Goal: Task Accomplishment & Management: Complete application form

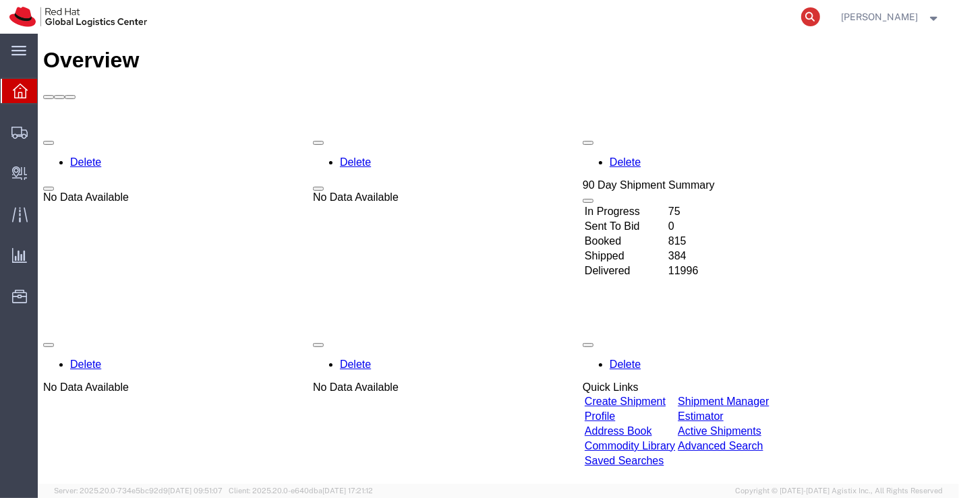
click at [813, 13] on icon at bounding box center [810, 16] width 19 height 19
paste input "20900033313"
type input "20900033313"
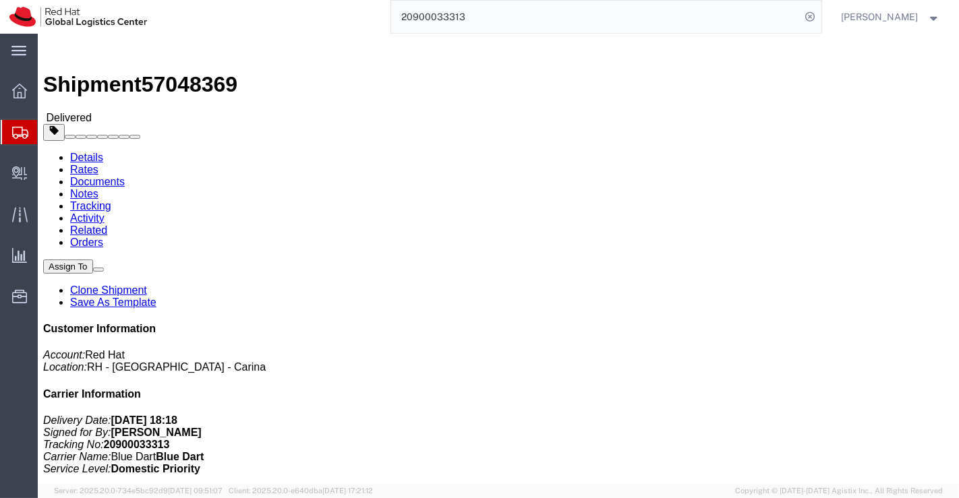
click link "Clone Shipment"
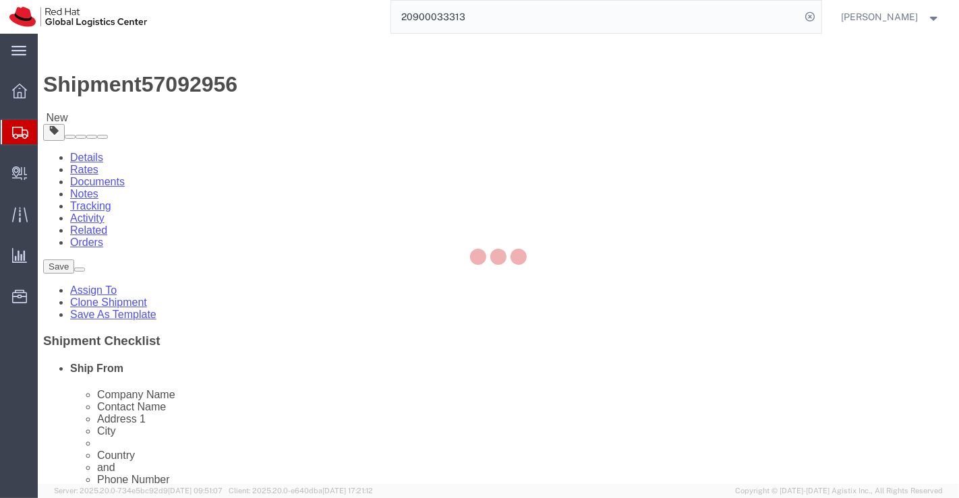
select select
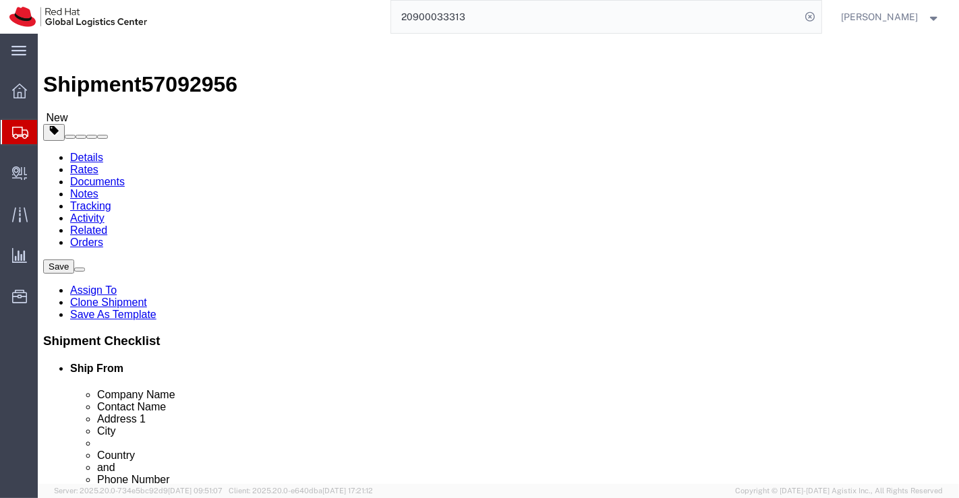
drag, startPoint x: 577, startPoint y: 268, endPoint x: 431, endPoint y: 260, distance: 145.9
click div "Company Name Sanju Raj"
paste input "Mr. Abdul Majeed Khan"
type input "Mr. Abdul Majeed Khan"
drag, startPoint x: 552, startPoint y: 295, endPoint x: 418, endPoint y: 289, distance: 133.7
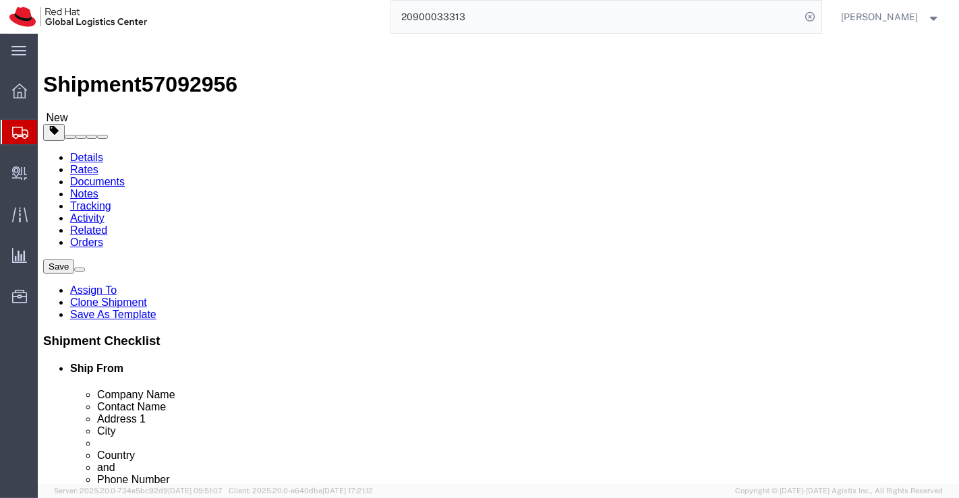
click div "Contact Name Sanju Raj"
paste input "Mr. Abdul Majeed Khan"
type input "Mr. Abdul Majeed Khan"
drag, startPoint x: 454, startPoint y: 314, endPoint x: 646, endPoint y: 332, distance: 192.4
click div "Ship To Location Location My Profile Location RH - Amsterdam - MSO RH - Amsterd…"
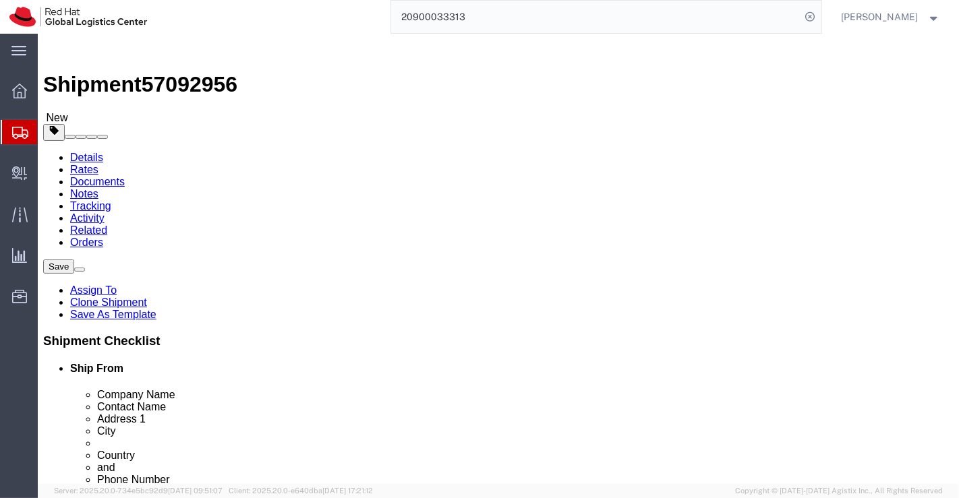
select select
paste input "38, Ayya Anpukkodi Apartment, GF Flat#1, Bharathi Street,"
type input "38, Ayya Anpukkodi Apartment, GF Flat#1, Bharathi Street,"
select select
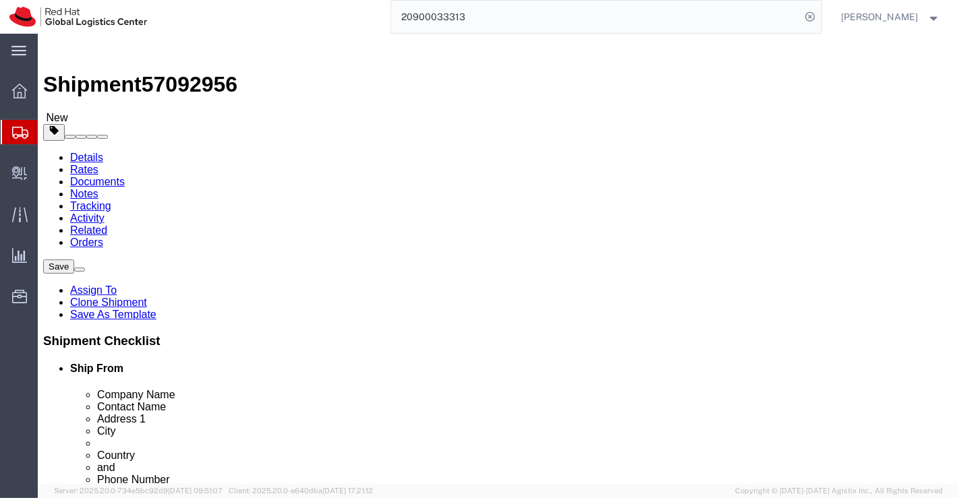
scroll to position [0, 107]
drag, startPoint x: 451, startPoint y: 333, endPoint x: 645, endPoint y: 356, distance: 194.9
click div "Ship To Location Location My Profile Location RH - Amsterdam - MSO RH - Amsterd…"
paste input "Netaji Colony, Velachery"
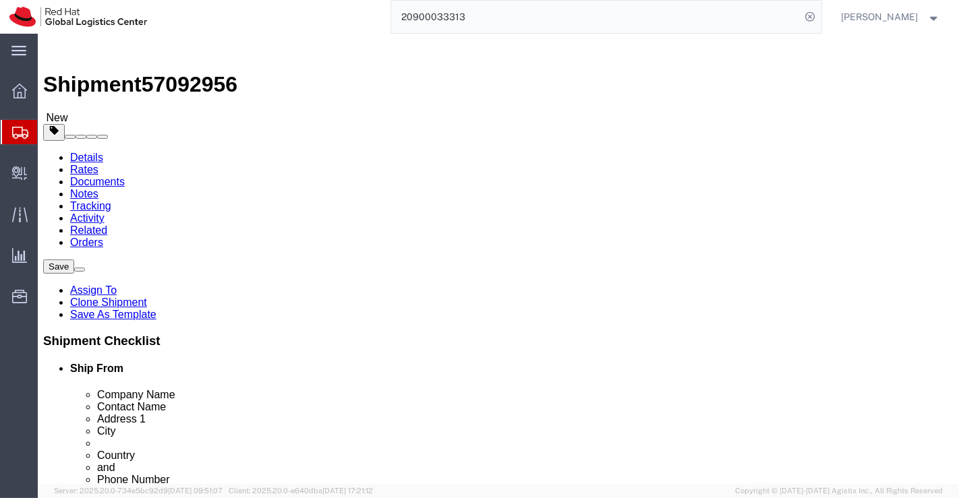
type input "Netaji Colony, Velachery"
drag, startPoint x: 527, startPoint y: 363, endPoint x: 437, endPoint y: 365, distance: 89.7
click div "City Piravom,"
select select
paste input "Chennai"
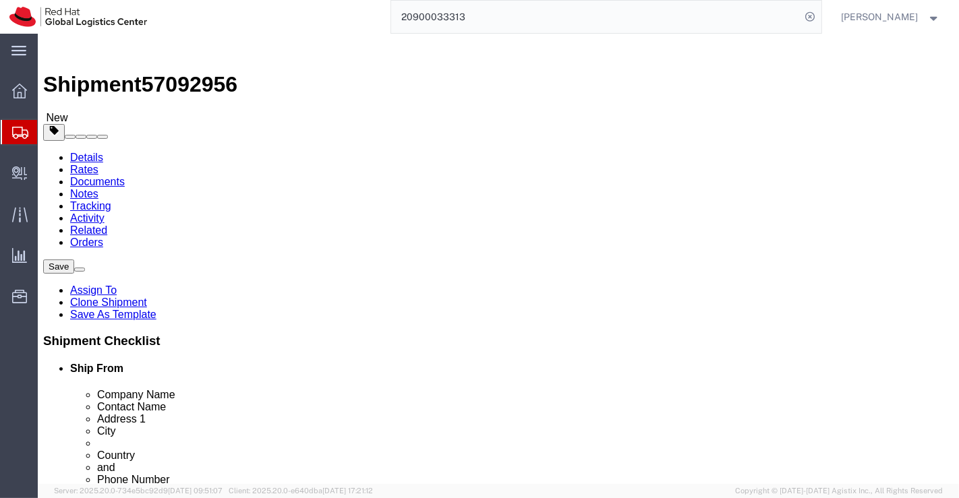
type input "Chennai"
select select
type input "T"
select select
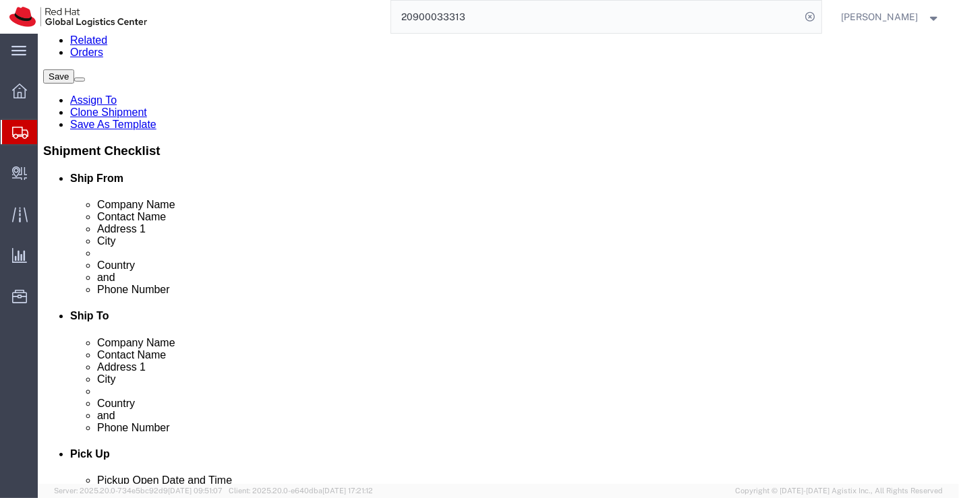
scroll to position [225, 0]
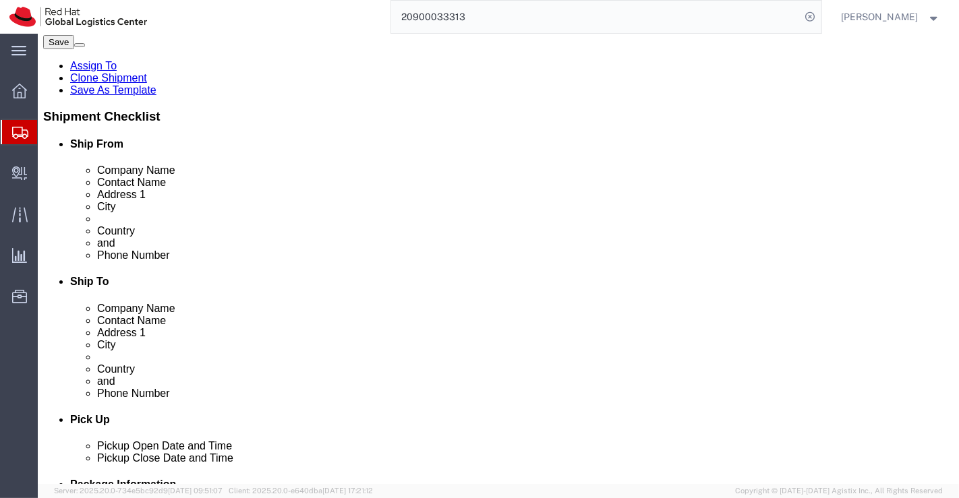
drag, startPoint x: 492, startPoint y: 212, endPoint x: 442, endPoint y: 214, distance: 49.9
click div "686664"
select select
paste input "600042"
type input "600042"
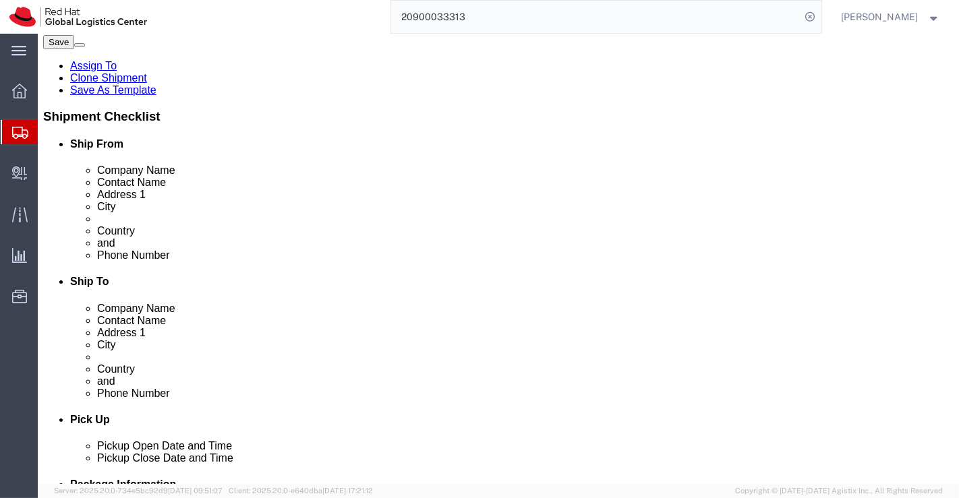
select select
drag, startPoint x: 534, startPoint y: 237, endPoint x: 457, endPoint y: 241, distance: 77.0
click div "9539188090"
paste input "74011 13736"
click input "74011 13736"
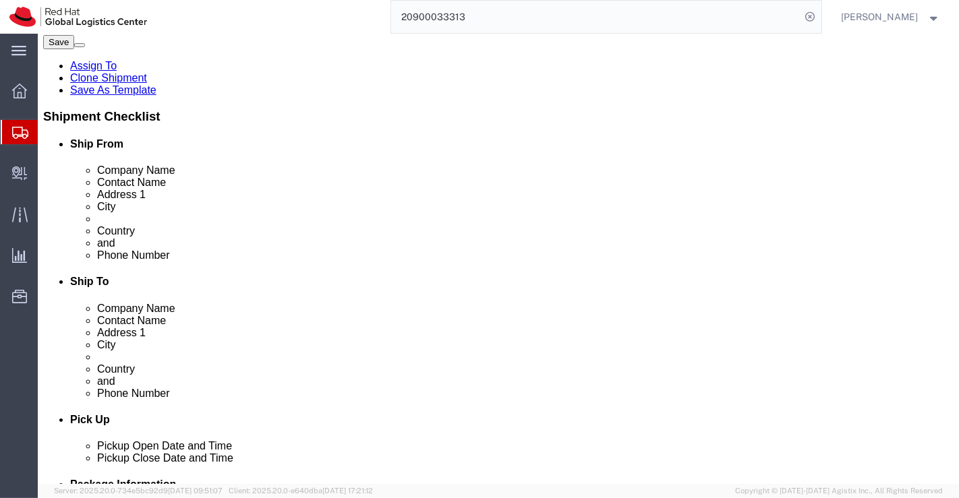
type input "7401113736"
drag, startPoint x: 577, startPoint y: 264, endPoint x: 466, endPoint y: 265, distance: 110.6
click div "sanjuraj@redhat.com"
checkbox input "false"
paste input "aby@redhat.com"
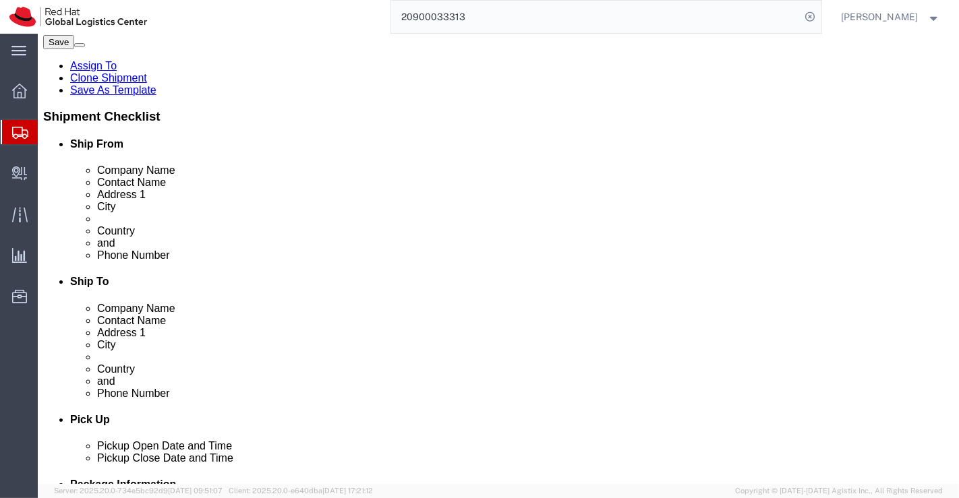
type input "aby@redhat.com"
checkbox input "true"
click link "ADDITIONAL INFORMATION"
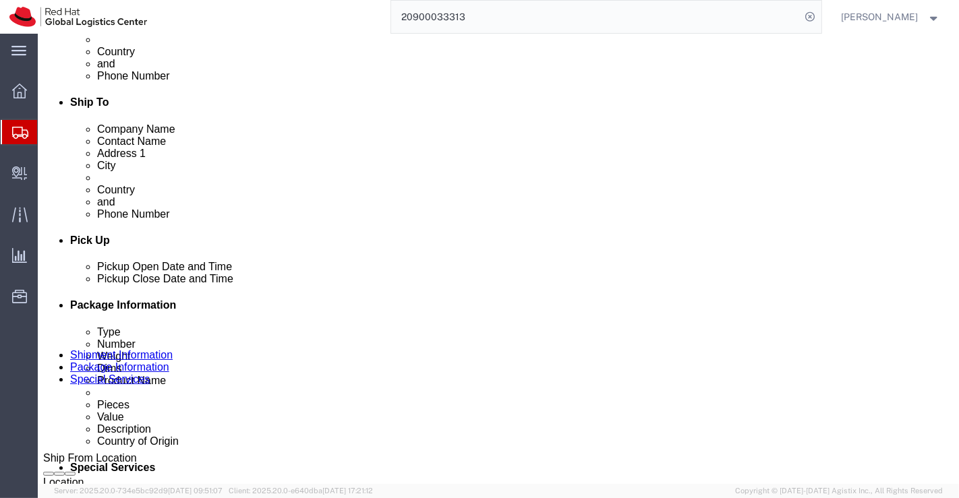
scroll to position [449, 0]
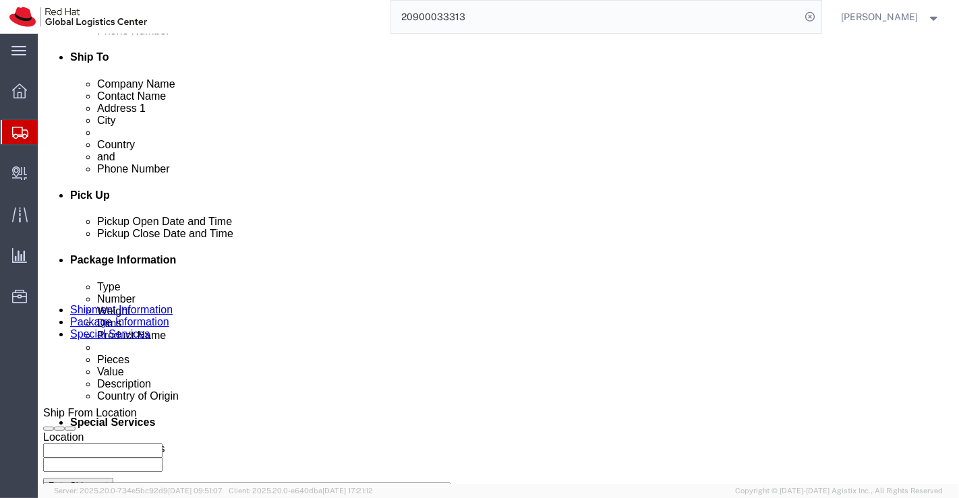
select select "HOME"
click div "Oct 10 2025 12:33 PM"
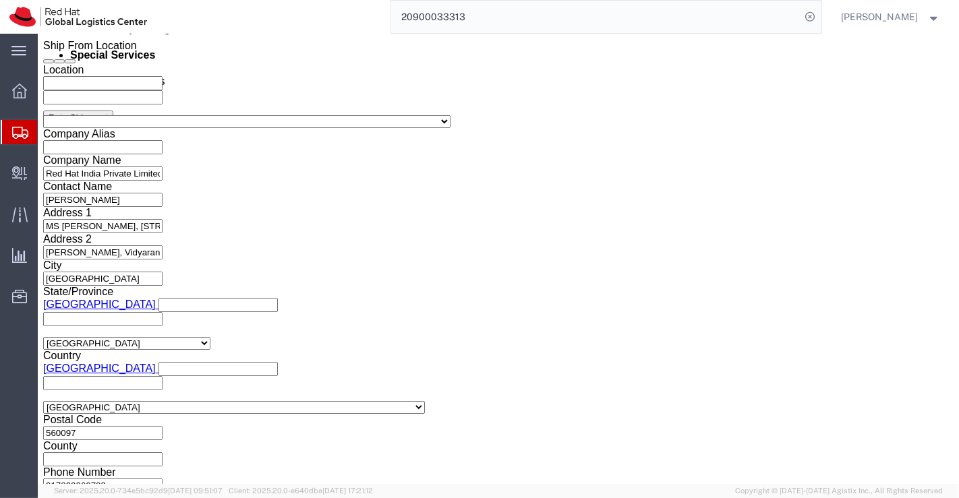
click input "12:33 PM"
type input "3:00 PM"
click button "Apply"
click icon "button"
drag, startPoint x: 399, startPoint y: 206, endPoint x: 490, endPoint y: 275, distance: 114.0
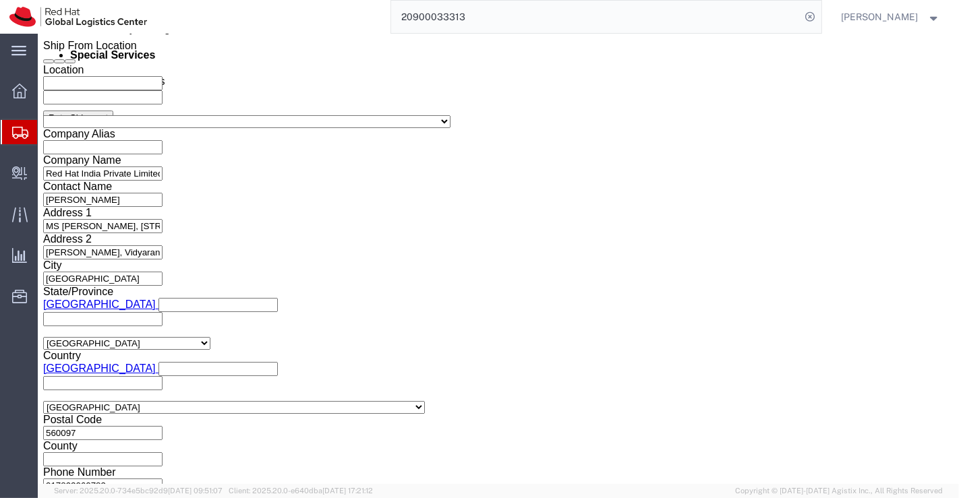
click icon "button"
click select "Select Air Less than Truckload Multi-Leg Ocean Freight Rail Small Parcel Truckl…"
select select
click select "Select Air Less than Truckload Multi-Leg Ocean Freight Rail Small Parcel Truckl…"
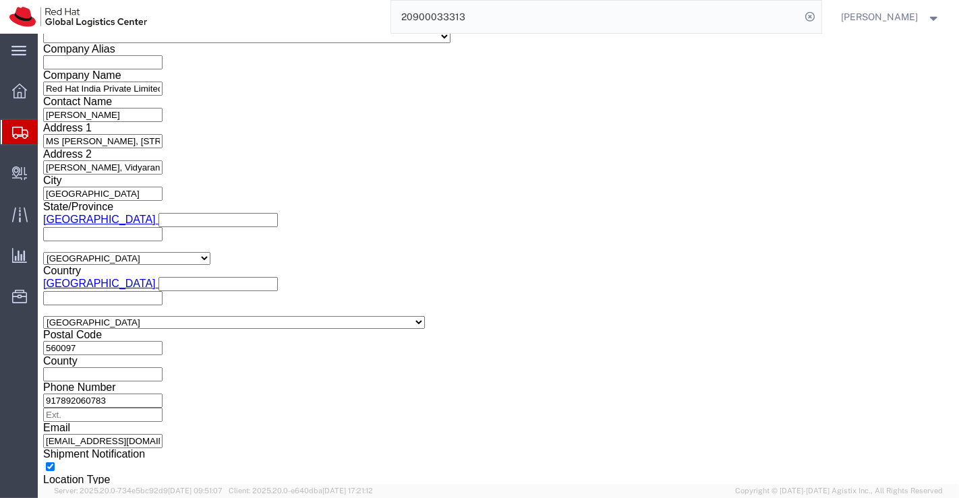
scroll to position [902, 0]
click icon
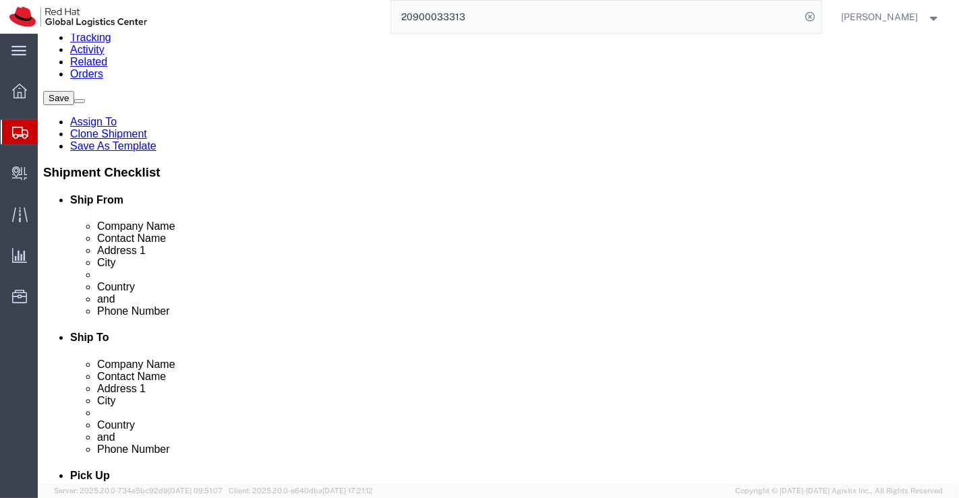
click link "Delete this content"
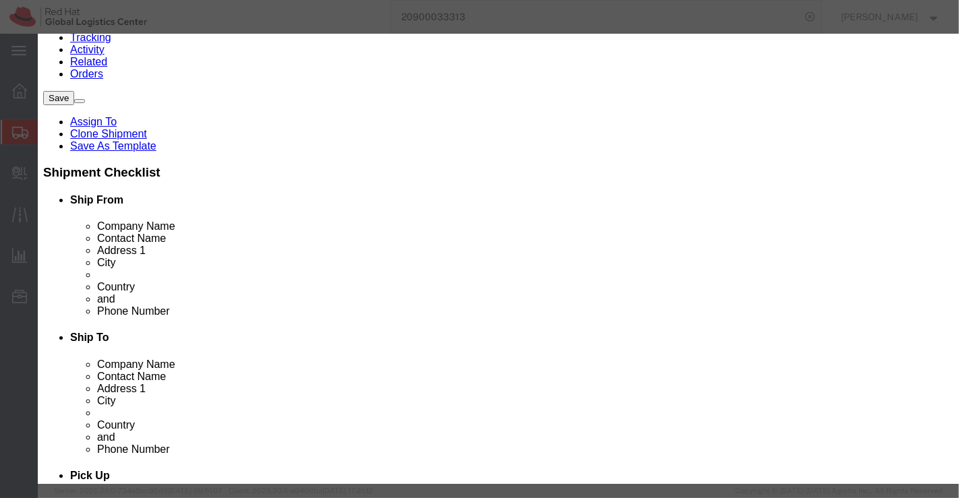
click button "Yes"
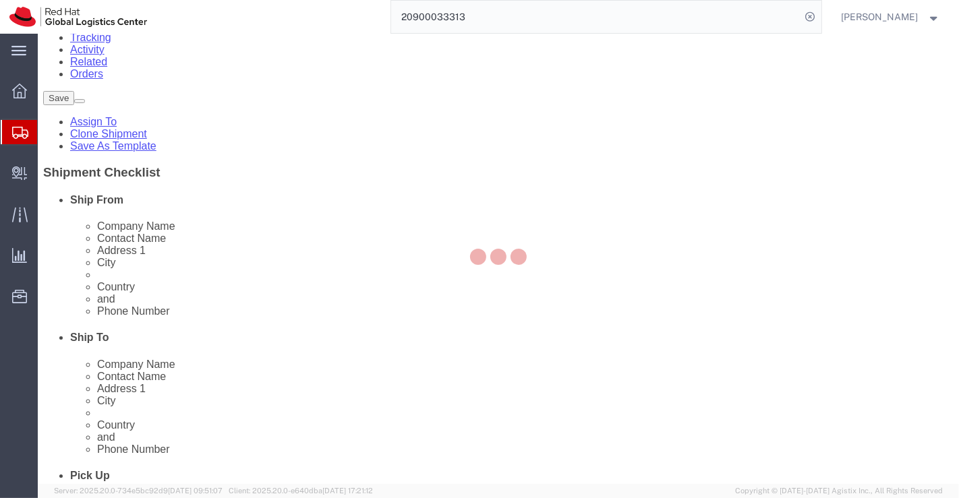
scroll to position [72, 0]
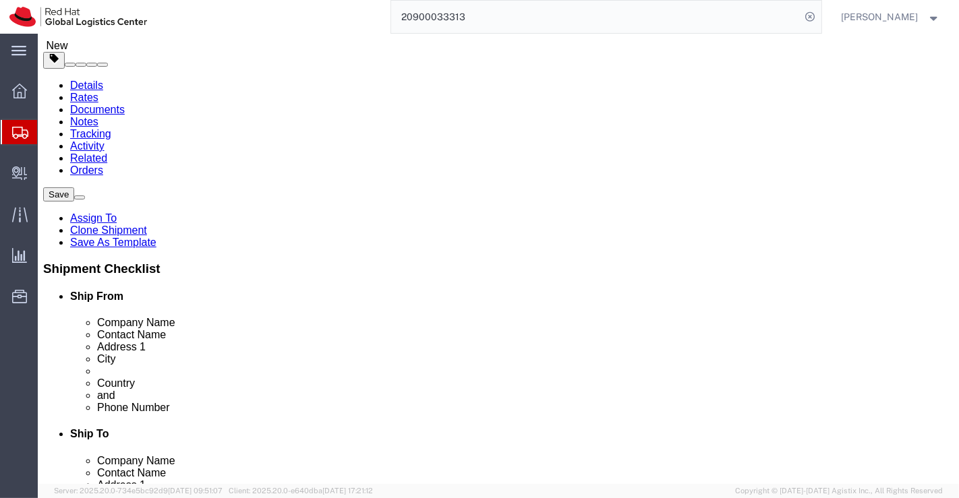
click input "15.00"
type input "8.00"
click input "26.00"
type input "7.00"
click input "8.00"
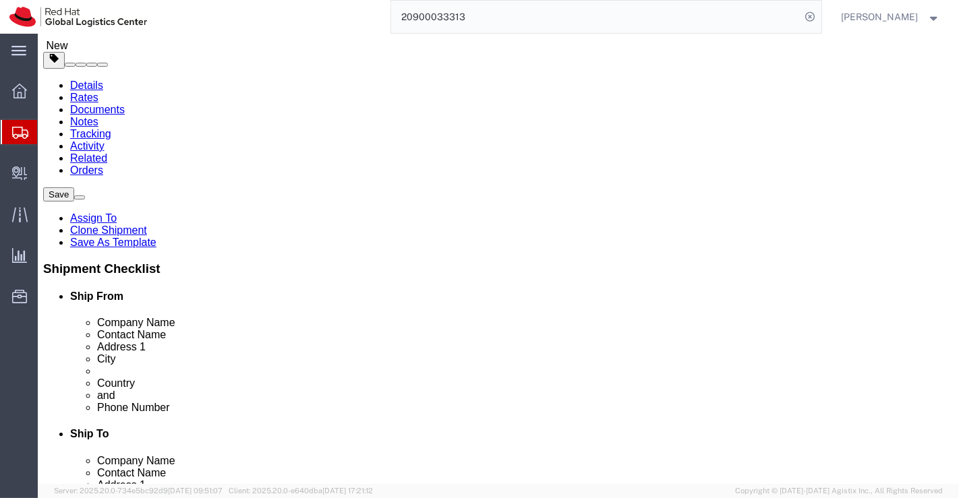
type input "26.00"
click input "0.71"
type input "0.35"
click div "1 x Your Packaging Package Type Select Case(s) Crate(s) Envelope Large Box Medi…"
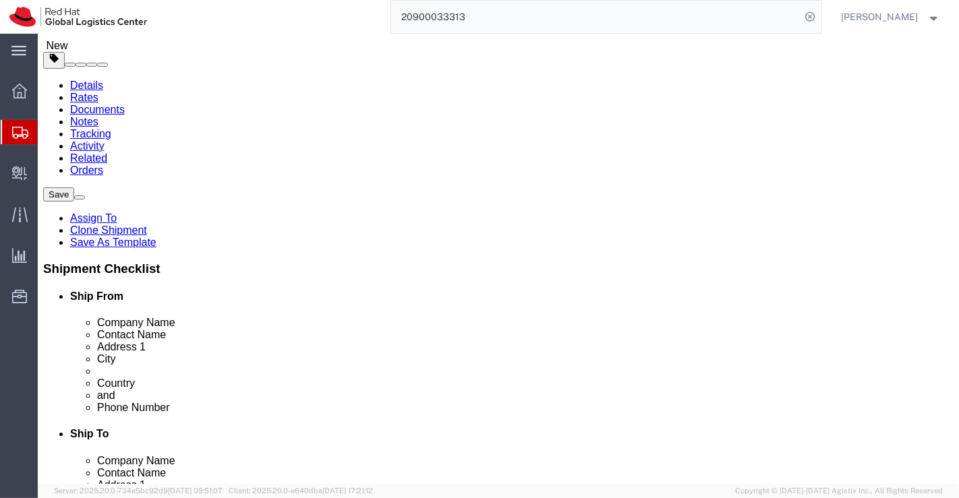
click icon
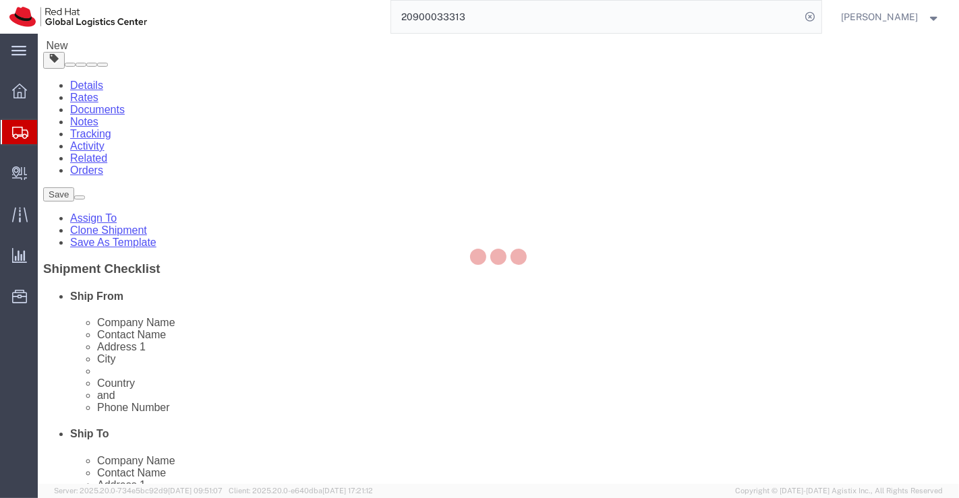
select select "COSTCENTER"
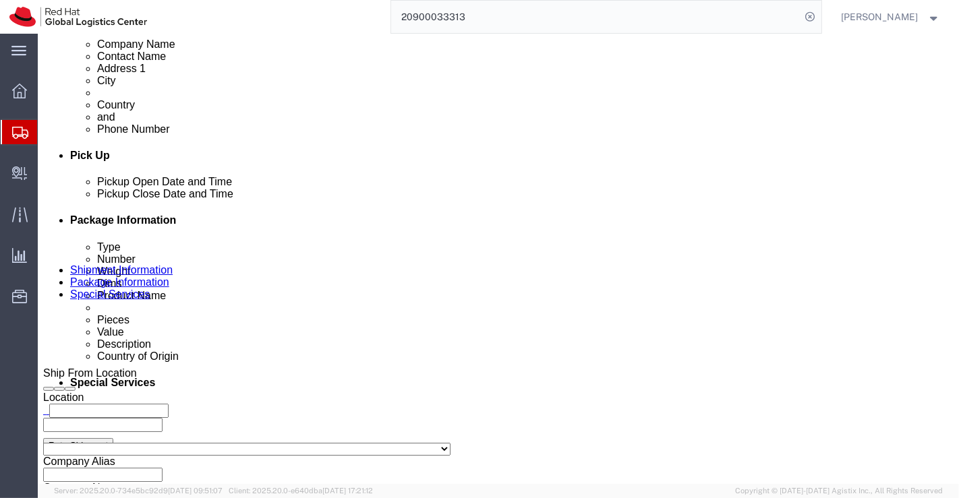
scroll to position [524, 0]
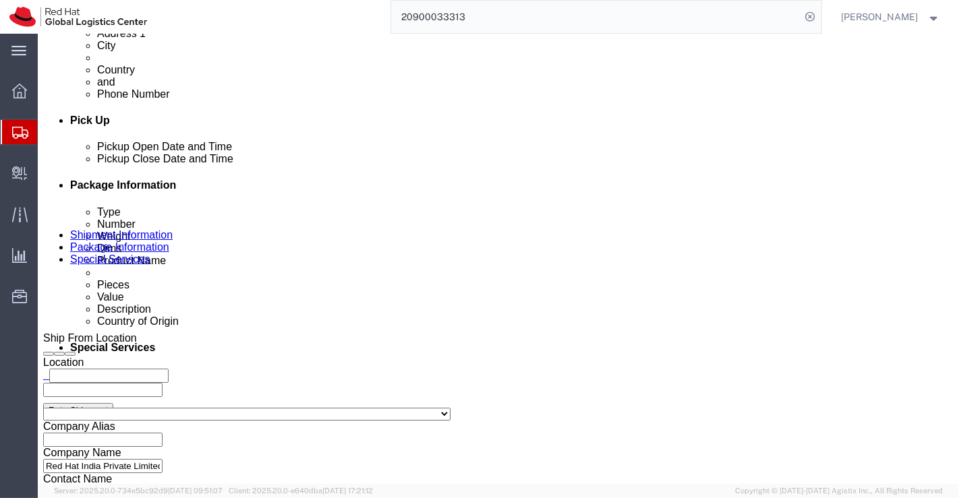
drag, startPoint x: 548, startPoint y: 267, endPoint x: 506, endPoint y: 266, distance: 41.8
click textarea "Vacuum Flask + Mug"
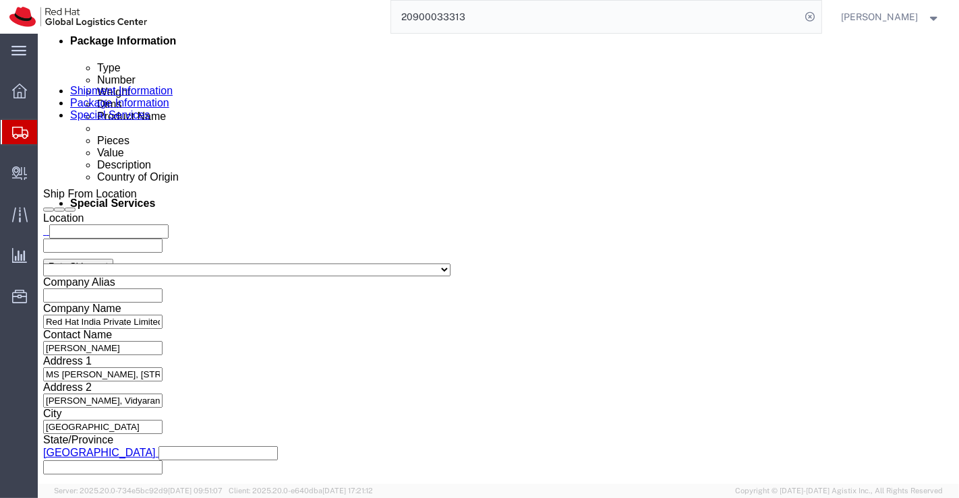
scroll to position [813, 0]
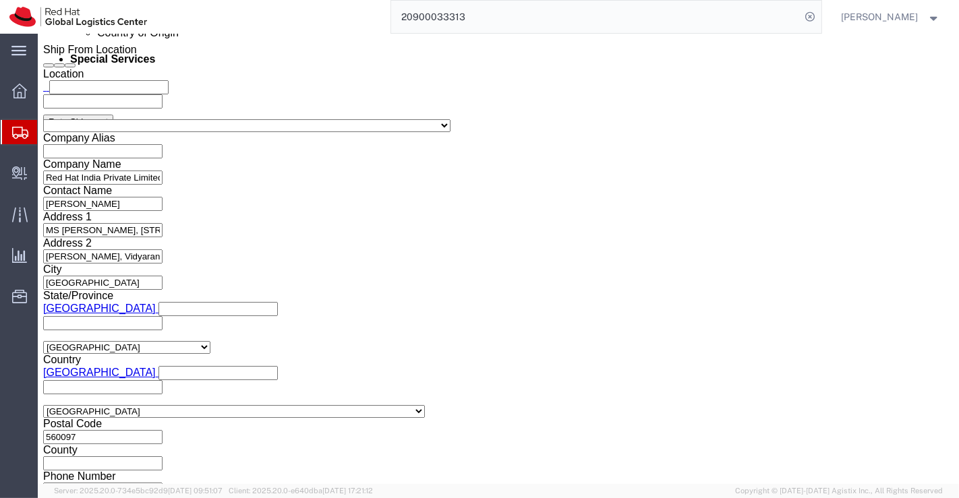
type textarea "Vacuum Flask"
click button "Rate Shipment"
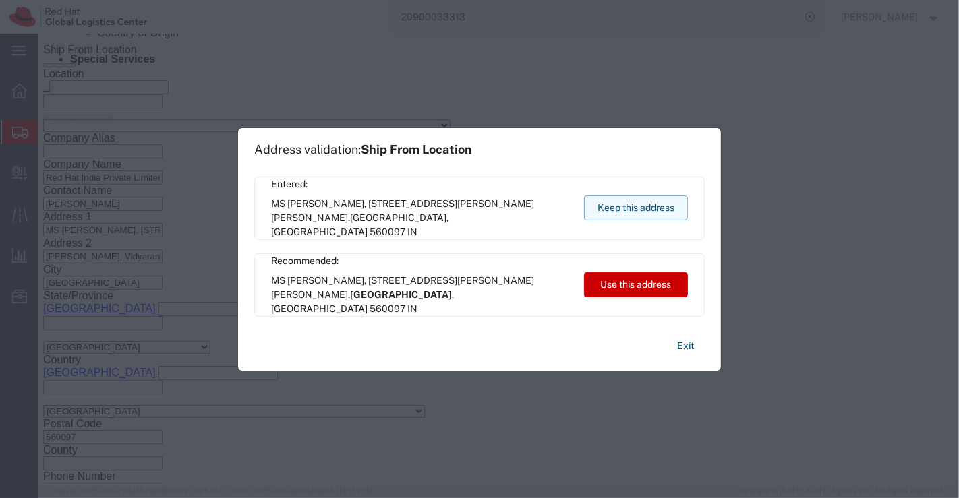
click at [607, 208] on button "Keep this address" at bounding box center [636, 208] width 104 height 25
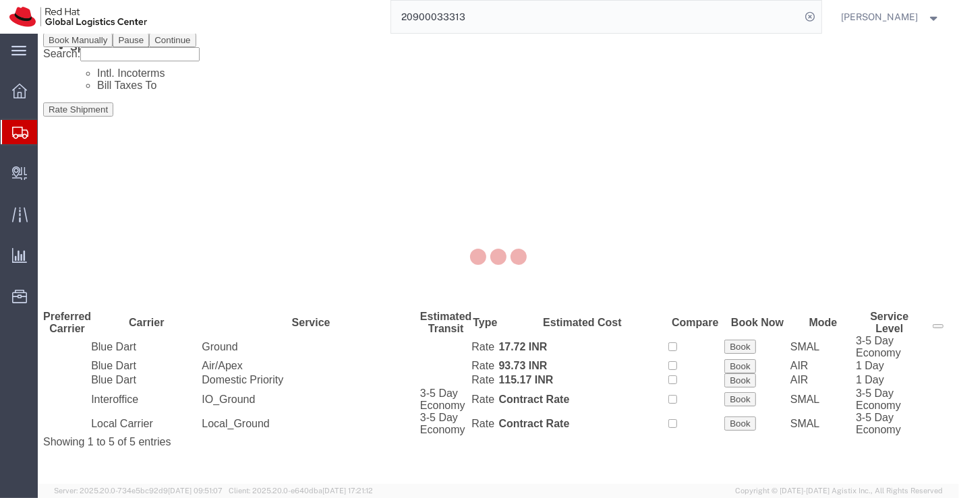
scroll to position [0, 0]
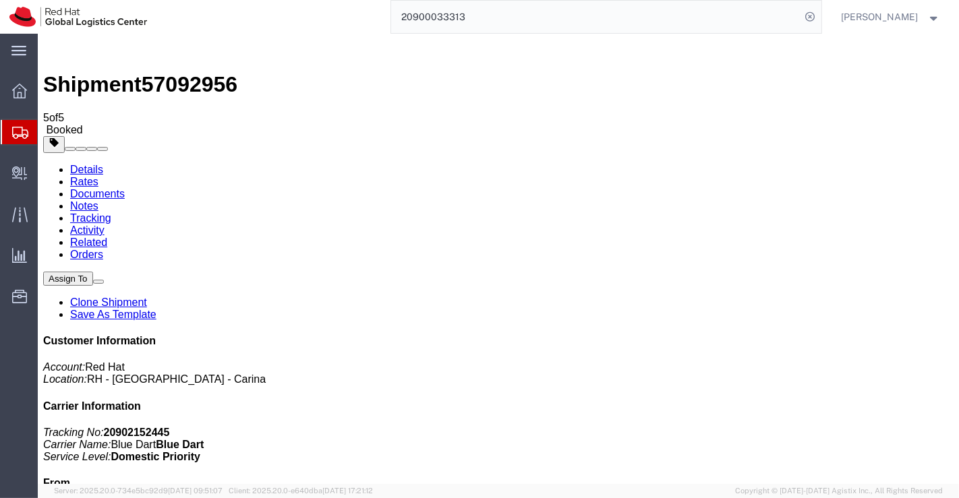
click at [92, 164] on link "Details" at bounding box center [85, 169] width 33 height 11
click link "Schedule pickup request"
click link "Documents"
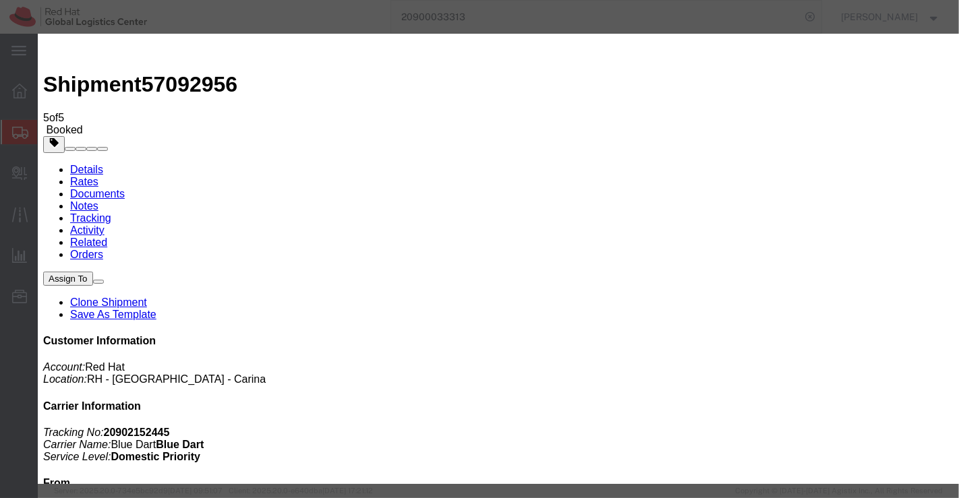
checkbox input "false"
checkbox input "true"
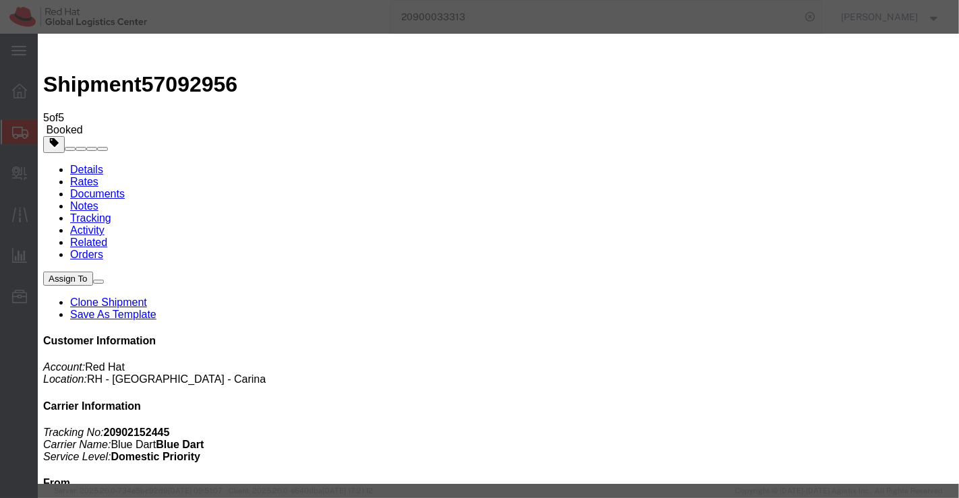
checkbox input "true"
paste input "mohan@msgrafix.in"
type input "mohan@msgrafix.in"
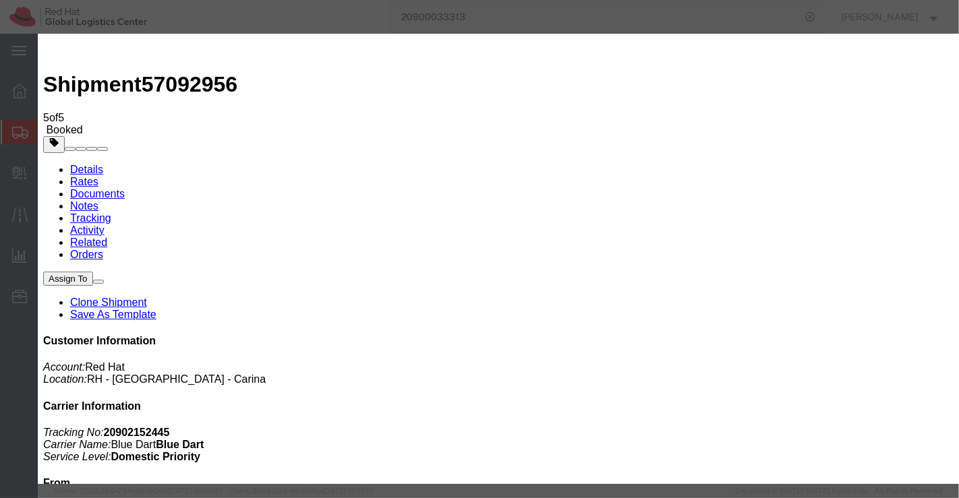
type textarea "Please find the documents."
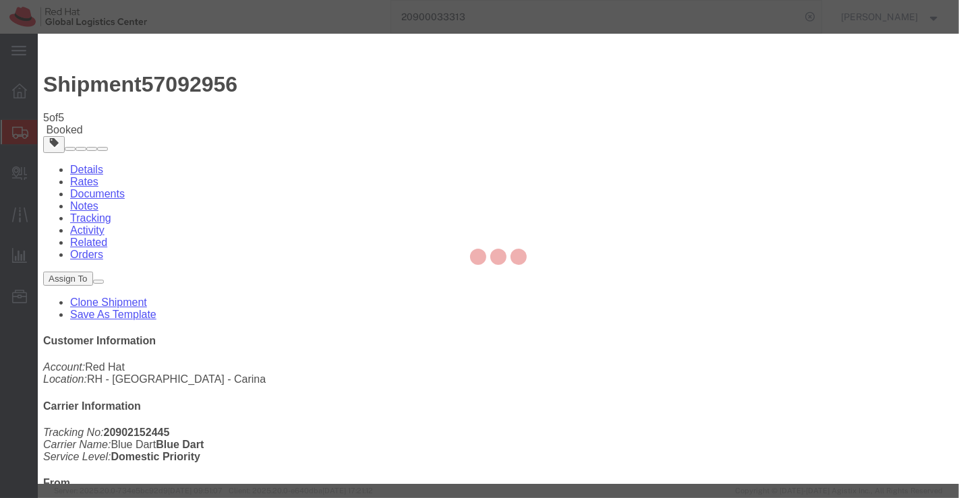
checkbox input "false"
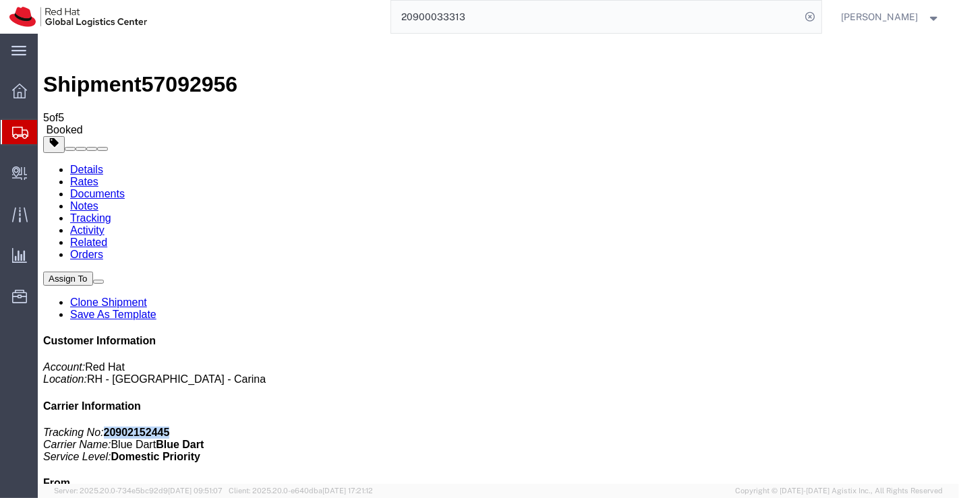
drag, startPoint x: 767, startPoint y: 204, endPoint x: 835, endPoint y: 202, distance: 68.2
click at [835, 427] on p "Tracking No: 20902152445 Carrier Name: Blue Dart Blue Dart Service Level: Domes…" at bounding box center [497, 445] width 910 height 36
copy b "20902152445"
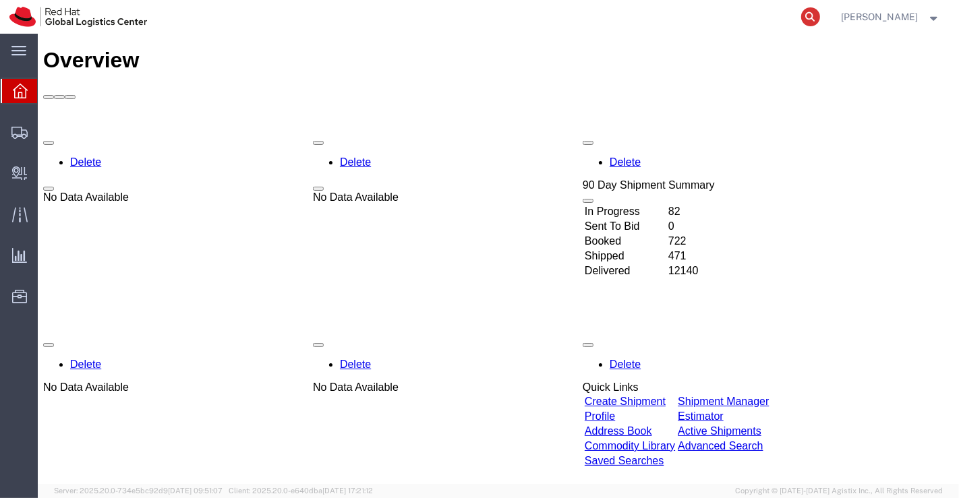
click at [810, 20] on icon at bounding box center [810, 16] width 19 height 19
paste input "20899988745"
type input "20899988745"
click at [0, 0] on span "Create Delivery" at bounding box center [0, 0] width 0 height 0
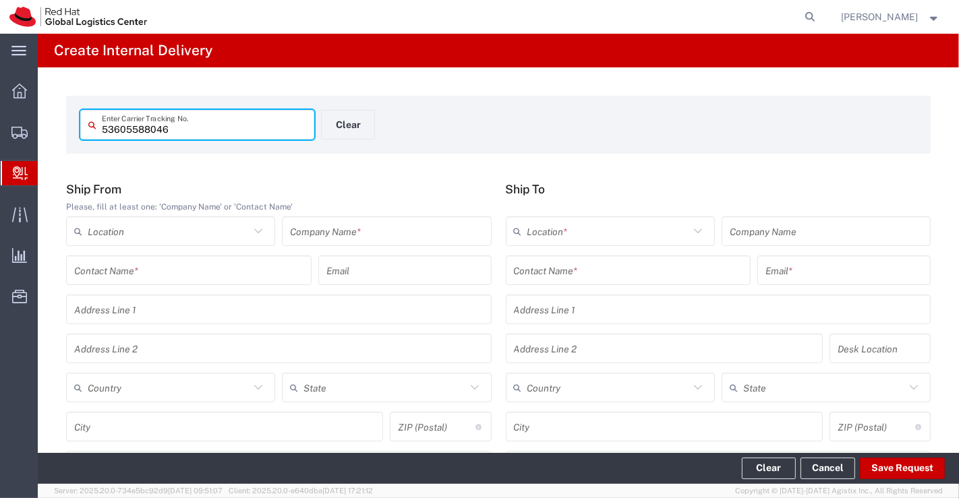
type input "53605588046"
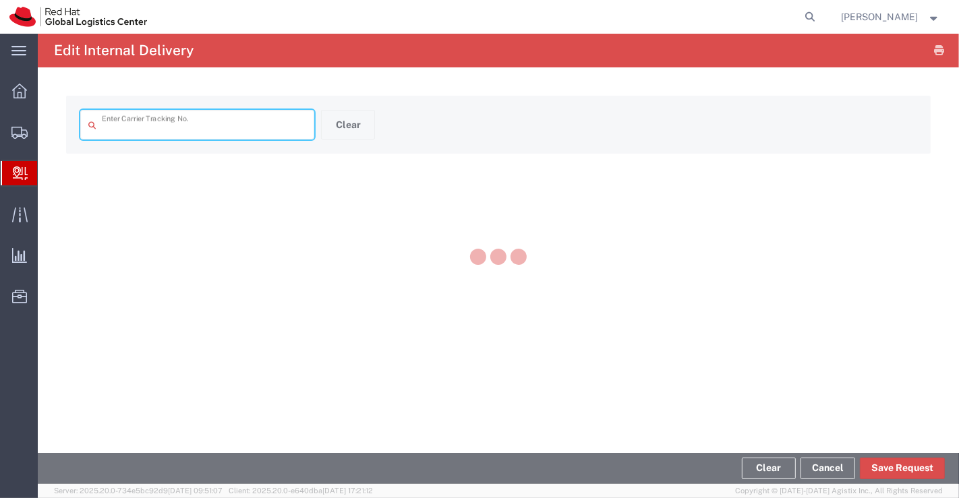
type input "53605588046"
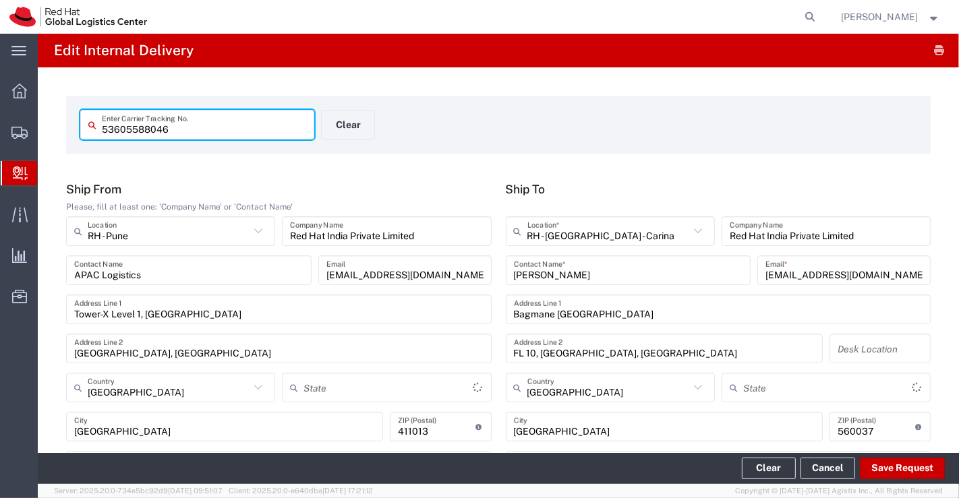
type input "Your Packaging"
type input "Ground"
type input "[GEOGRAPHIC_DATA]"
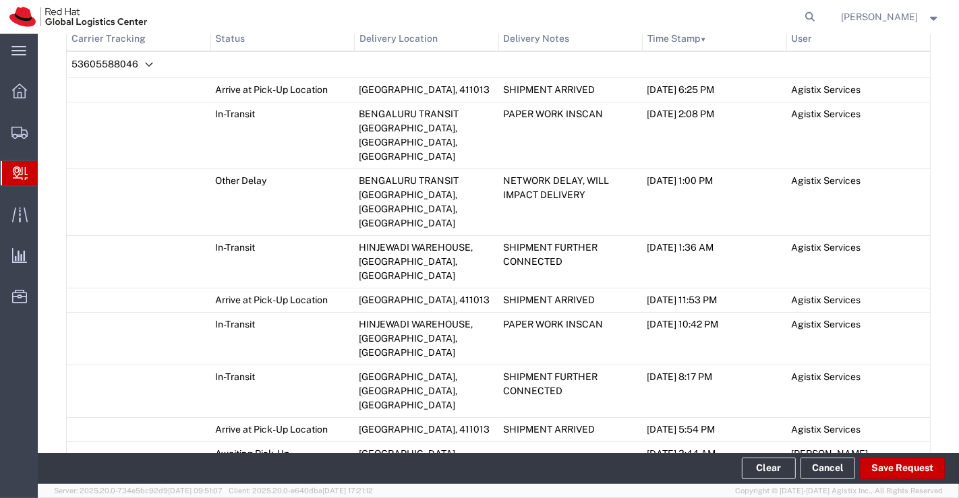
scroll to position [749, 0]
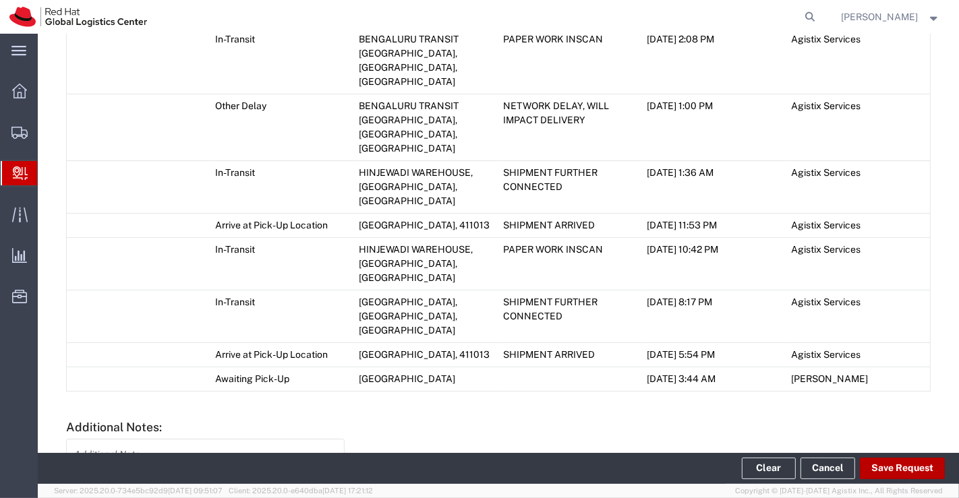
click at [896, 461] on button "Save Request" at bounding box center [902, 469] width 85 height 22
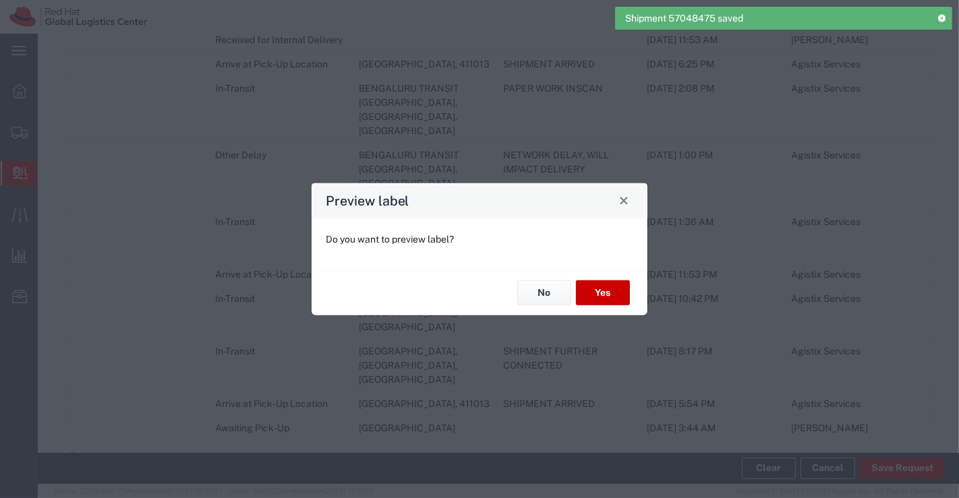
scroll to position [774, 0]
type input "Your Packaging"
type input "Ground"
click at [531, 293] on button "No" at bounding box center [544, 293] width 54 height 25
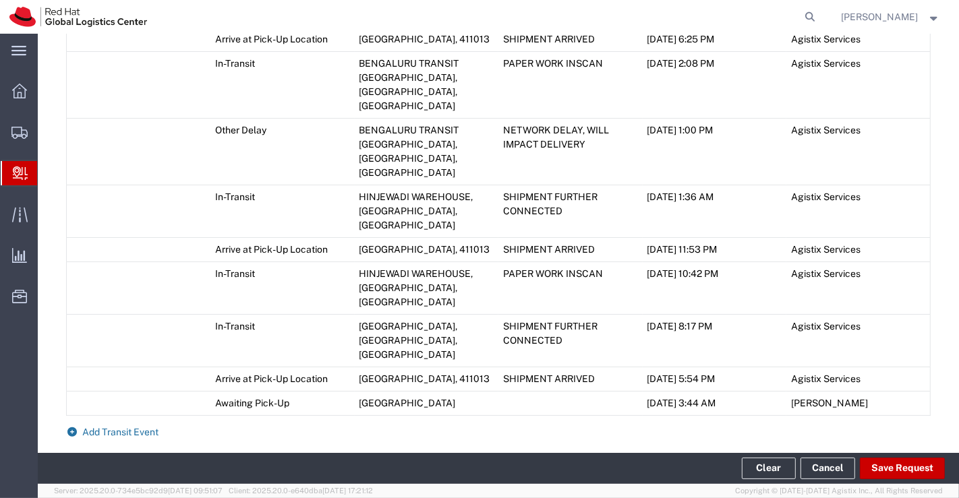
click at [72, 428] on icon at bounding box center [72, 432] width 12 height 9
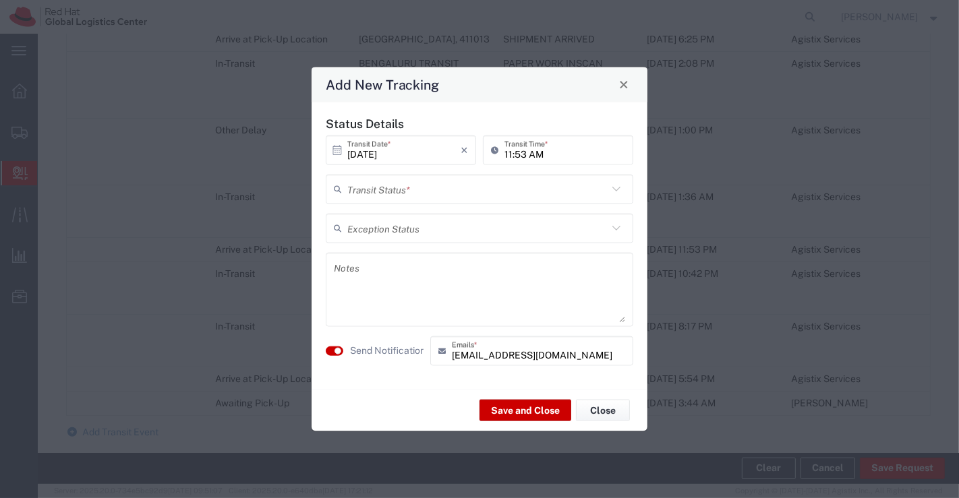
click at [614, 183] on icon at bounding box center [617, 189] width 18 height 18
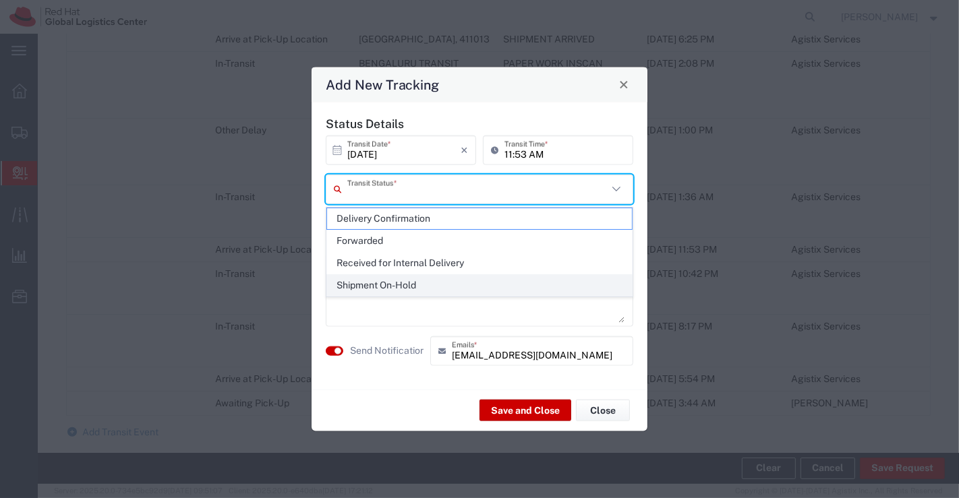
click at [558, 284] on span "Shipment On-Hold" at bounding box center [479, 285] width 305 height 21
type input "Shipment On-Hold"
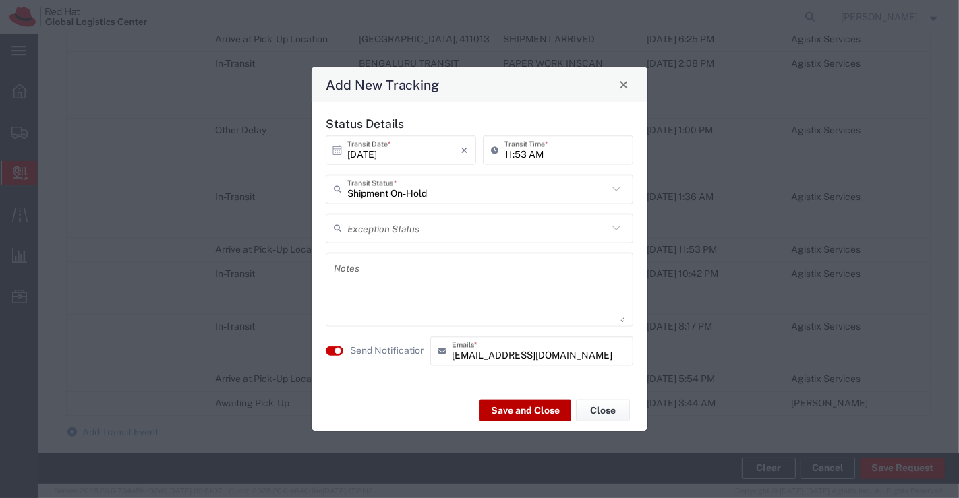
click at [541, 410] on button "Save and Close" at bounding box center [525, 411] width 92 height 22
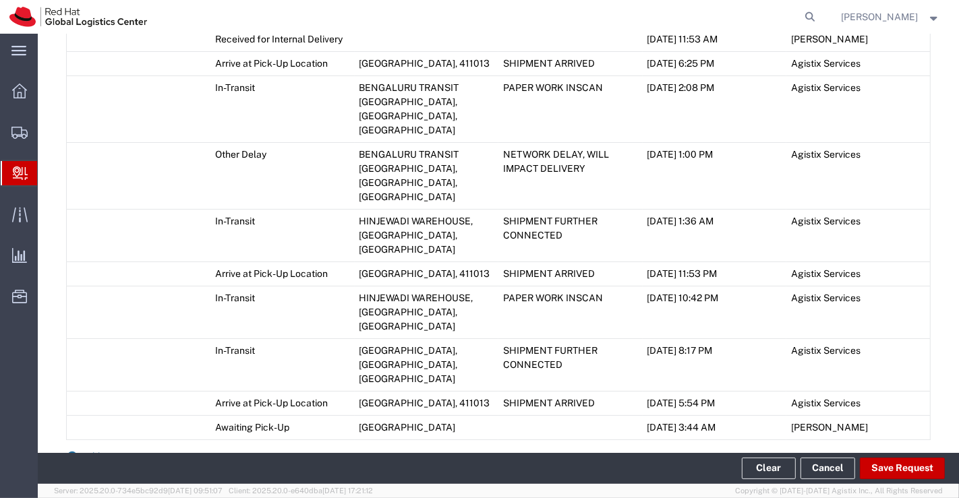
click at [75, 452] on icon at bounding box center [72, 456] width 12 height 9
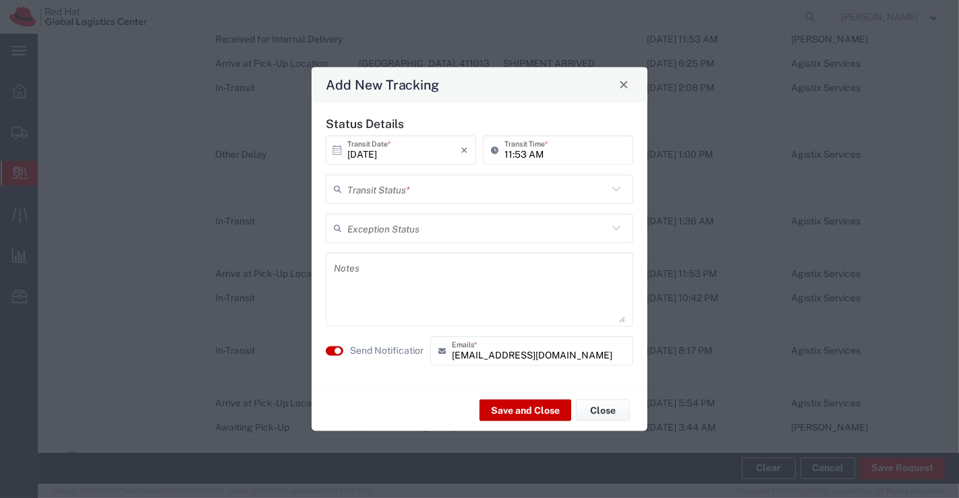
click at [612, 187] on icon at bounding box center [617, 189] width 18 height 18
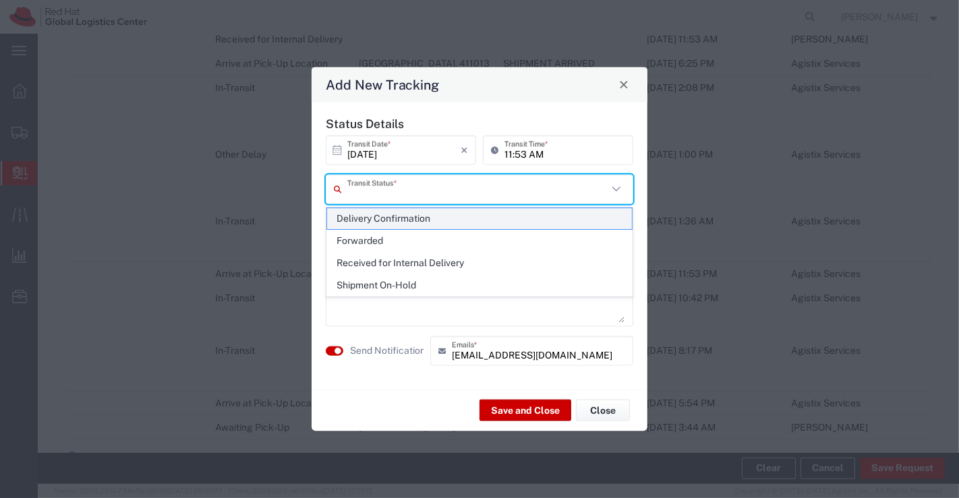
click at [589, 221] on span "Delivery Confirmation" at bounding box center [479, 218] width 305 height 21
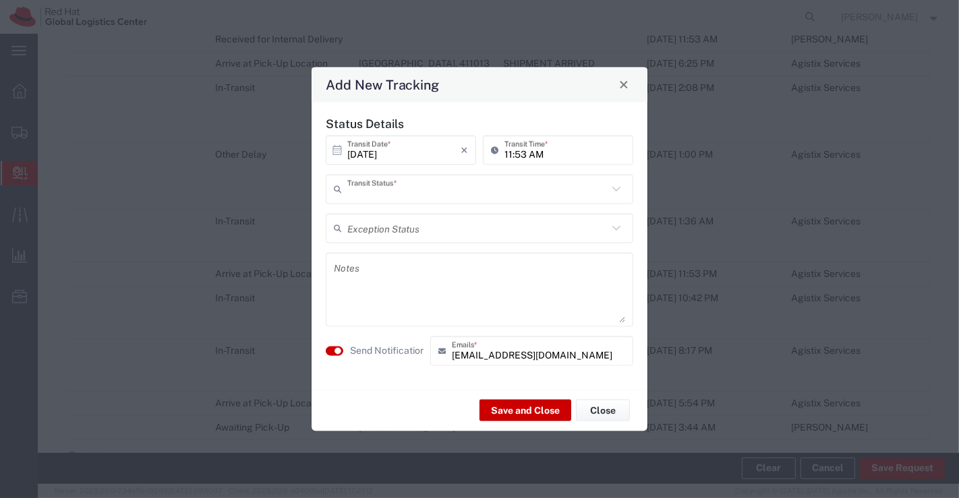
type input "Delivery Confirmation"
click at [508, 409] on button "Save and Close" at bounding box center [525, 411] width 92 height 22
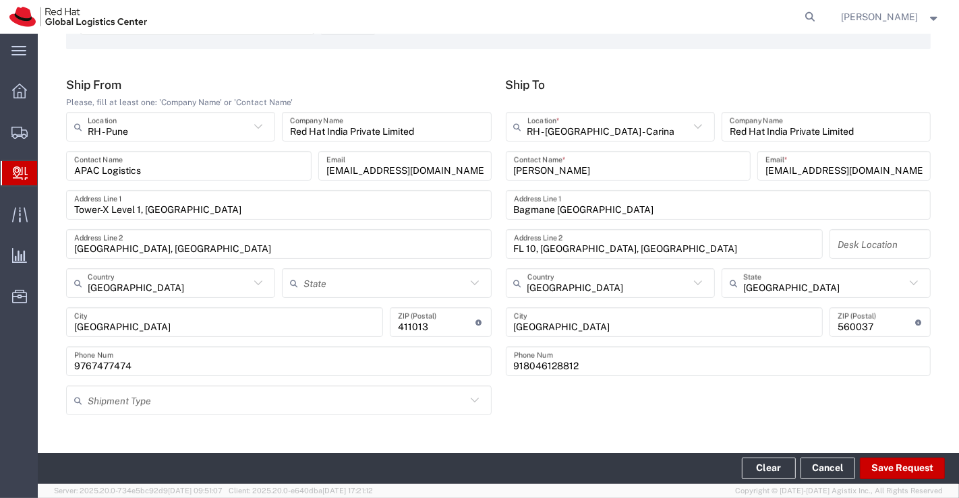
scroll to position [0, 0]
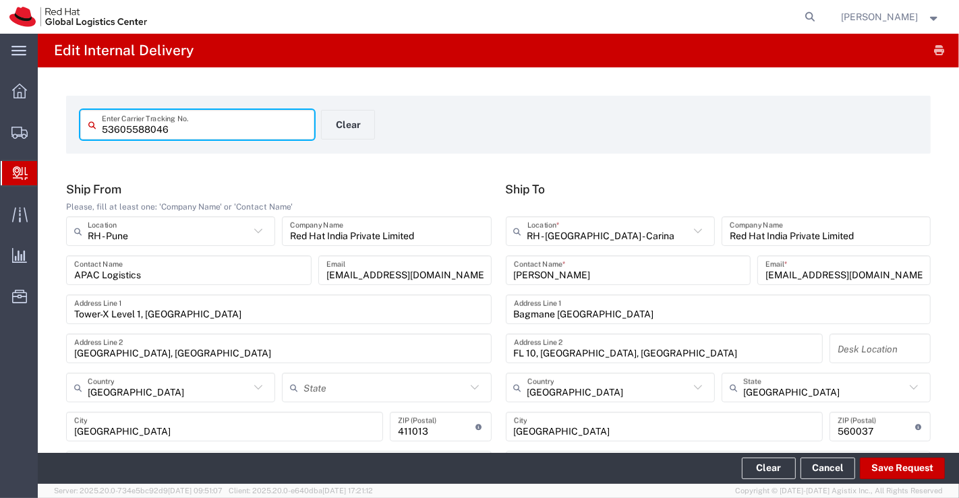
drag, startPoint x: 183, startPoint y: 125, endPoint x: 81, endPoint y: 120, distance: 102.6
click at [81, 120] on div "53605588046 Enter Carrier Tracking No." at bounding box center [197, 125] width 234 height 30
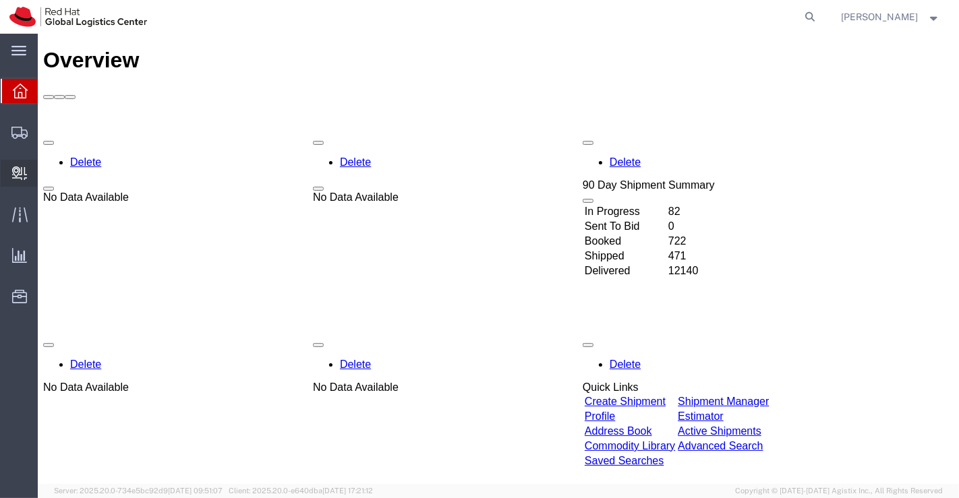
click at [0, 0] on span "Create Delivery" at bounding box center [0, 0] width 0 height 0
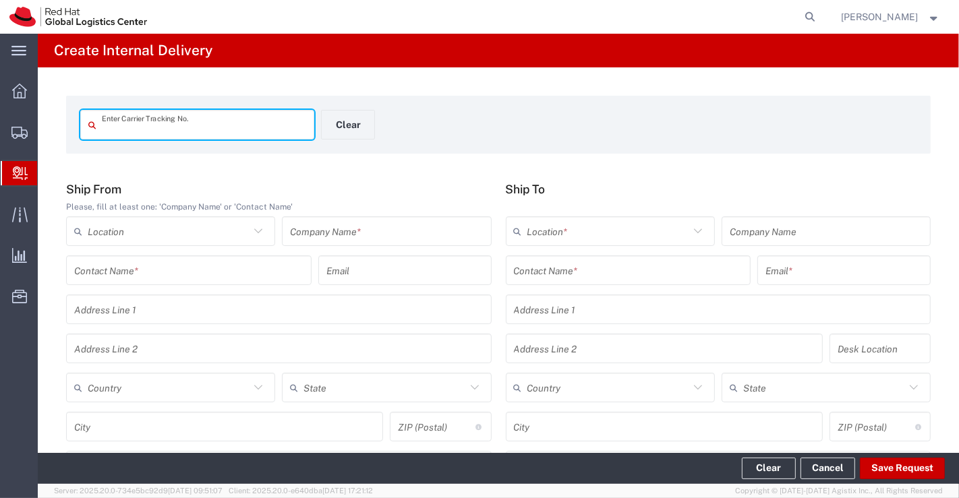
paste input "53605562183"
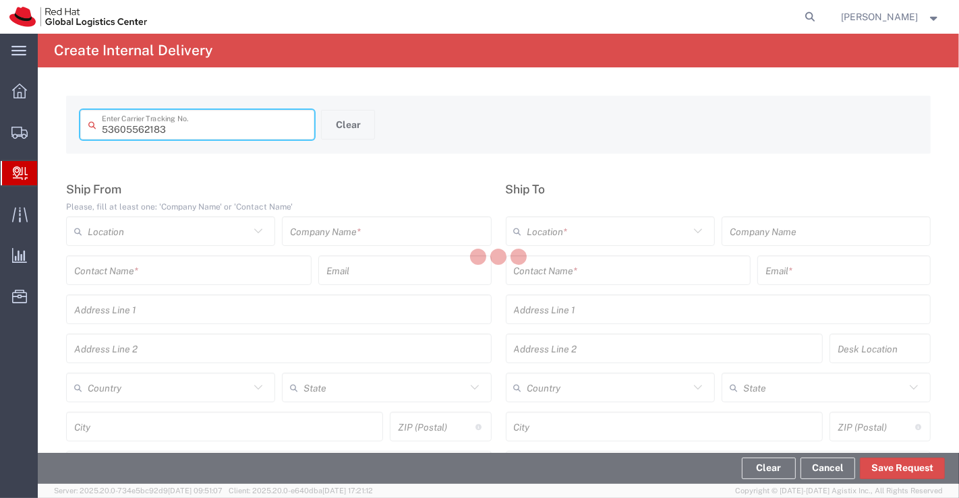
type input "53605562183"
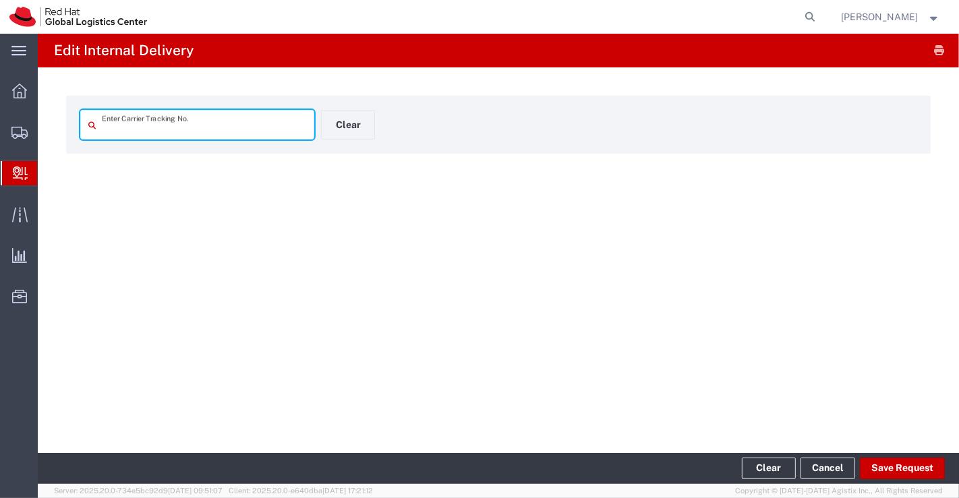
type input "53605562183"
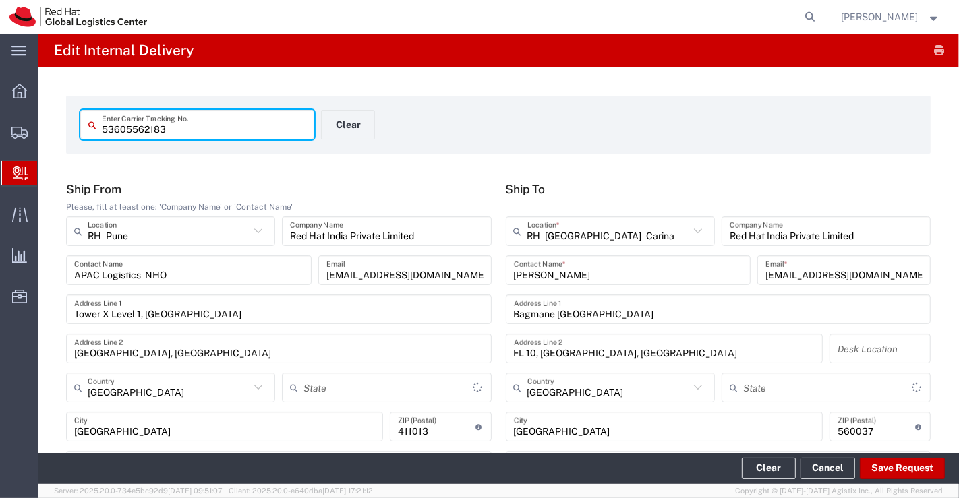
type input "Mahārāshtra"
type input "Ground"
type input "[GEOGRAPHIC_DATA]"
click at [464, 128] on div "53605562183 Enter Carrier Tracking No. Clear" at bounding box center [322, 129] width 496 height 39
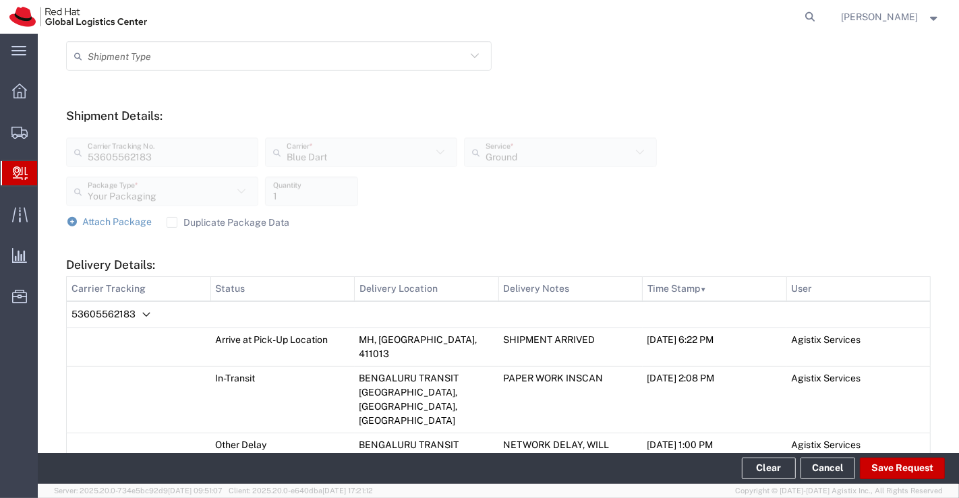
scroll to position [792, 0]
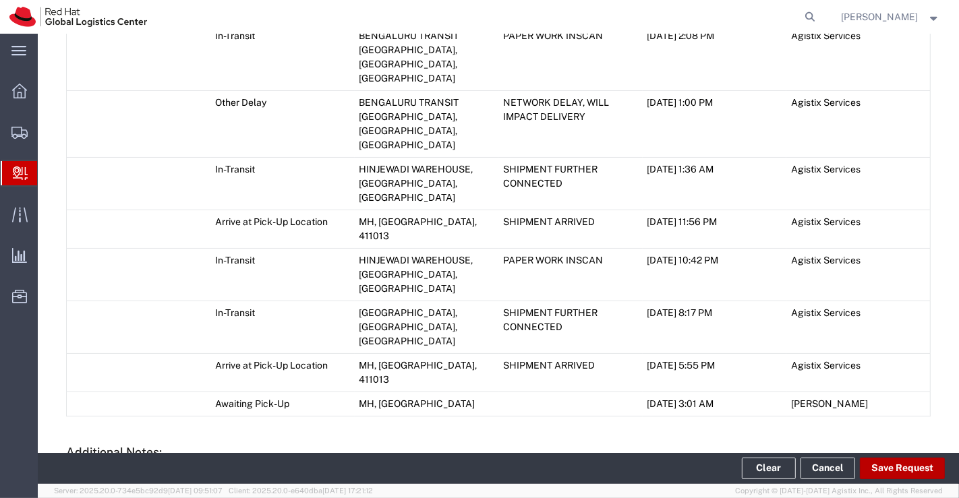
click at [893, 465] on button "Save Request" at bounding box center [902, 469] width 85 height 22
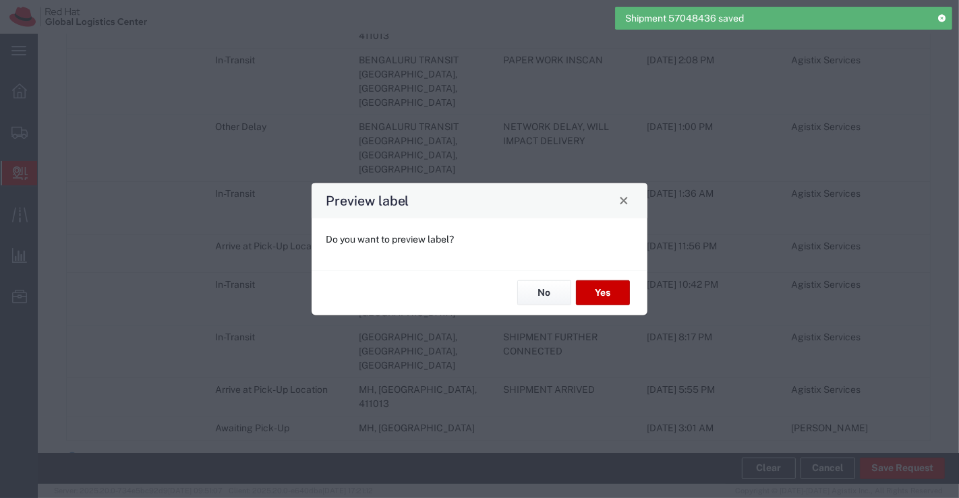
type input "Your Packaging"
type input "Ground"
click at [558, 294] on button "No" at bounding box center [544, 293] width 54 height 25
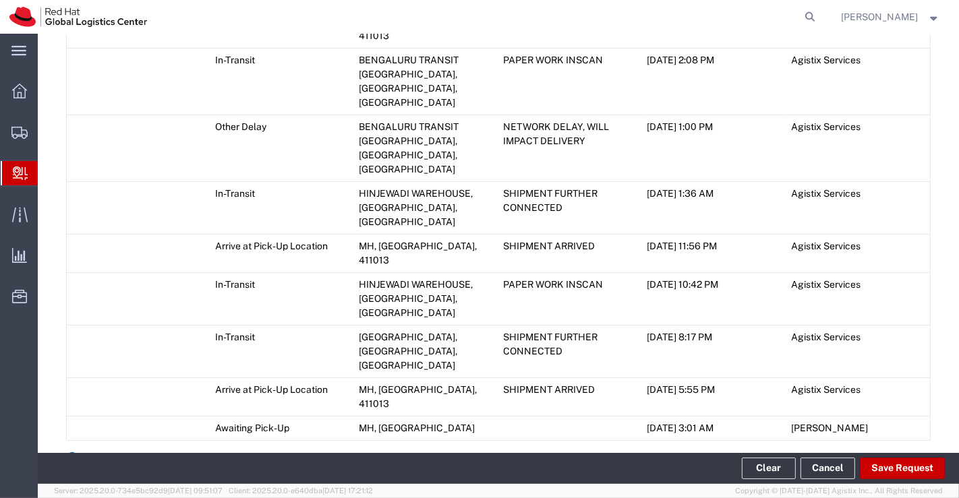
click at [69, 452] on icon at bounding box center [72, 456] width 12 height 9
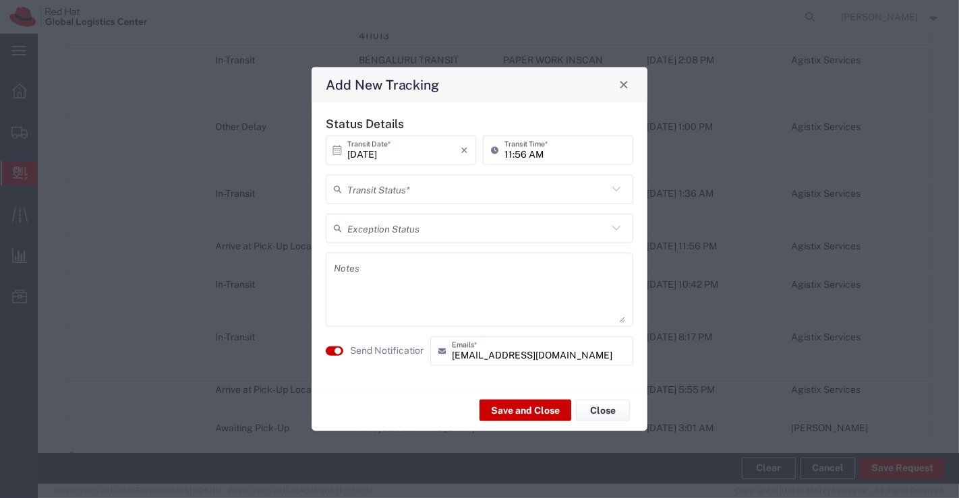
click at [617, 189] on icon at bounding box center [617, 189] width 18 height 18
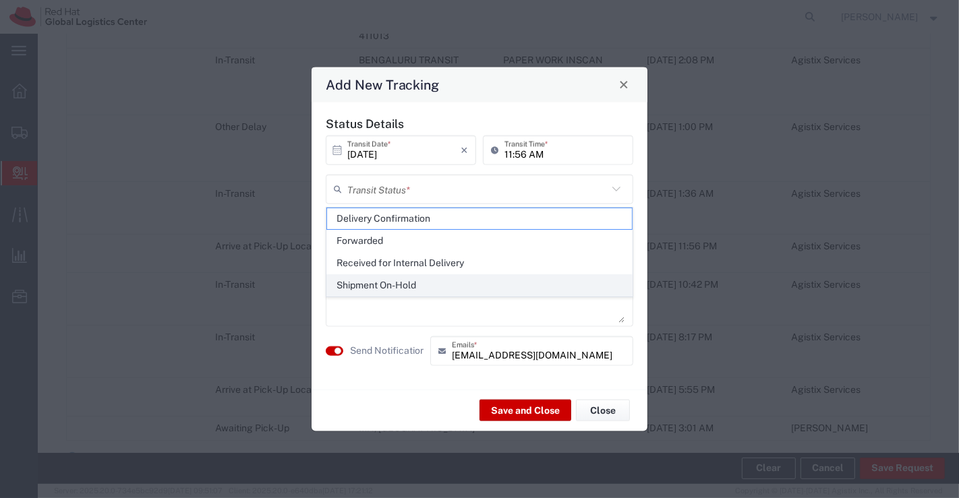
click at [554, 285] on span "Shipment On-Hold" at bounding box center [479, 285] width 305 height 21
type input "Shipment On-Hold"
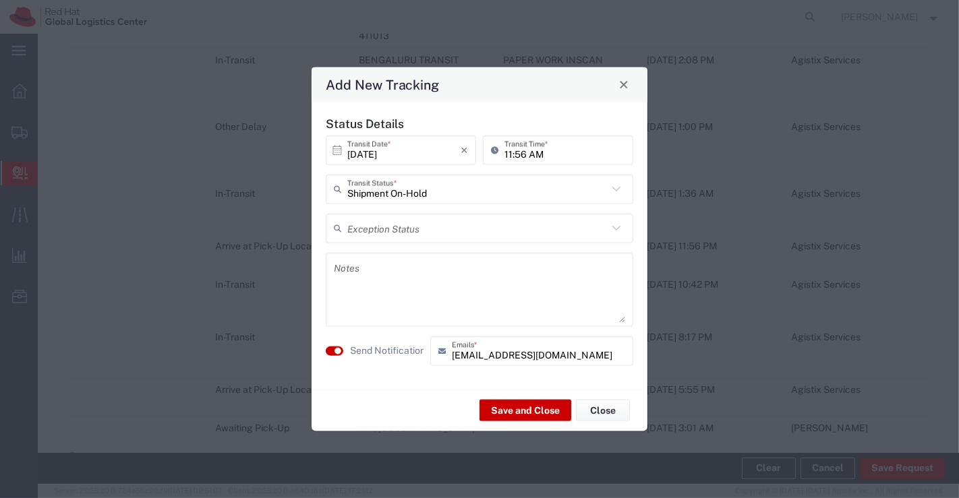
click at [423, 279] on textarea at bounding box center [479, 289] width 291 height 66
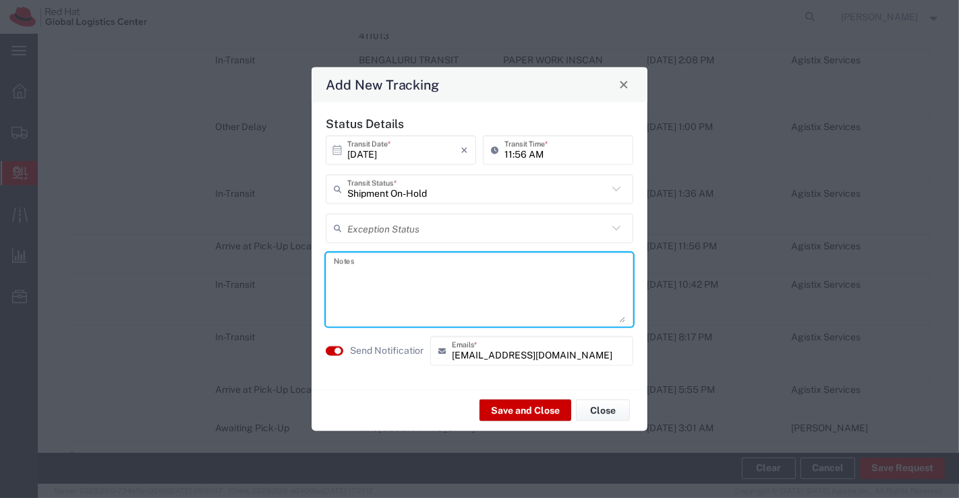
paste textarea "Package received on [DATE]."
type textarea "Package received on [DATE]."
click at [508, 411] on button "Save and Close" at bounding box center [525, 411] width 92 height 22
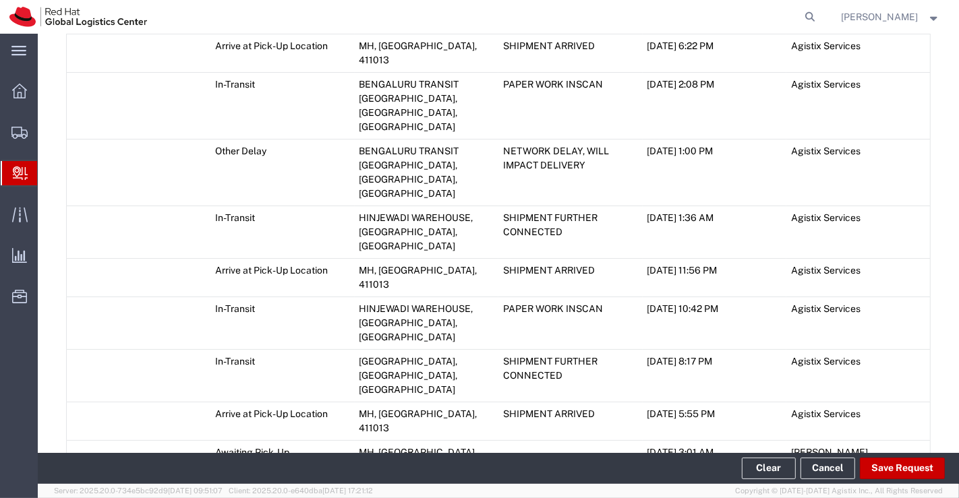
click at [72, 477] on icon at bounding box center [72, 481] width 12 height 9
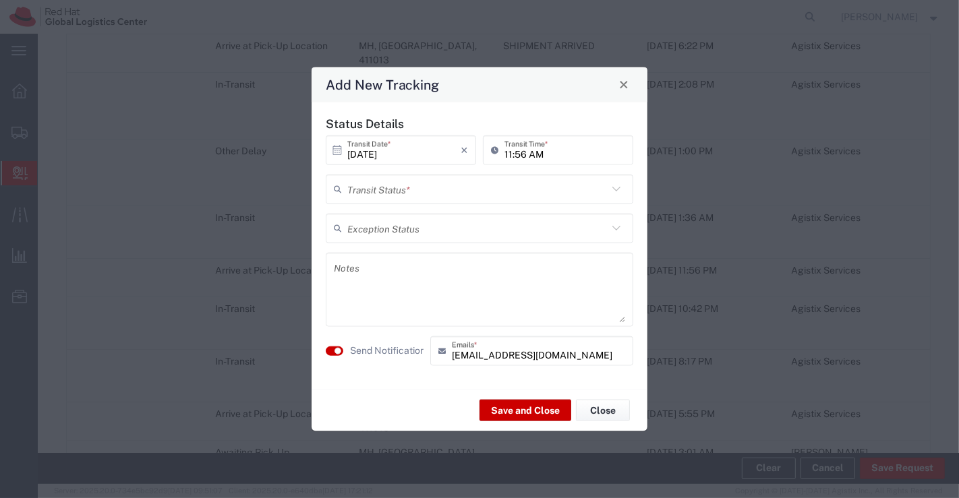
click at [616, 191] on icon at bounding box center [616, 189] width 8 height 5
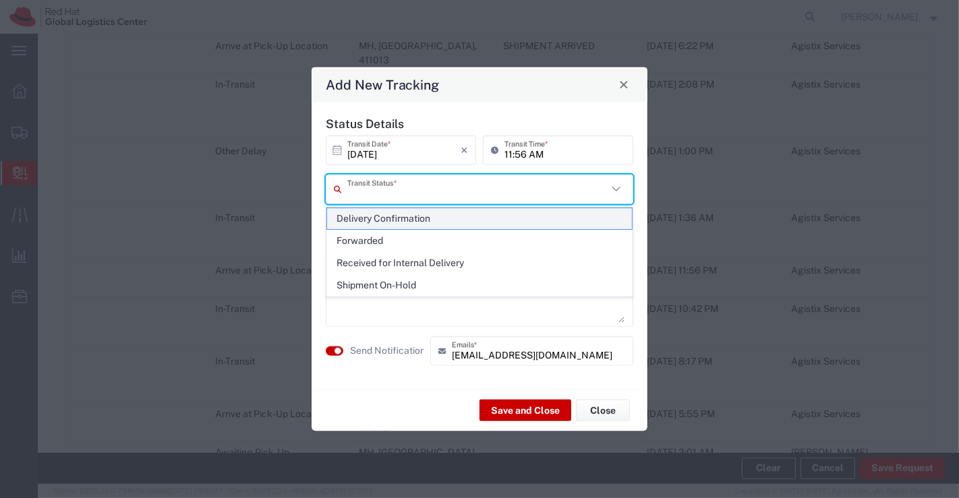
click at [590, 218] on span "Delivery Confirmation" at bounding box center [479, 218] width 305 height 21
type input "Delivery Confirmation"
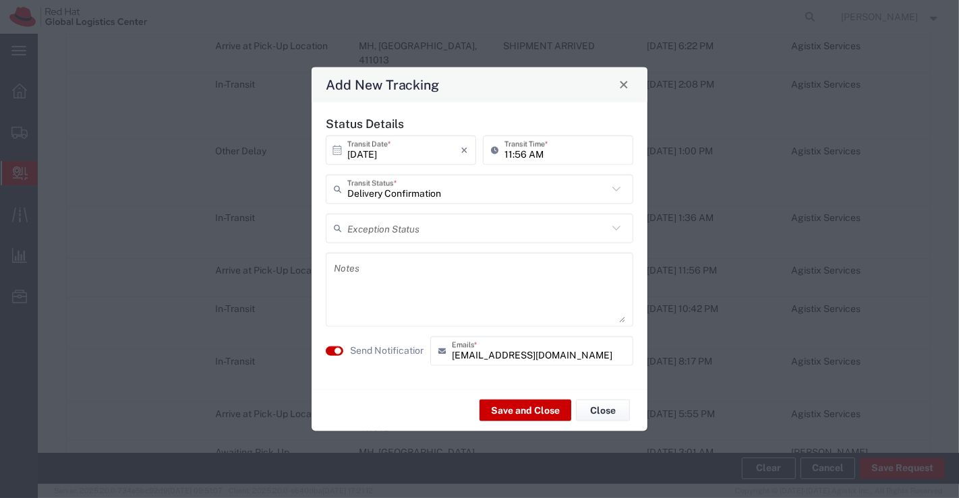
click at [498, 287] on textarea at bounding box center [479, 289] width 291 height 66
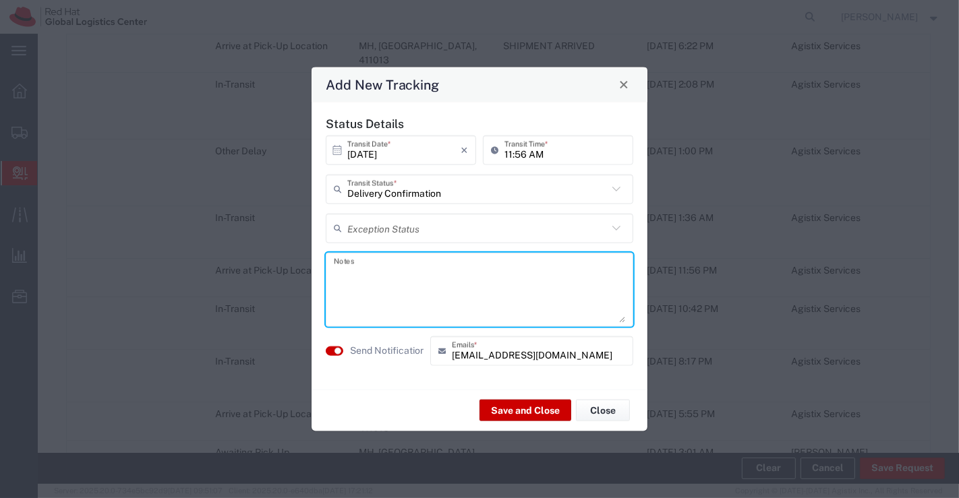
paste textarea "Package collected on [DATE]."
type textarea "Package collected on [DATE]."
click at [518, 413] on button "Save and Close" at bounding box center [525, 411] width 92 height 22
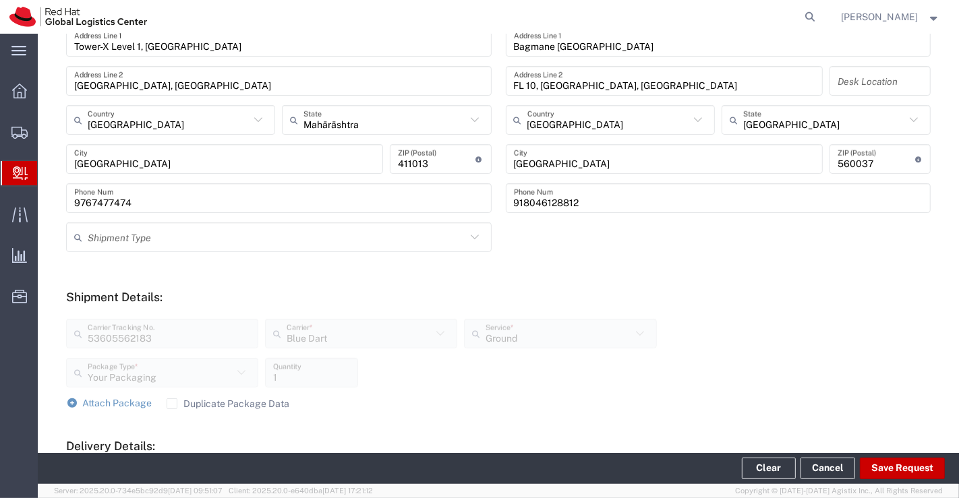
scroll to position [42, 0]
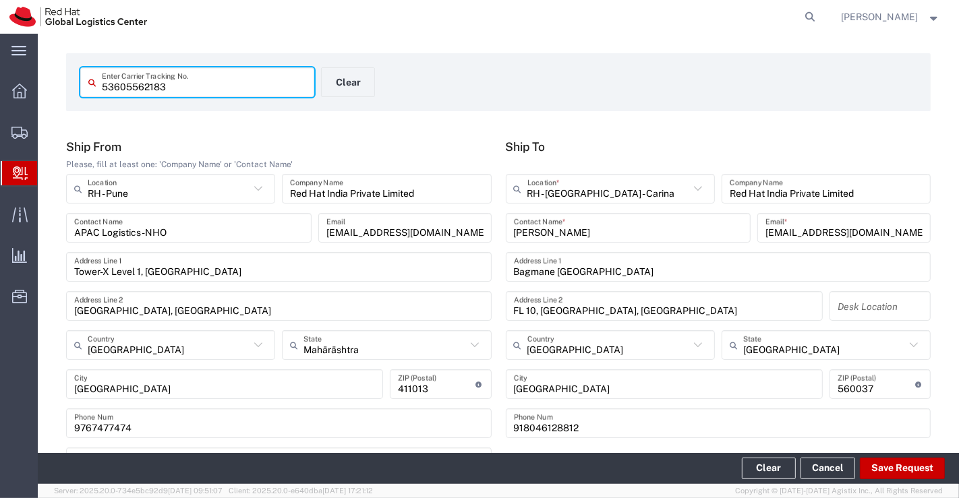
drag, startPoint x: 174, startPoint y: 87, endPoint x: 79, endPoint y: 82, distance: 95.2
click at [79, 82] on agx-input-control "53605562183 Enter Carrier Tracking No." at bounding box center [198, 82] width 248 height 30
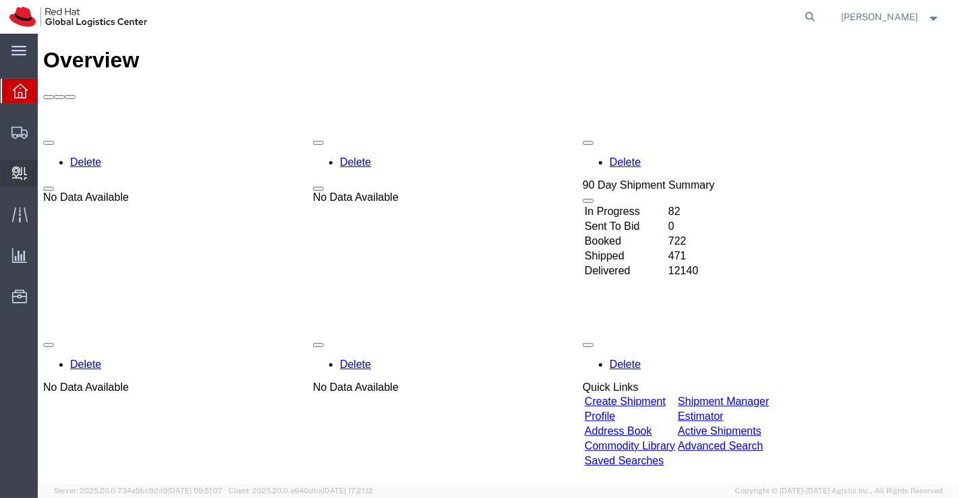
click at [0, 0] on span "Create Delivery" at bounding box center [0, 0] width 0 height 0
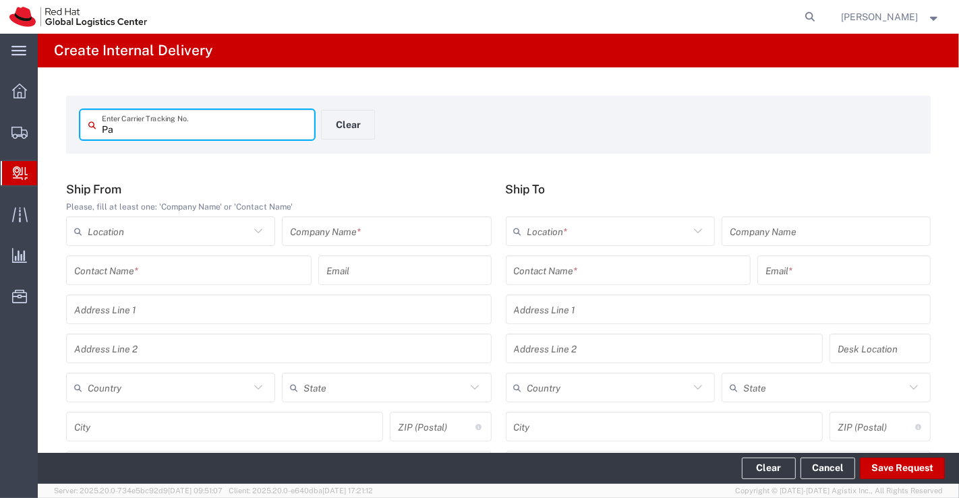
type input "P"
paste input "53605563336"
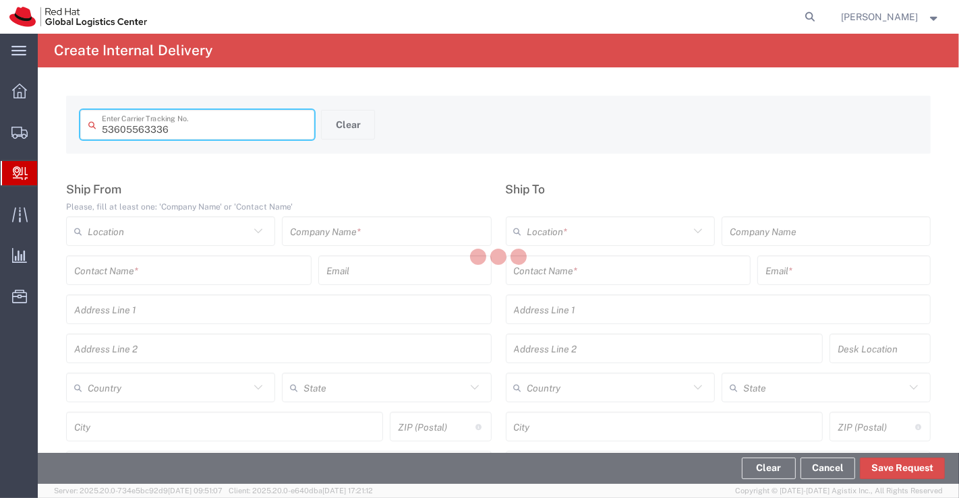
type input "53605563336"
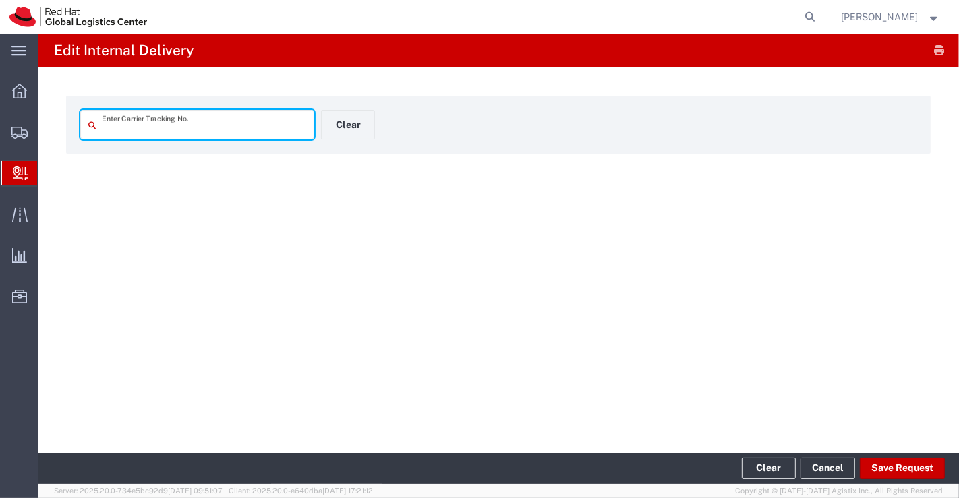
type input "53605563336"
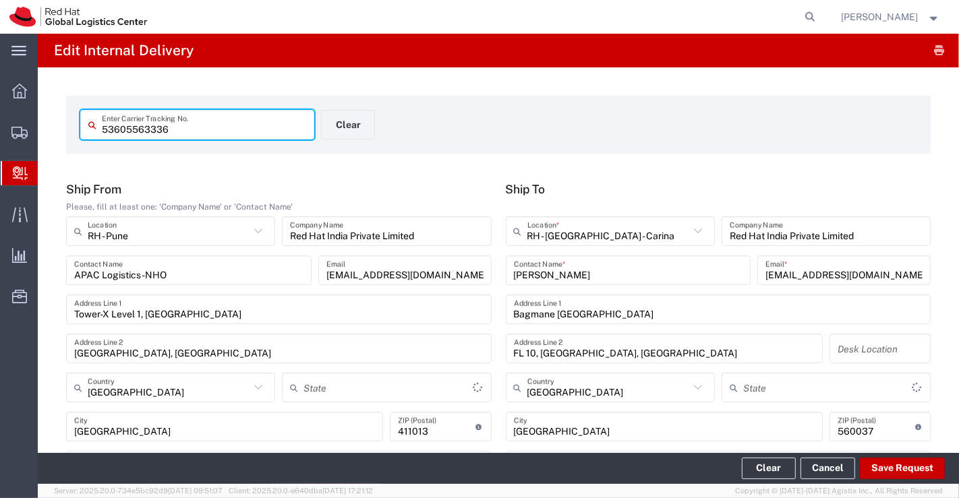
type input "Mahārāshtra"
type input "Karnataka"
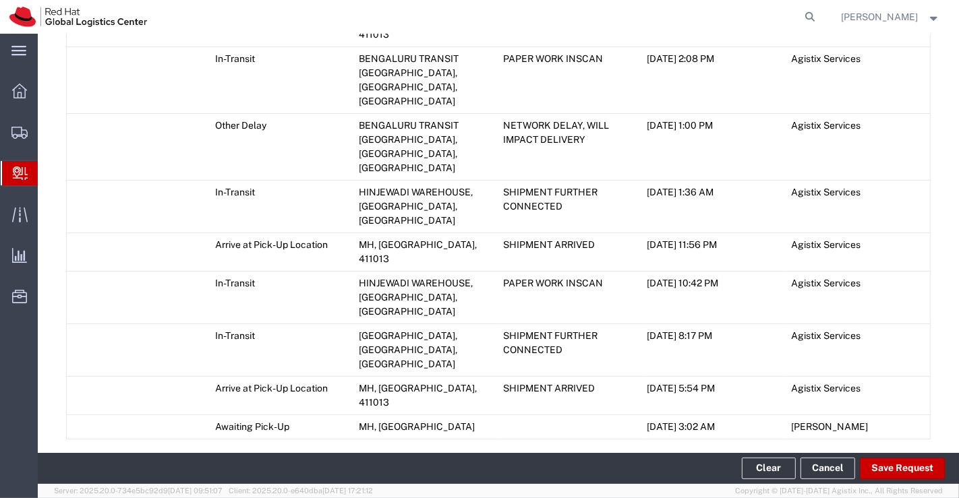
scroll to position [792, 0]
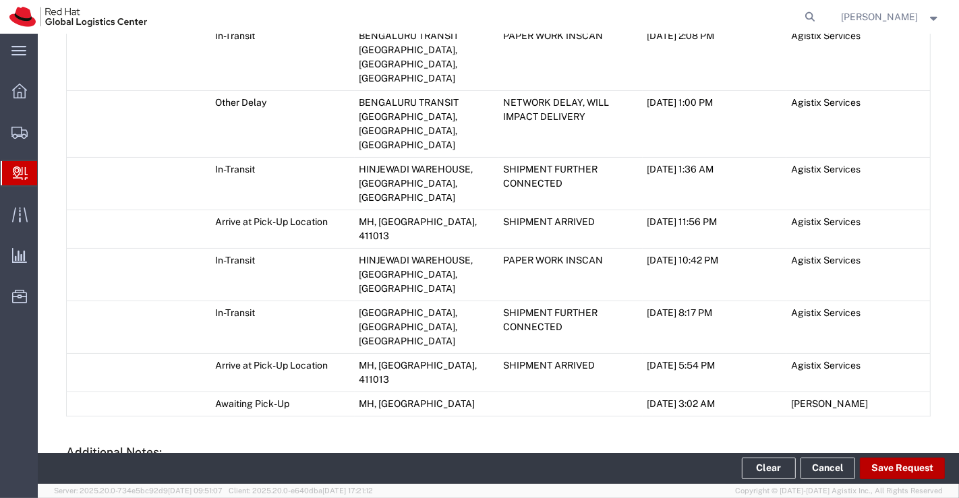
click at [898, 466] on button "Save Request" at bounding box center [902, 469] width 85 height 22
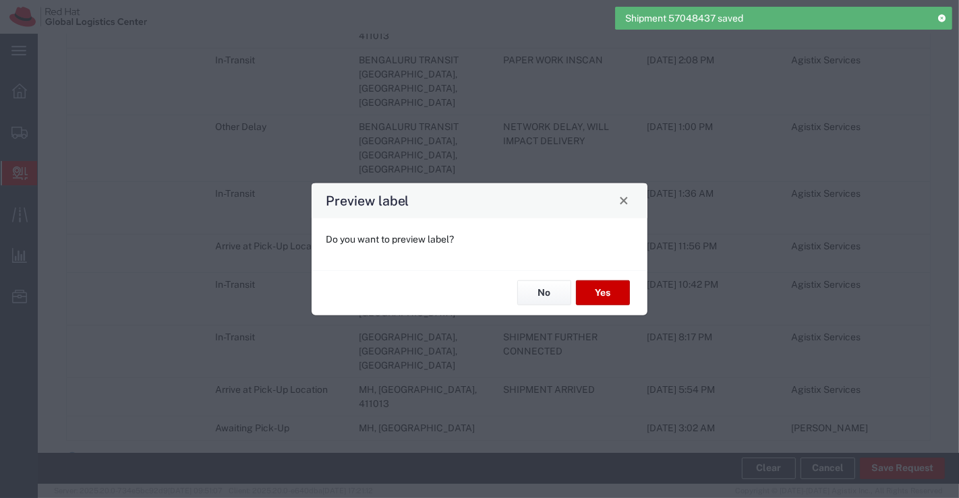
type input "Ground"
type input "Your Packaging"
click at [541, 297] on button "No" at bounding box center [544, 293] width 54 height 25
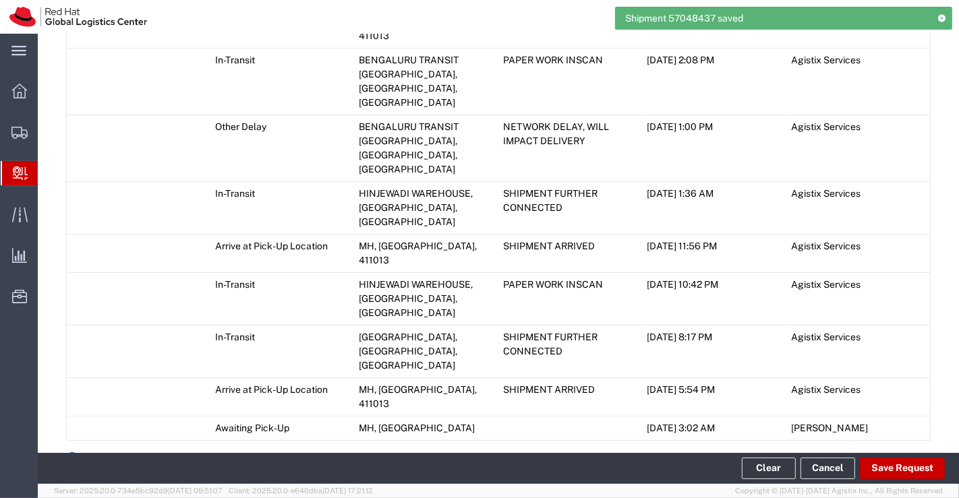
click at [72, 452] on icon at bounding box center [72, 456] width 12 height 9
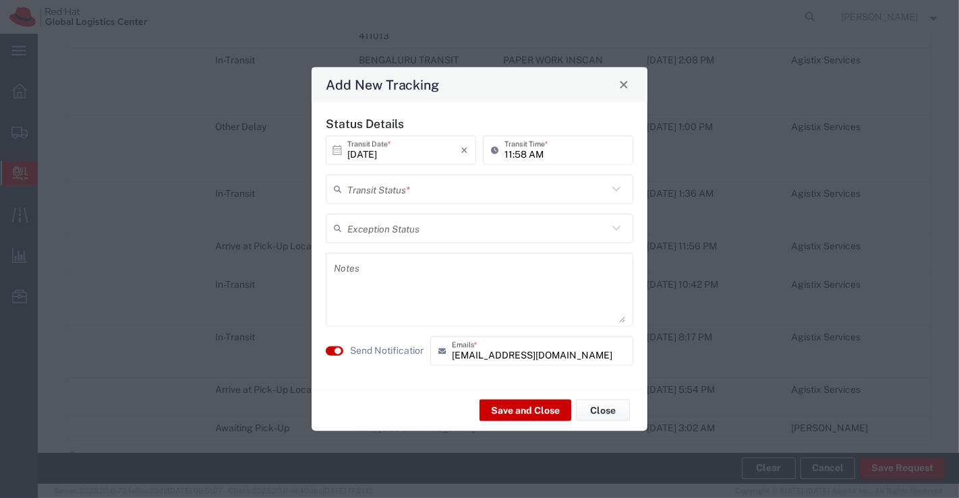
click at [617, 189] on icon at bounding box center [617, 189] width 18 height 18
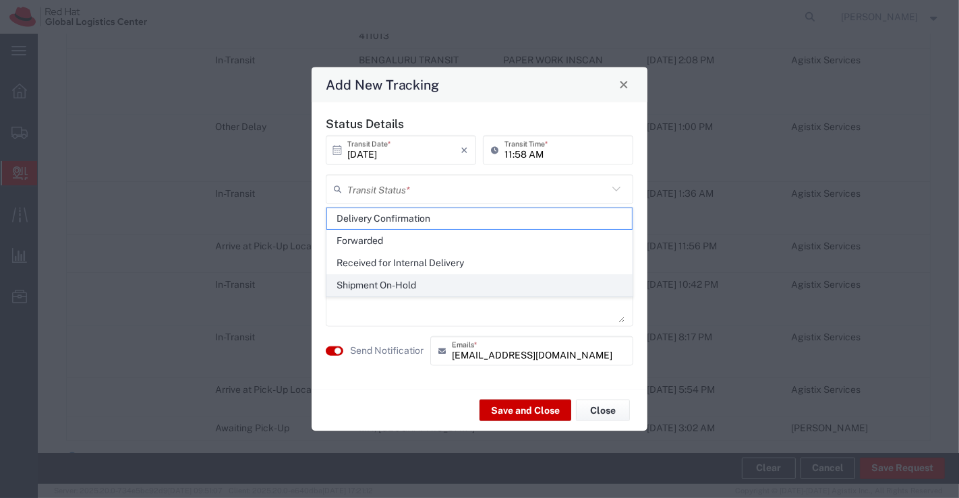
click at [600, 288] on span "Shipment On-Hold" at bounding box center [479, 285] width 305 height 21
type input "Shipment On-Hold"
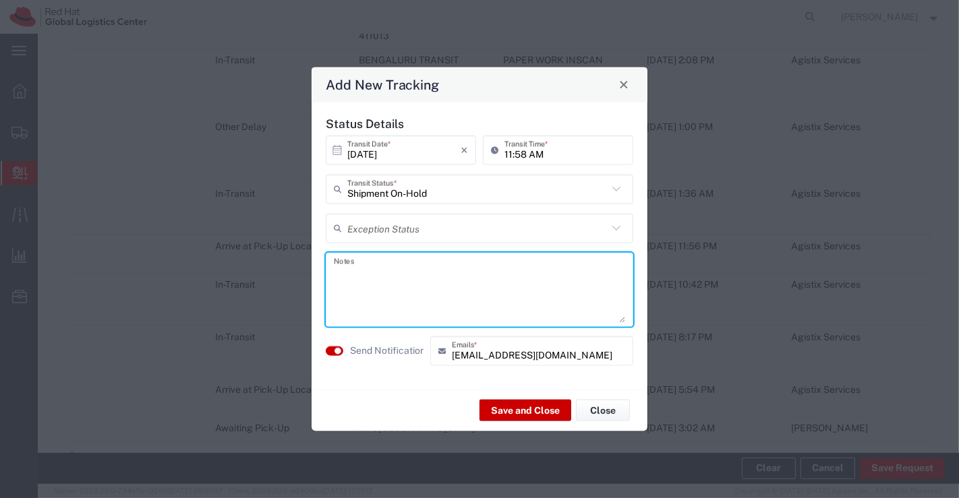
click at [601, 295] on textarea at bounding box center [479, 289] width 291 height 66
paste textarea "Package received on [DATE]."
type textarea "Package received on [DATE]."
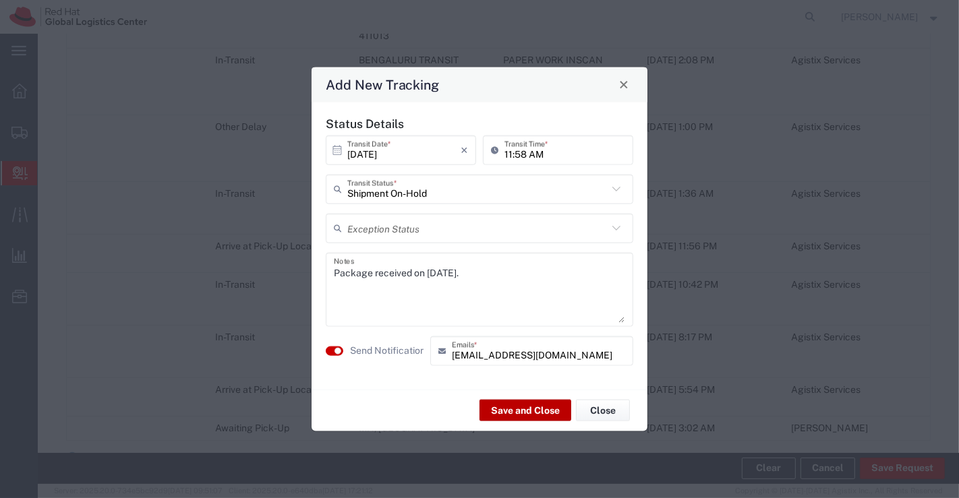
click at [515, 405] on button "Save and Close" at bounding box center [525, 411] width 92 height 22
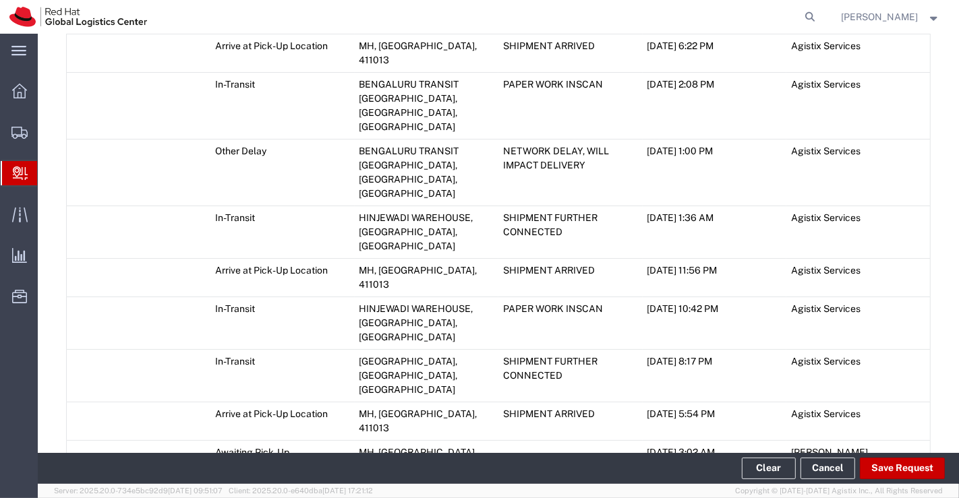
click at [74, 477] on icon at bounding box center [72, 481] width 12 height 9
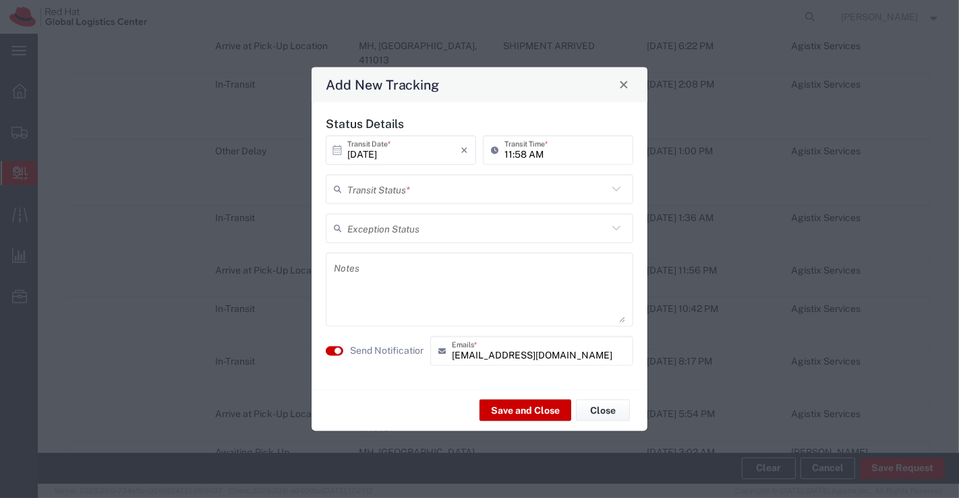
click at [615, 185] on icon at bounding box center [617, 189] width 18 height 18
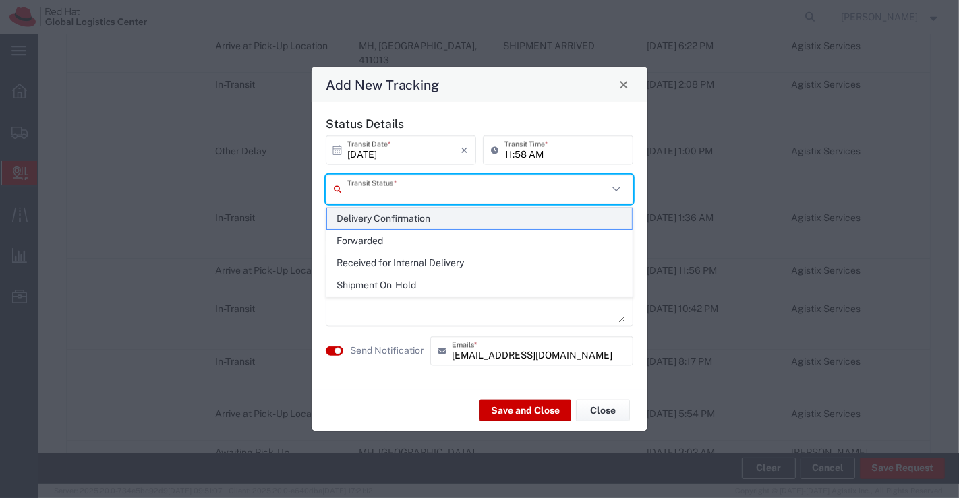
click at [605, 212] on span "Delivery Confirmation" at bounding box center [479, 218] width 305 height 21
type input "Delivery Confirmation"
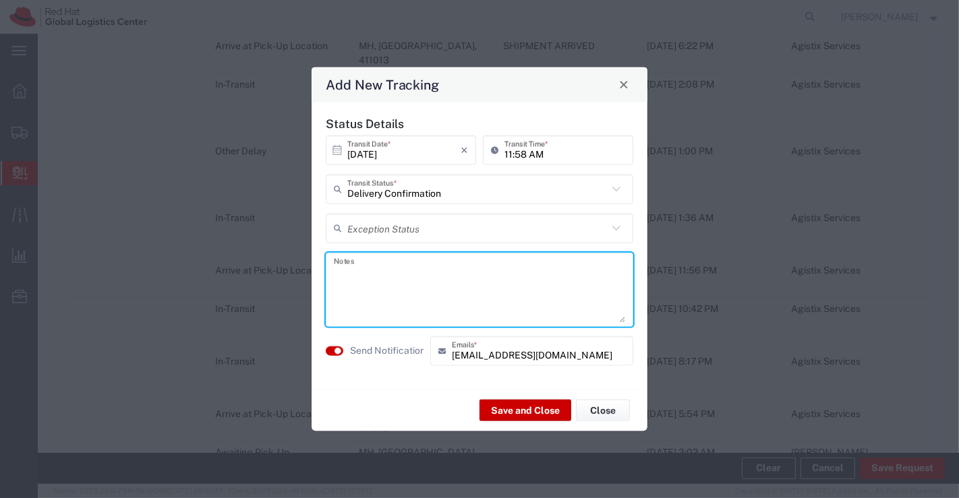
click at [401, 268] on textarea at bounding box center [479, 289] width 291 height 66
paste textarea "Package collected on [DATE]."
type textarea "Package collected on [DATE]."
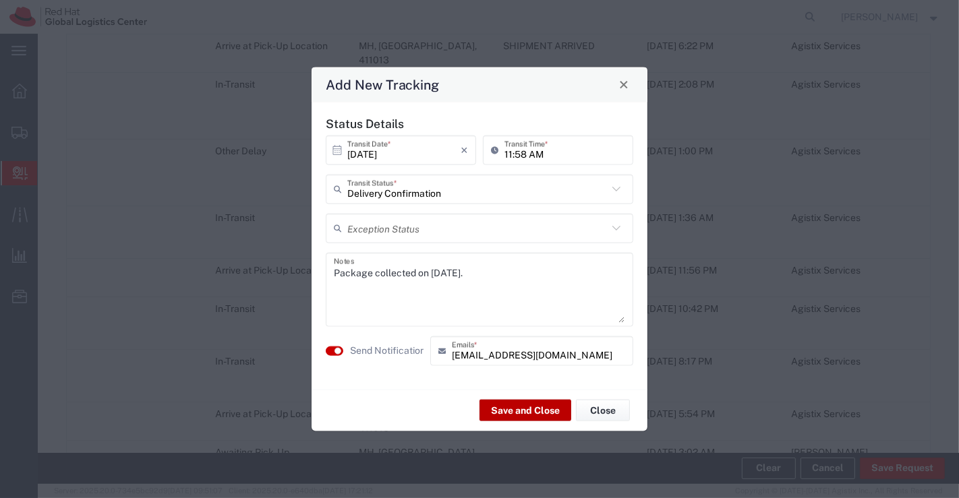
click at [504, 406] on button "Save and Close" at bounding box center [525, 411] width 92 height 22
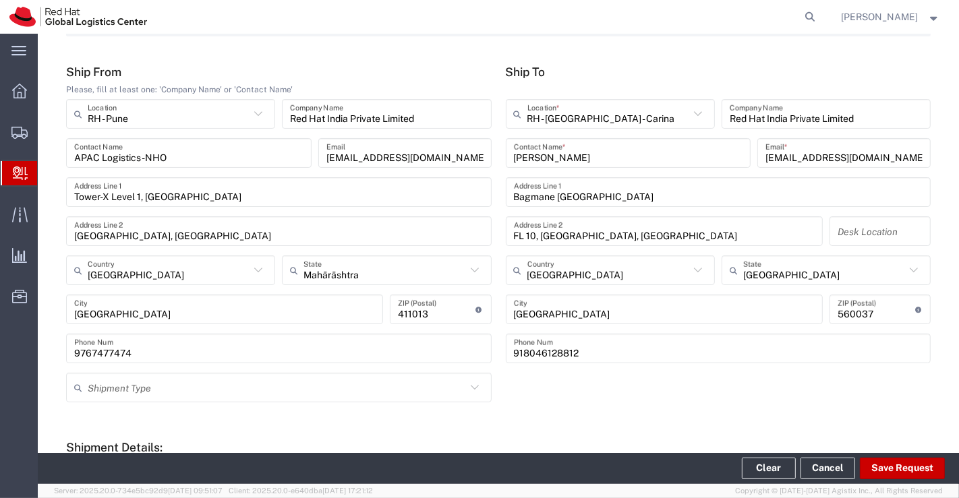
scroll to position [0, 0]
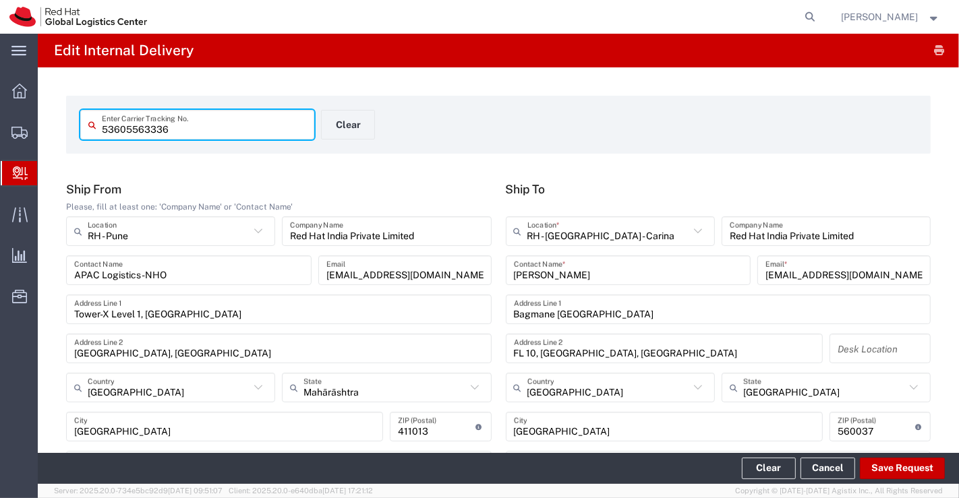
drag, startPoint x: 193, startPoint y: 131, endPoint x: 88, endPoint y: 126, distance: 105.3
click at [88, 126] on div "53605563336 Enter Carrier Tracking No." at bounding box center [197, 125] width 234 height 30
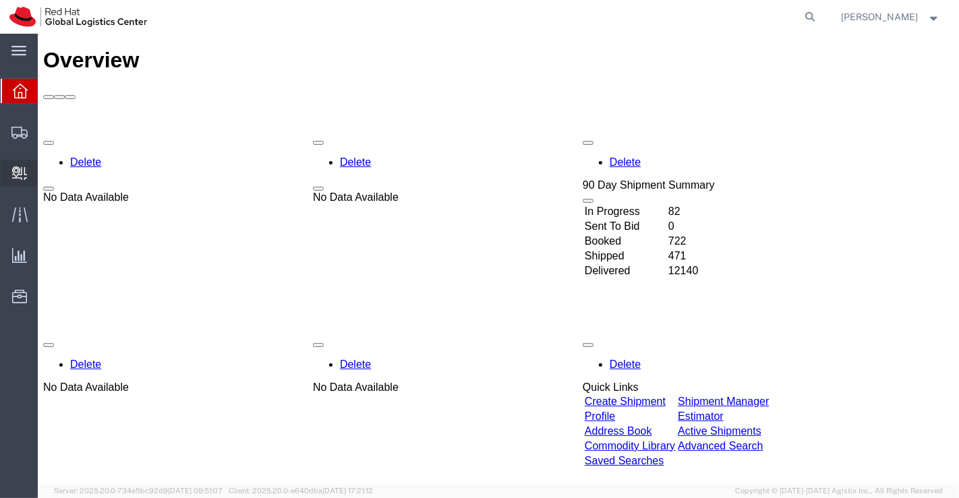
click at [0, 0] on span "Create Delivery" at bounding box center [0, 0] width 0 height 0
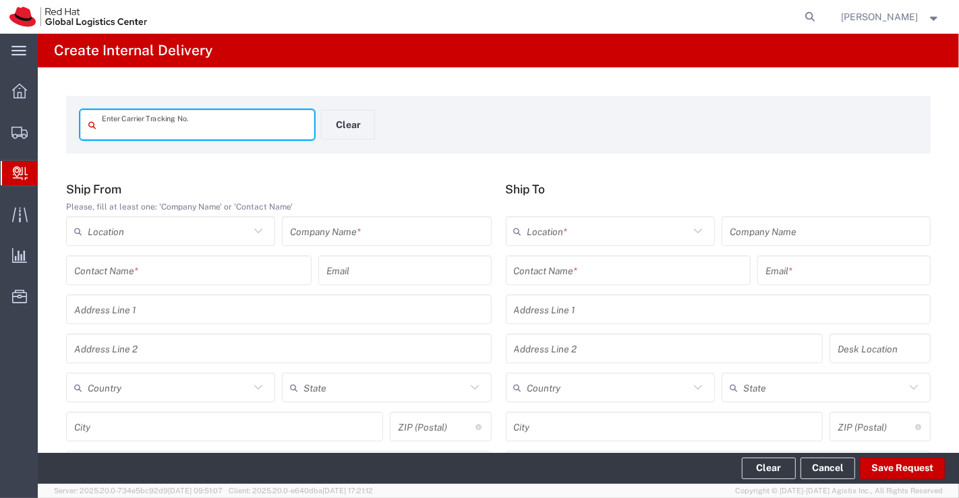
paste input "53605596085"
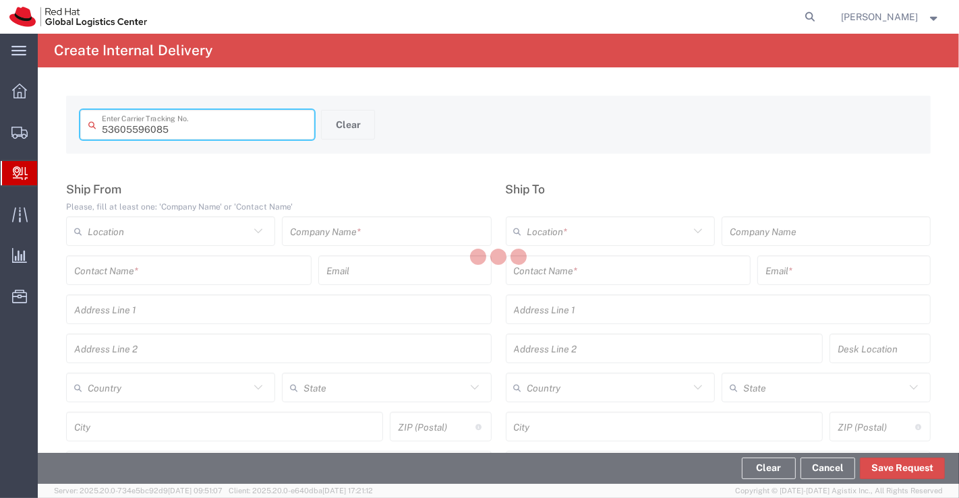
type input "53605596085"
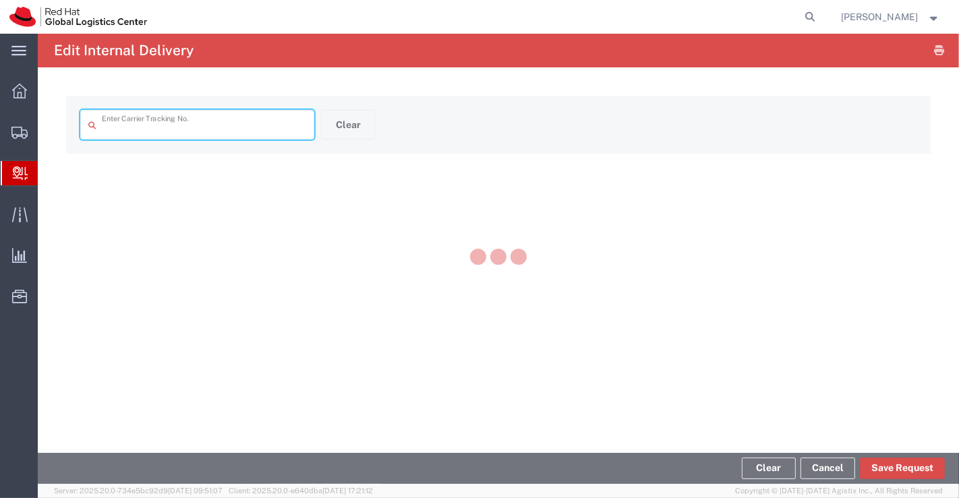
type input "53605596085"
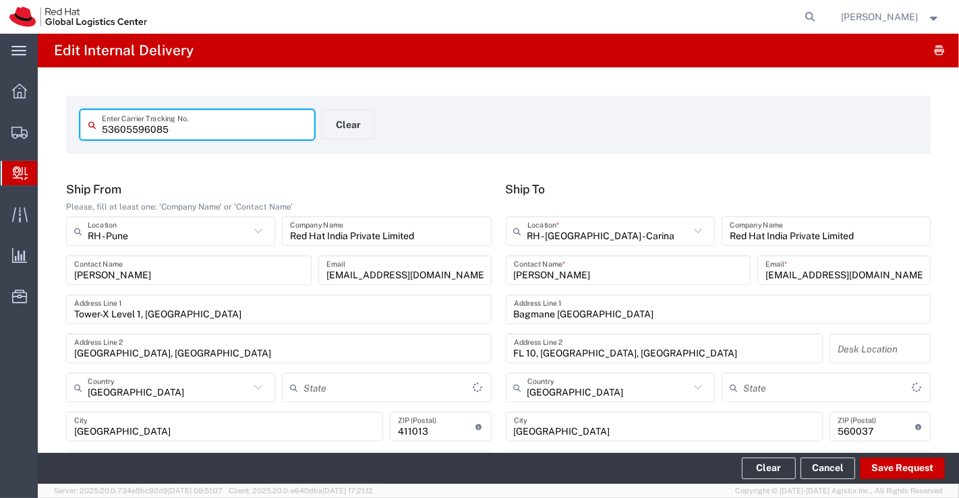
type input "Ground"
type input "Mahārāshtra"
type input "[GEOGRAPHIC_DATA]"
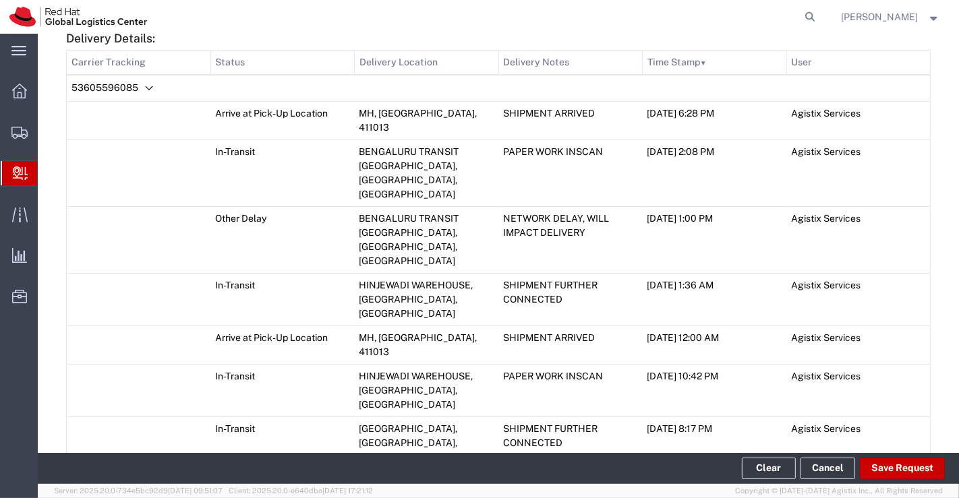
scroll to position [830, 0]
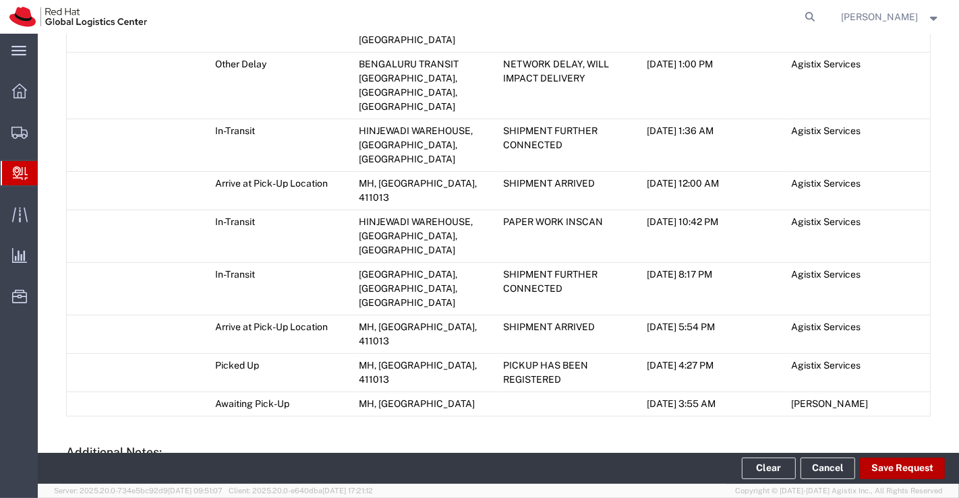
click at [897, 472] on button "Save Request" at bounding box center [902, 469] width 85 height 22
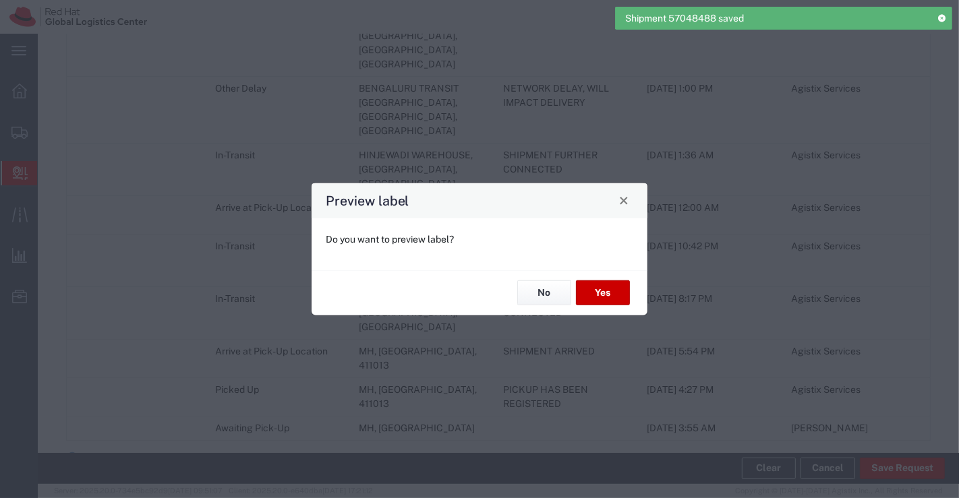
type input "Your Packaging"
type input "Ground"
click at [537, 283] on button "No" at bounding box center [544, 293] width 54 height 25
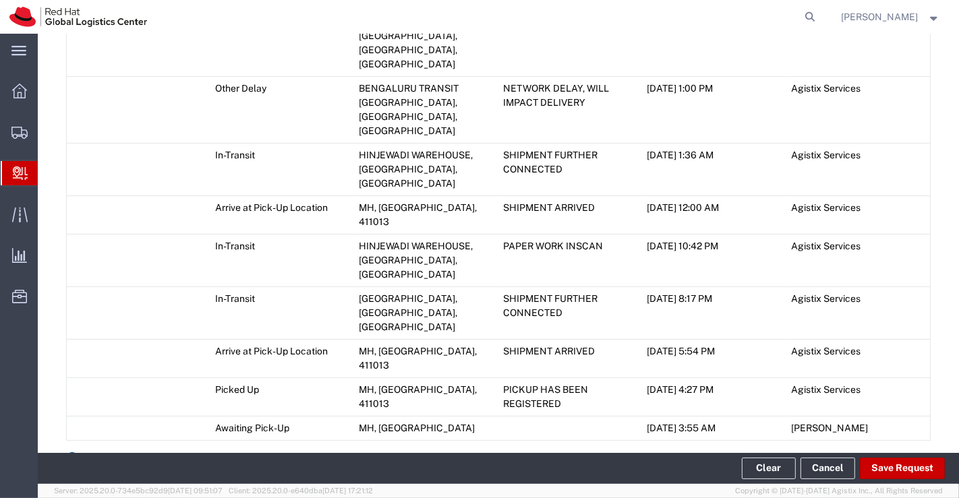
click at [72, 452] on icon at bounding box center [72, 456] width 12 height 9
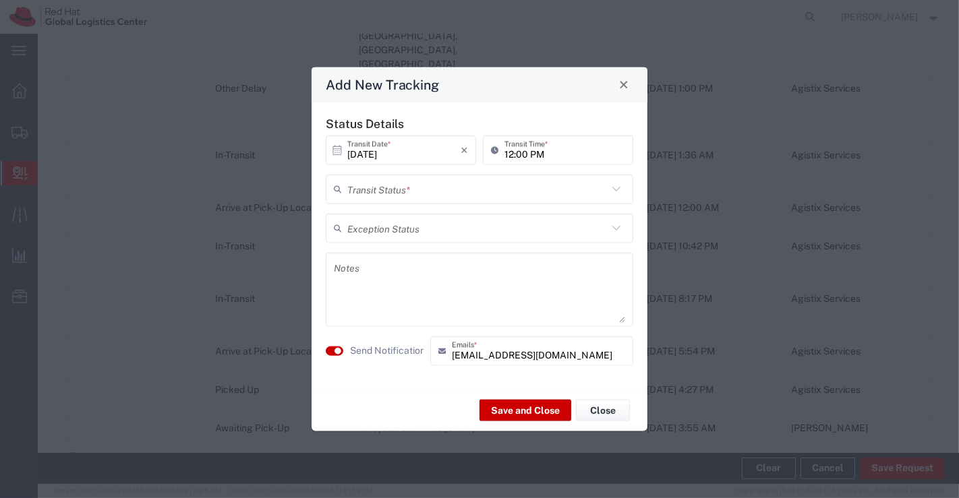
click at [618, 189] on icon at bounding box center [616, 189] width 8 height 5
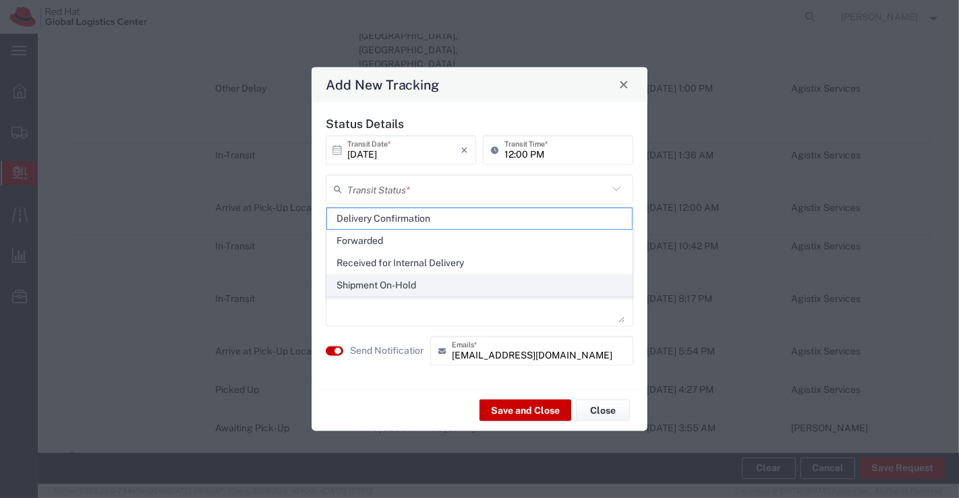
click at [562, 287] on span "Shipment On-Hold" at bounding box center [479, 285] width 305 height 21
type input "Shipment On-Hold"
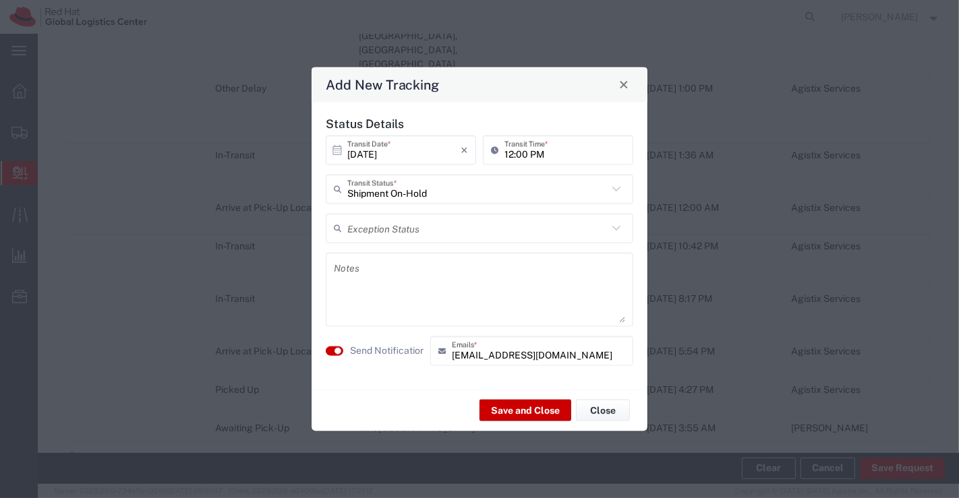
click at [417, 278] on textarea at bounding box center [479, 289] width 291 height 66
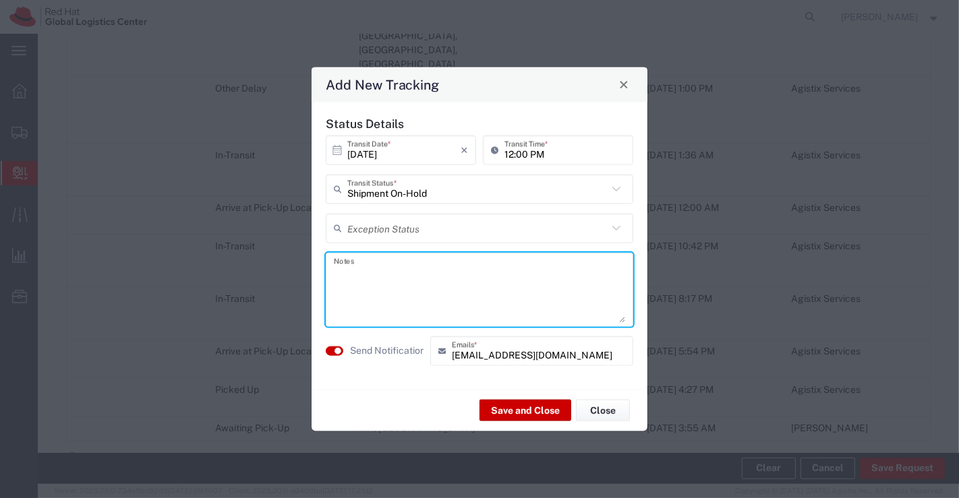
paste textarea "Package received on [DATE]."
type textarea "Package received on [DATE]."
click at [510, 409] on button "Save and Close" at bounding box center [525, 411] width 92 height 22
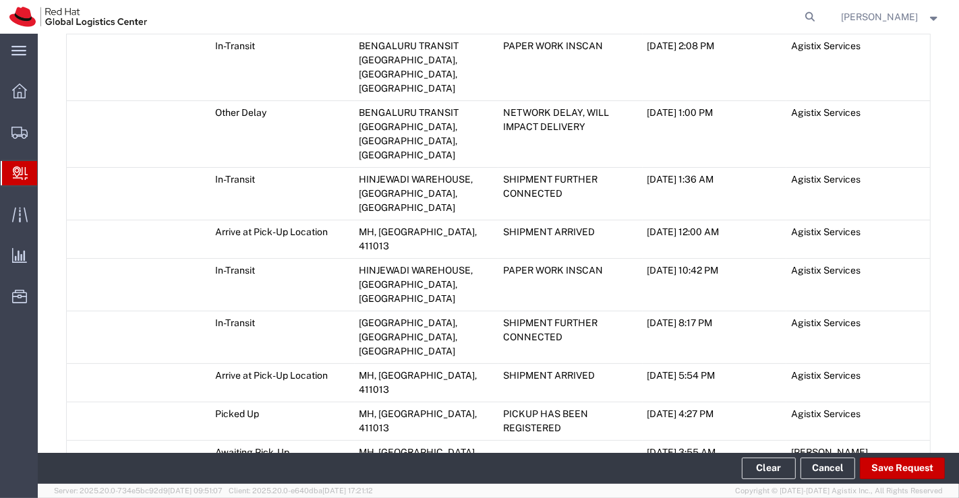
click at [71, 477] on icon at bounding box center [72, 481] width 12 height 9
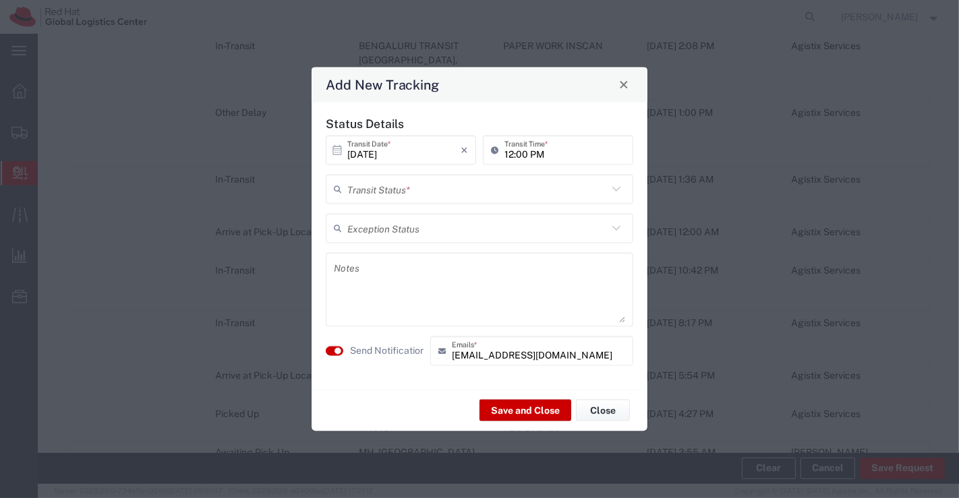
click at [618, 189] on icon at bounding box center [616, 189] width 8 height 5
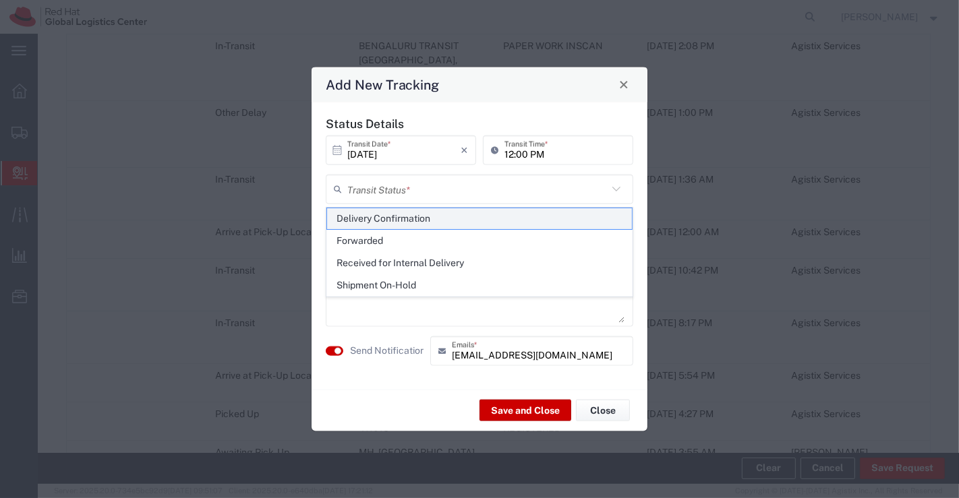
click at [580, 212] on span "Delivery Confirmation" at bounding box center [479, 218] width 305 height 21
type input "Delivery Confirmation"
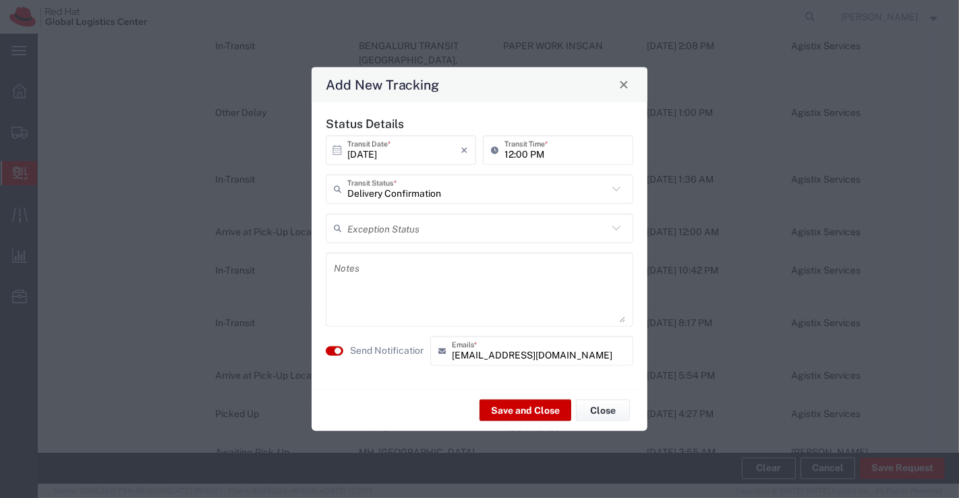
click at [399, 283] on textarea at bounding box center [479, 289] width 291 height 66
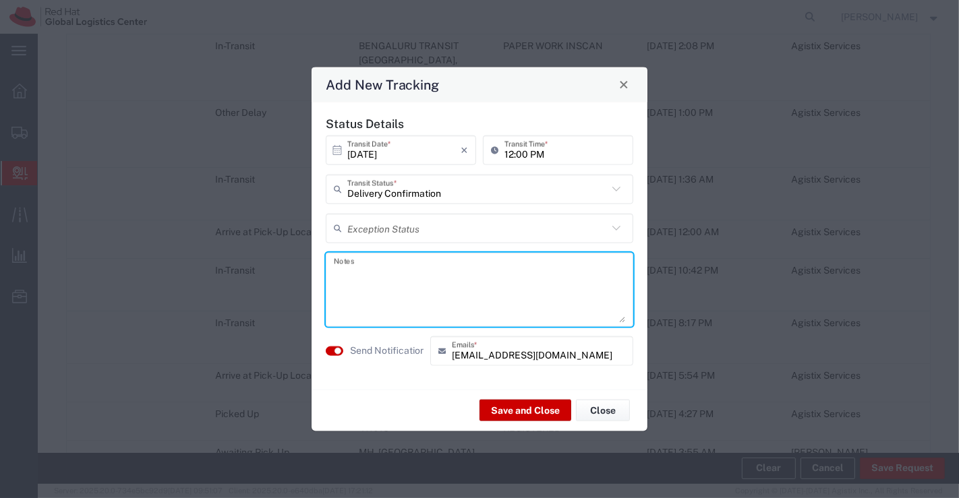
paste textarea "Package collected on [DATE]."
type textarea "Package collected on [DATE]."
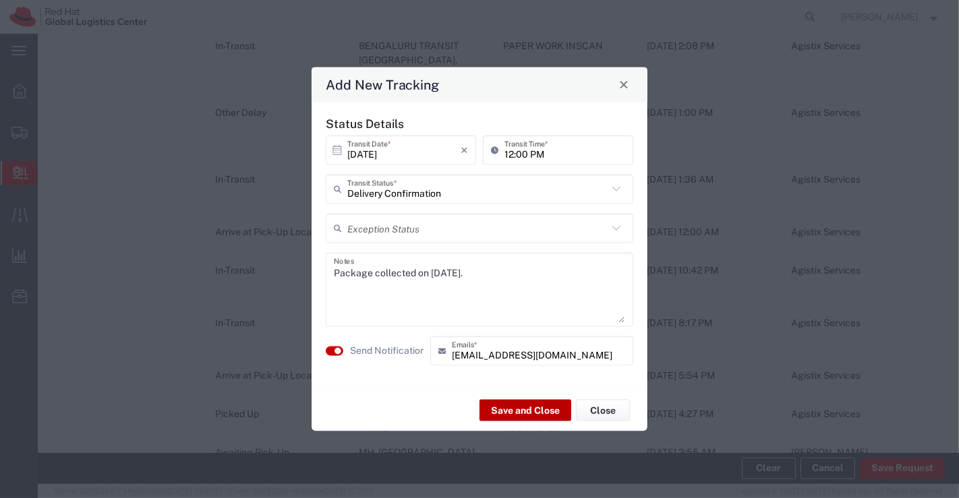
click at [514, 407] on button "Save and Close" at bounding box center [525, 411] width 92 height 22
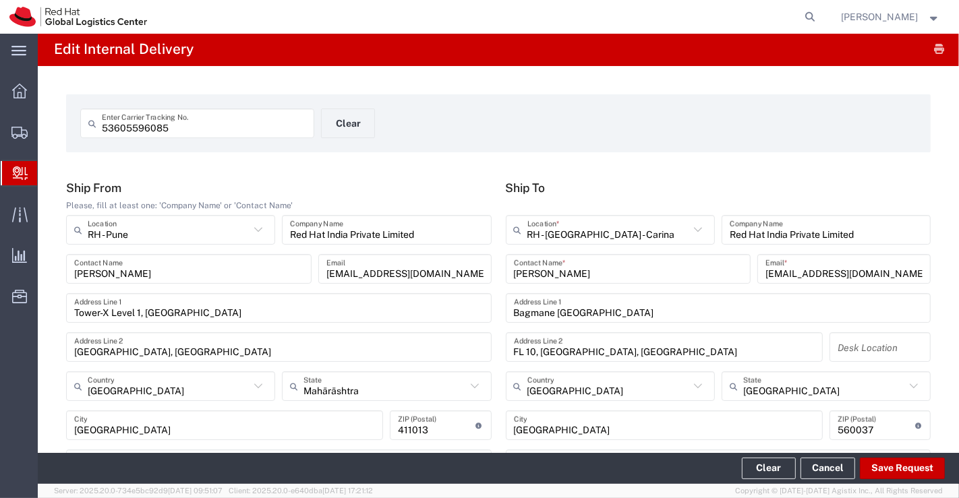
scroll to position [0, 0]
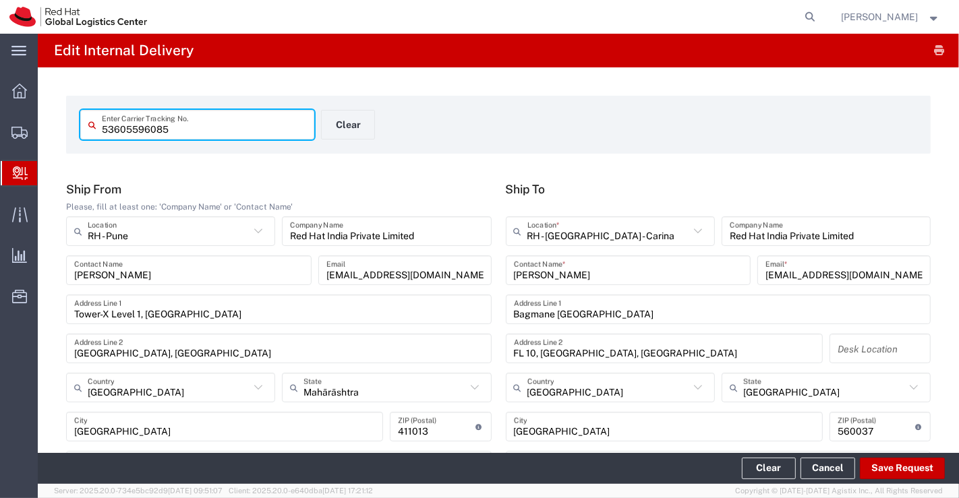
drag, startPoint x: 177, startPoint y: 128, endPoint x: 75, endPoint y: 125, distance: 102.6
click at [75, 125] on agx-input-control "53605596085 Enter Carrier Tracking No." at bounding box center [198, 125] width 248 height 30
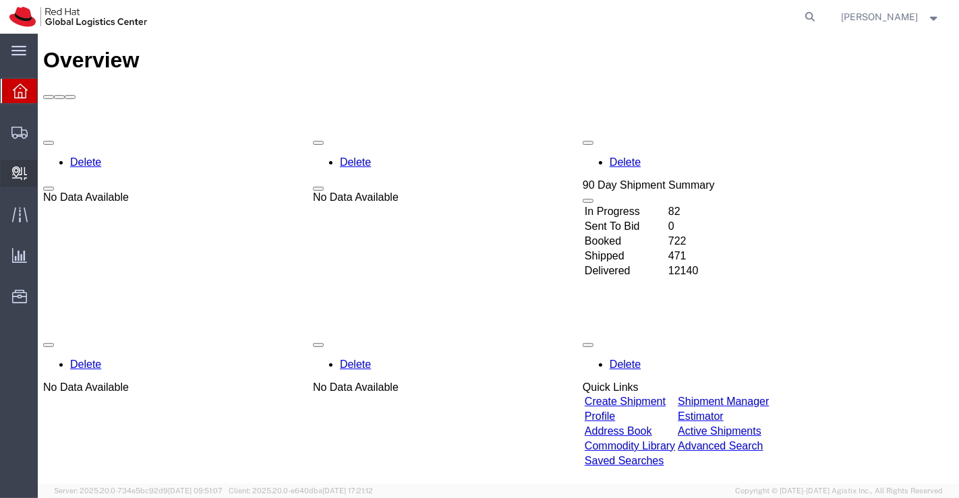
click at [0, 0] on span "Create Delivery" at bounding box center [0, 0] width 0 height 0
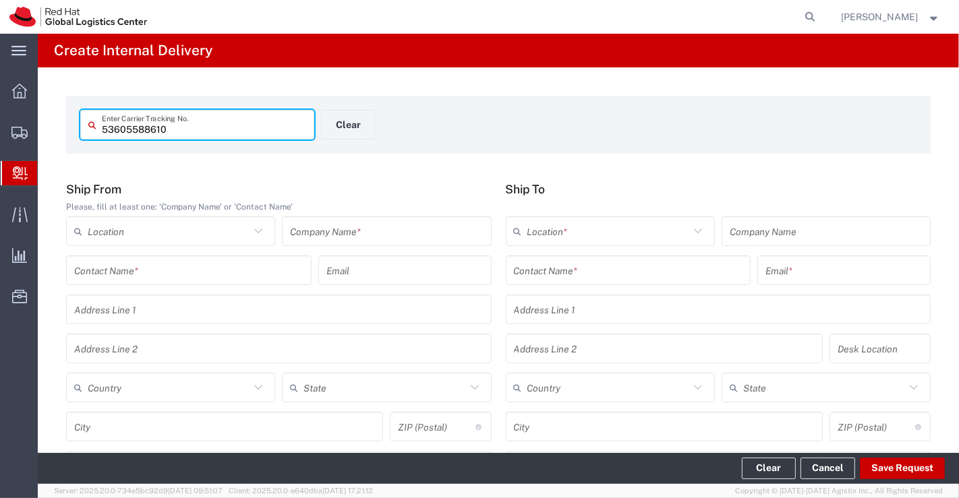
type input "53605588610"
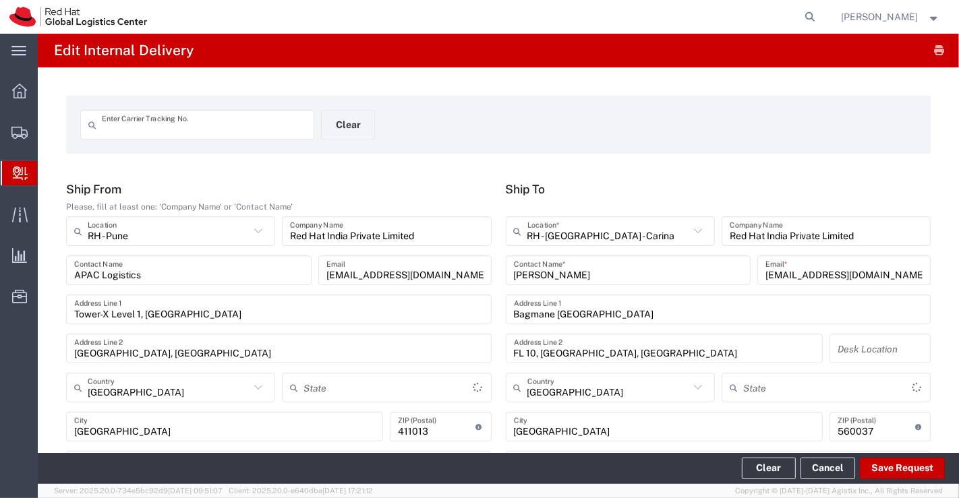
type input "53605588610"
type input "[GEOGRAPHIC_DATA]"
type input "Ground"
type input "Your Packaging"
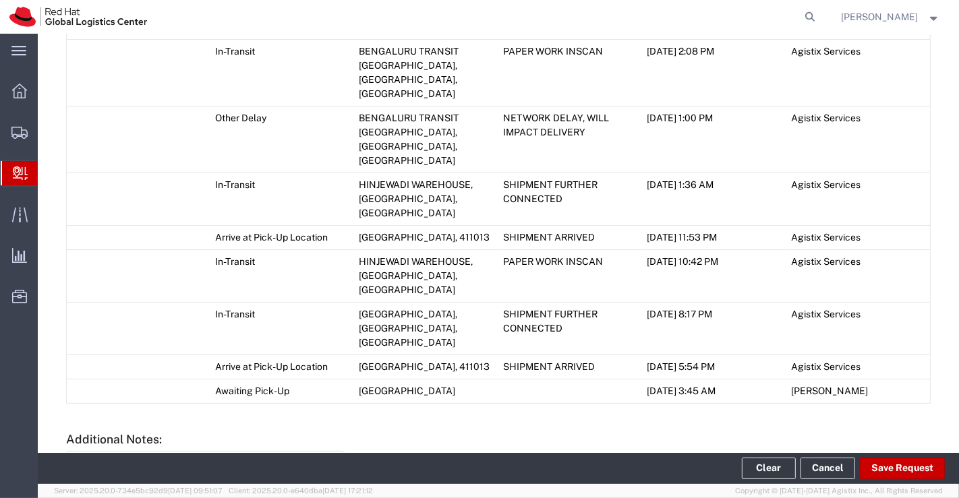
scroll to position [767, 0]
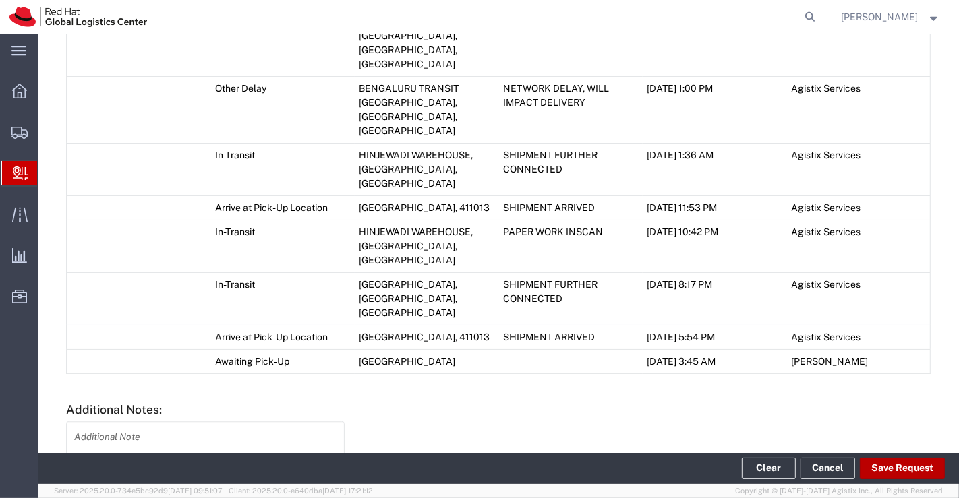
click at [912, 461] on button "Save Request" at bounding box center [902, 469] width 85 height 22
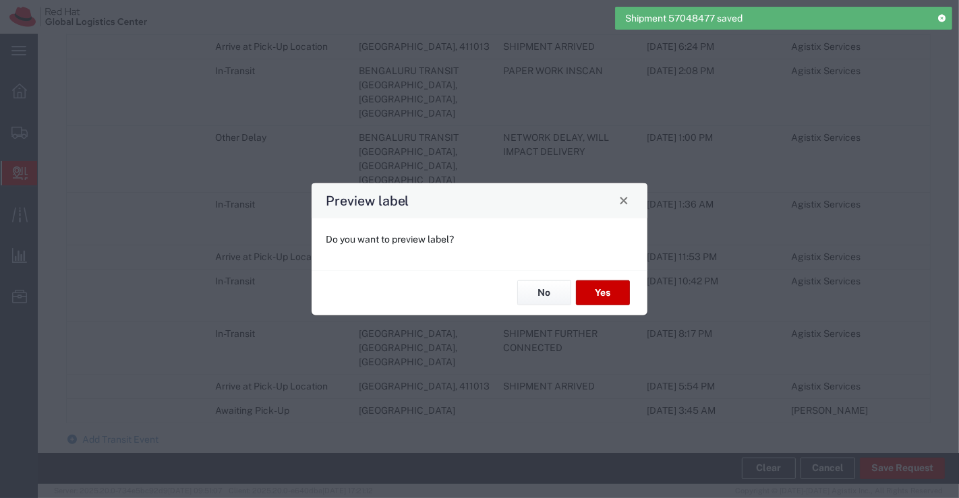
scroll to position [792, 0]
type input "Your Packaging"
type input "Ground"
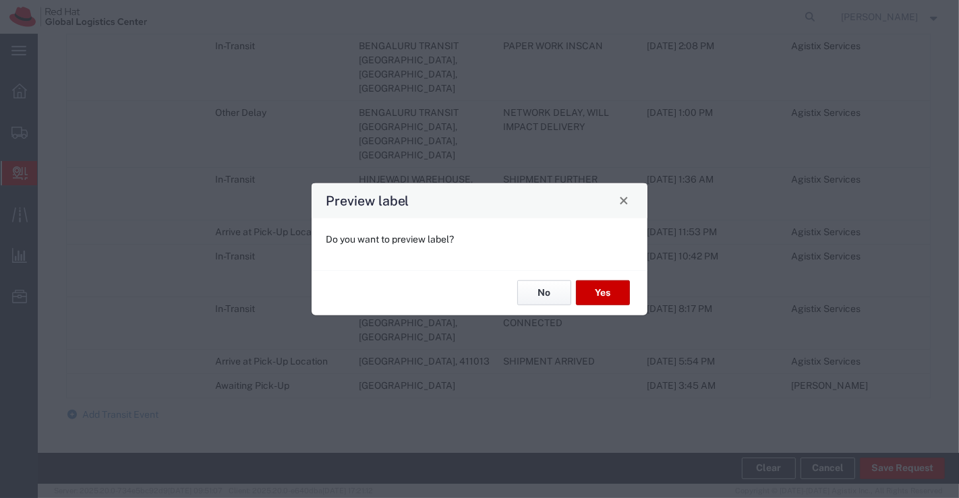
click at [537, 288] on button "No" at bounding box center [544, 293] width 54 height 25
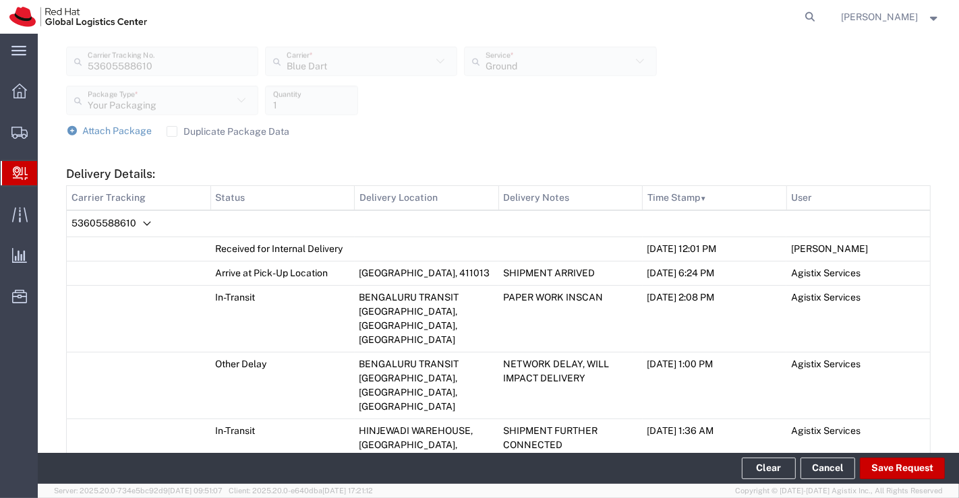
scroll to position [840, 0]
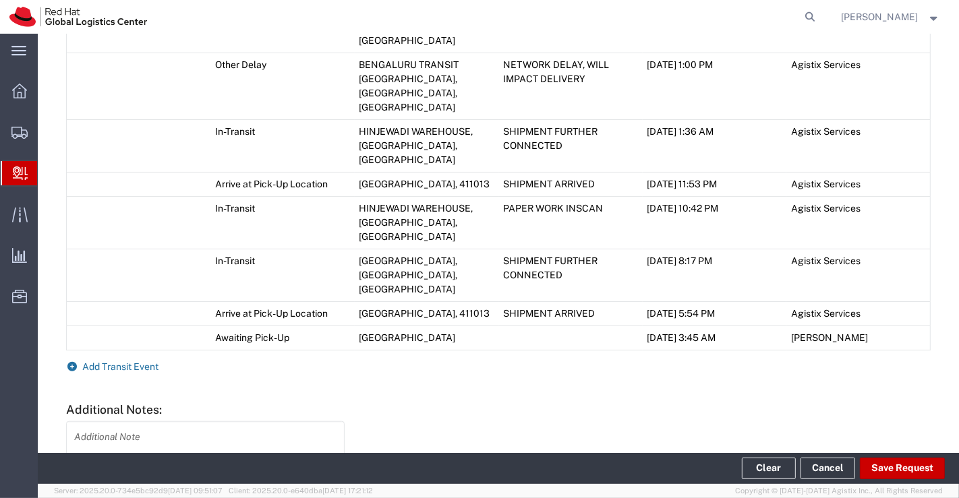
click at [73, 362] on icon at bounding box center [72, 366] width 12 height 9
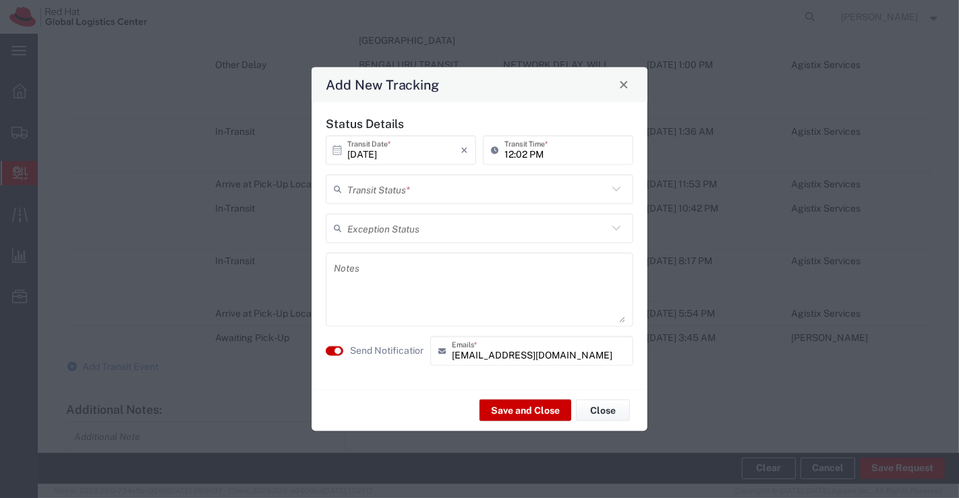
click at [616, 189] on icon at bounding box center [616, 189] width 8 height 5
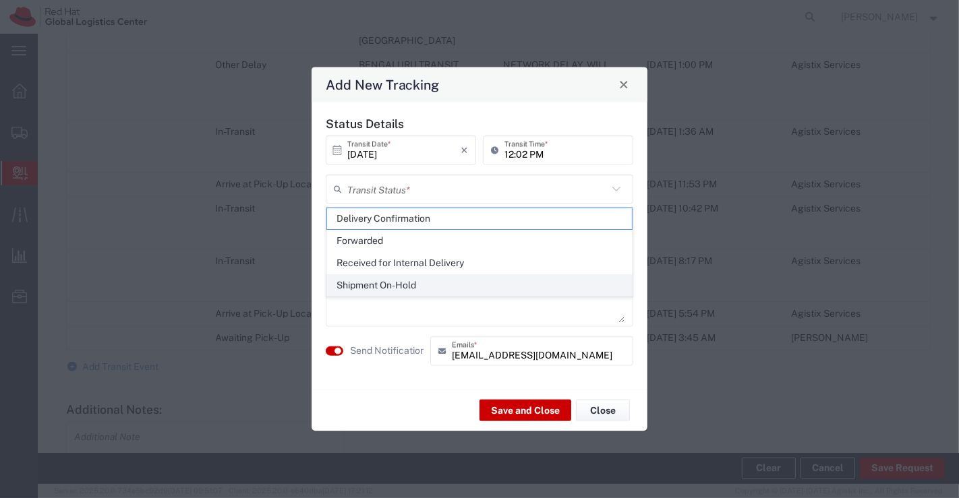
click at [562, 281] on span "Shipment On-Hold" at bounding box center [479, 285] width 305 height 21
type input "Shipment On-Hold"
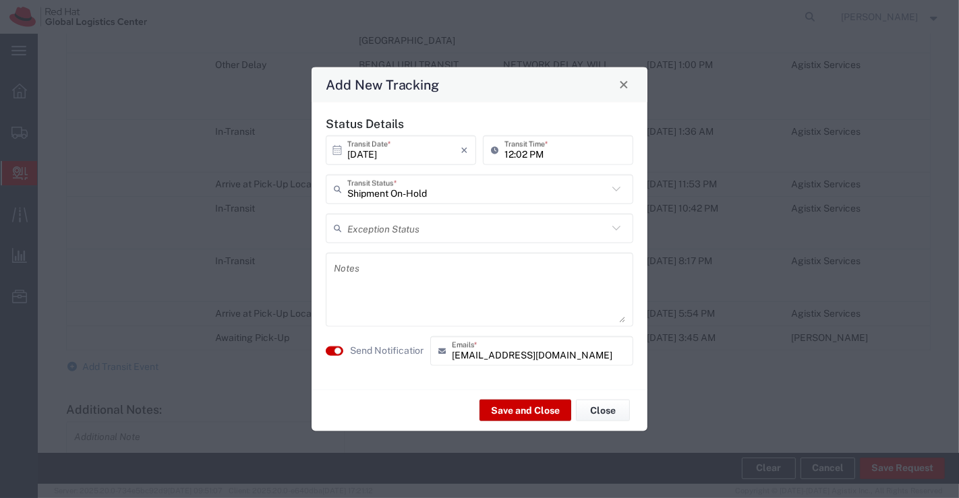
click at [376, 261] on textarea at bounding box center [479, 289] width 291 height 66
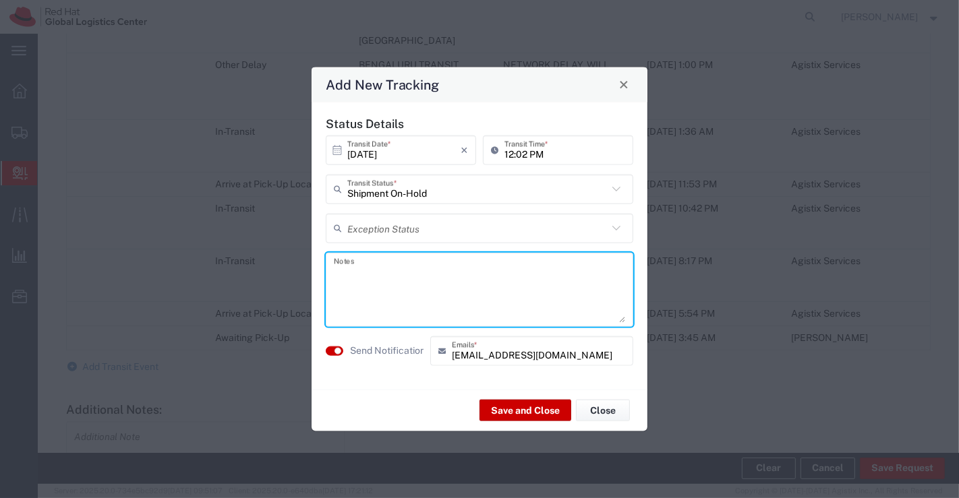
paste textarea "Package received on [DATE]."
type textarea "Package received on [DATE]."
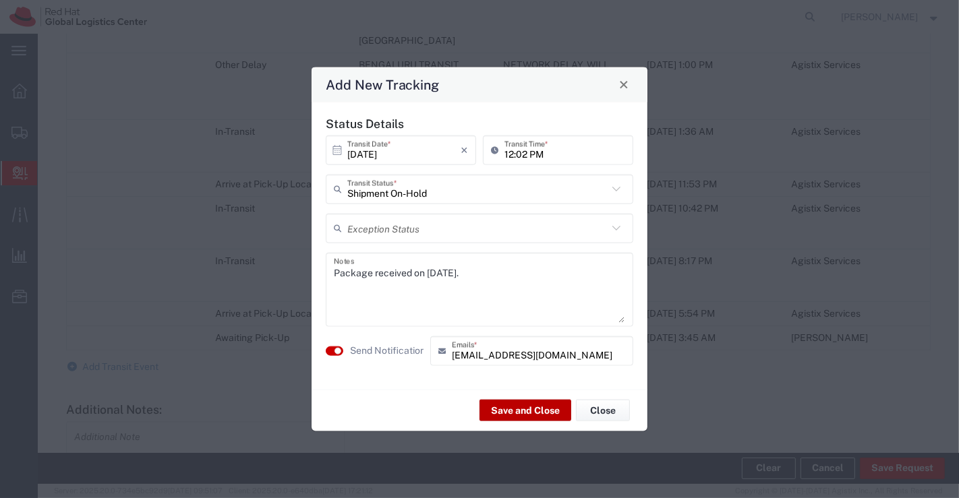
click at [502, 415] on button "Save and Close" at bounding box center [525, 411] width 92 height 22
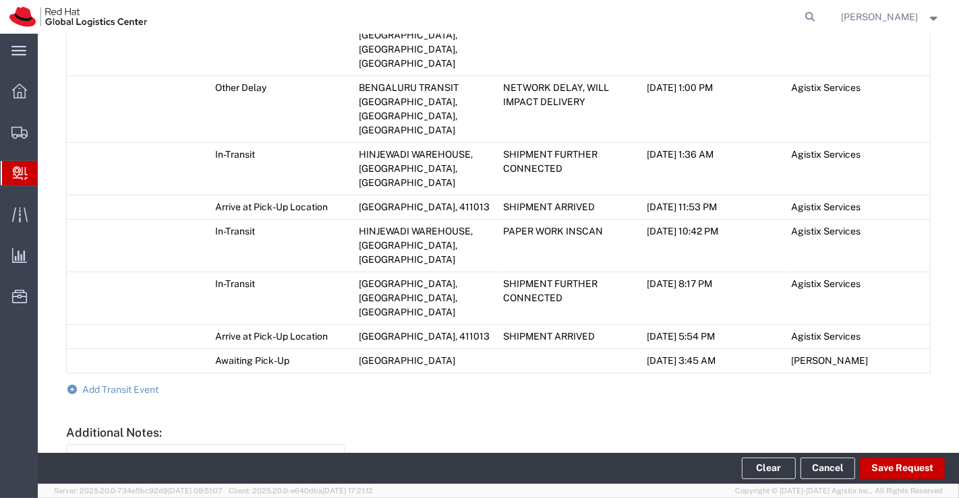
scroll to position [878, 0]
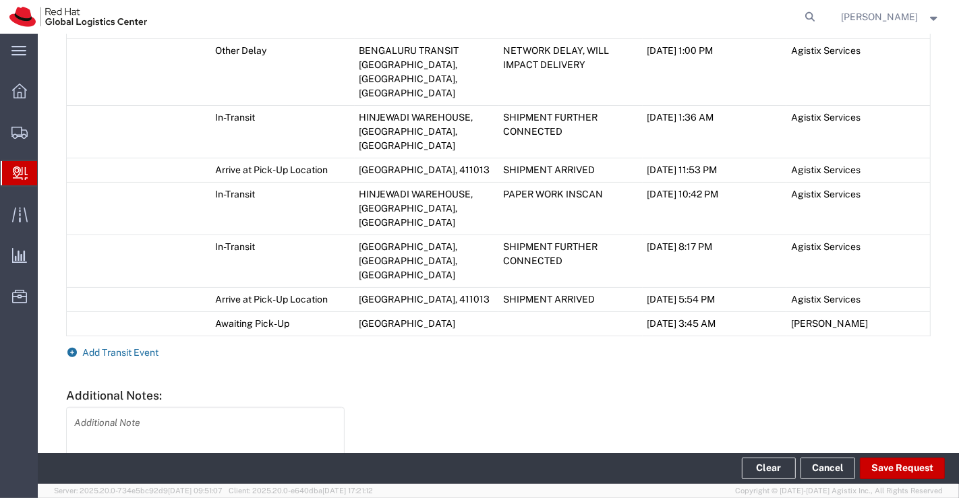
click at [76, 348] on icon at bounding box center [72, 352] width 12 height 9
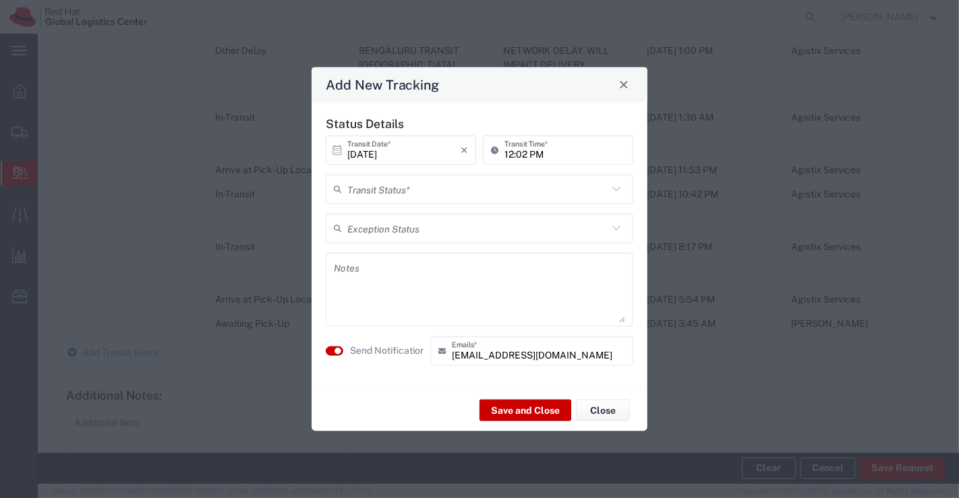
click at [616, 189] on icon at bounding box center [616, 189] width 8 height 5
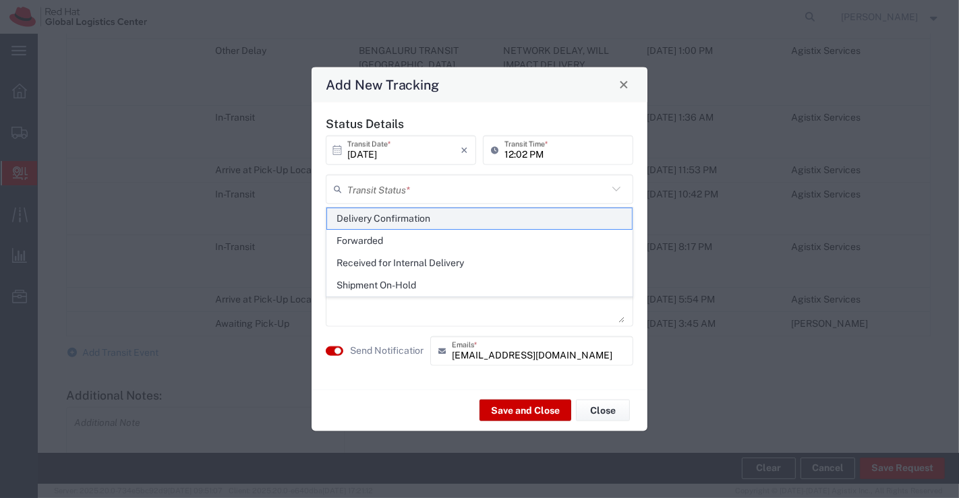
click at [610, 218] on span "Delivery Confirmation" at bounding box center [479, 218] width 305 height 21
type input "Delivery Confirmation"
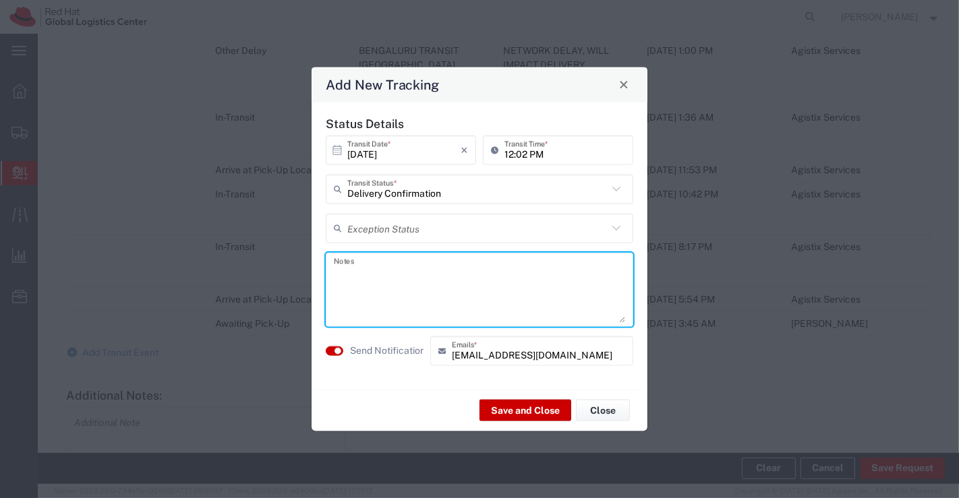
click at [423, 273] on textarea at bounding box center [479, 289] width 291 height 66
paste textarea "Package collected on [DATE]."
type textarea "Package collected on [DATE]."
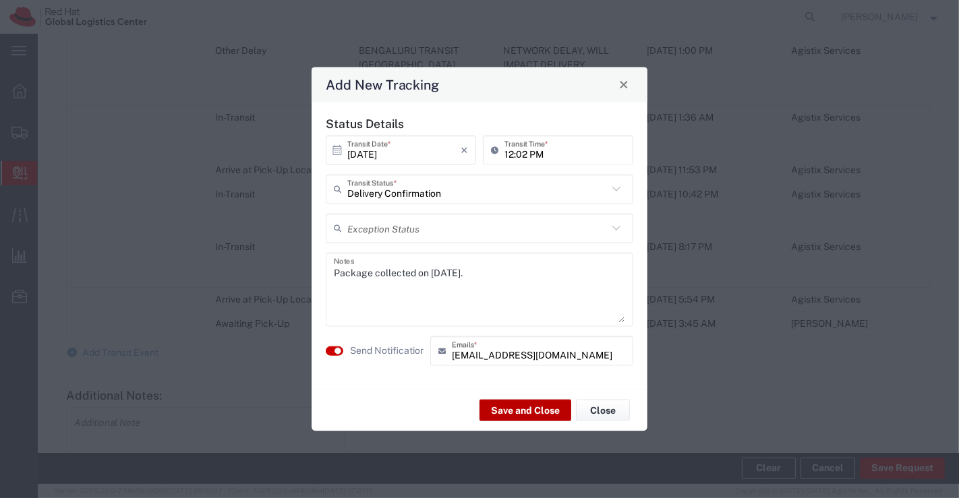
click at [502, 413] on button "Save and Close" at bounding box center [525, 411] width 92 height 22
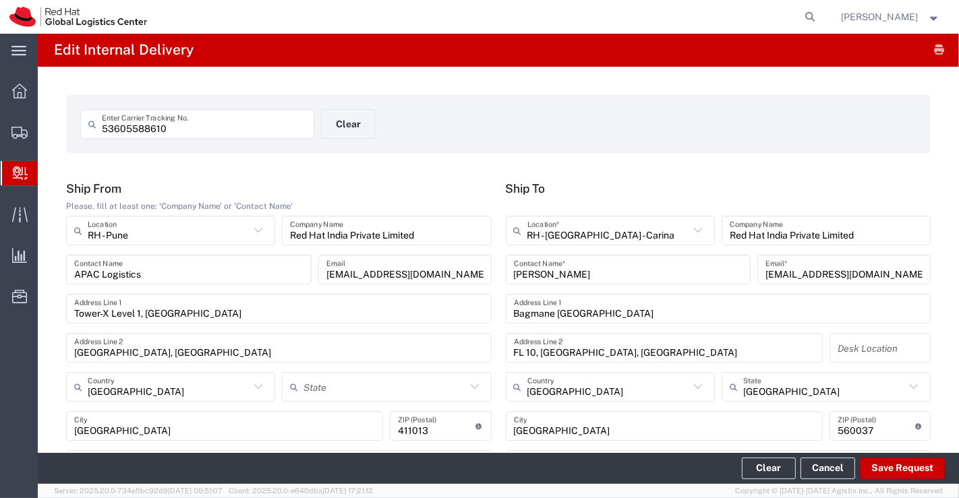
scroll to position [0, 0]
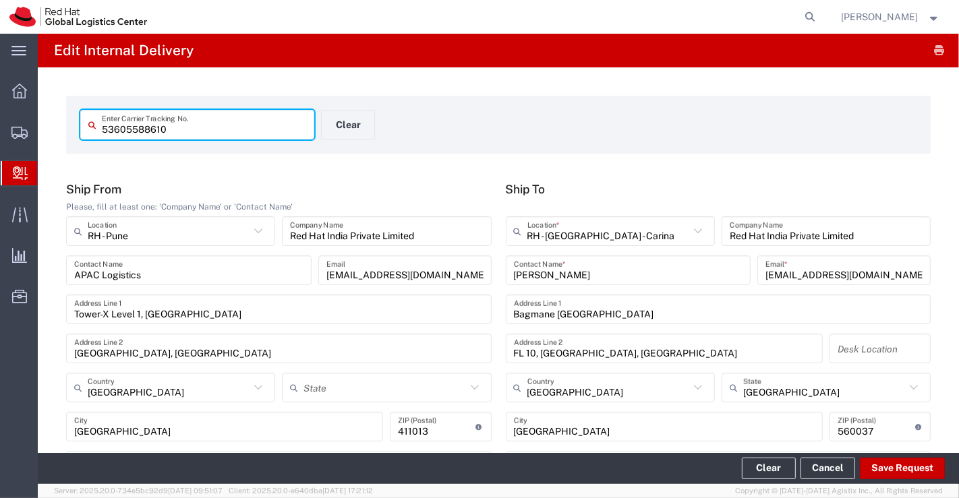
drag, startPoint x: 179, startPoint y: 132, endPoint x: 82, endPoint y: 130, distance: 97.8
click at [82, 130] on div "53605588610 Enter Carrier Tracking No." at bounding box center [197, 125] width 234 height 30
